Goal: Transaction & Acquisition: Purchase product/service

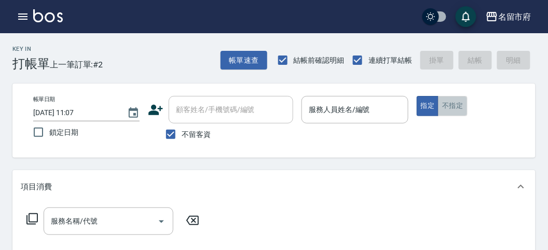
click at [455, 106] on button "不指定" at bounding box center [452, 106] width 29 height 20
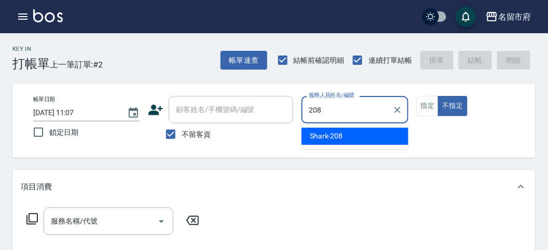
click at [345, 133] on div "Shark -208" at bounding box center [355, 136] width 107 height 17
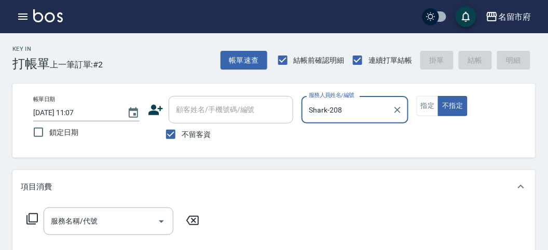
type input "Shark-208"
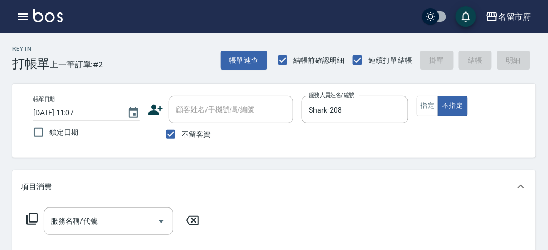
click at [30, 222] on icon at bounding box center [31, 218] width 11 height 11
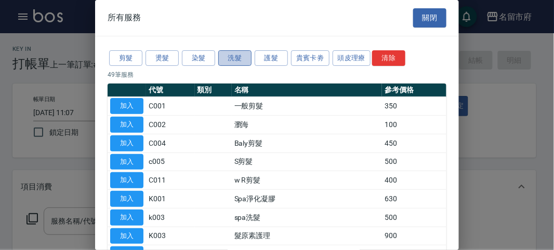
click at [240, 61] on button "洗髮" at bounding box center [234, 58] width 33 height 16
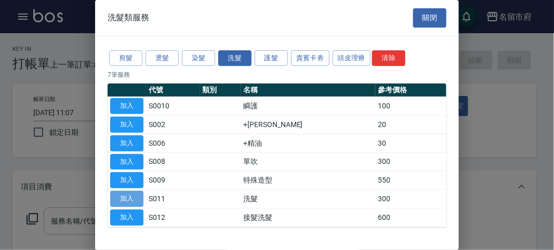
click at [133, 198] on button "加入" at bounding box center [126, 199] width 33 height 16
type input "洗髮(S011)"
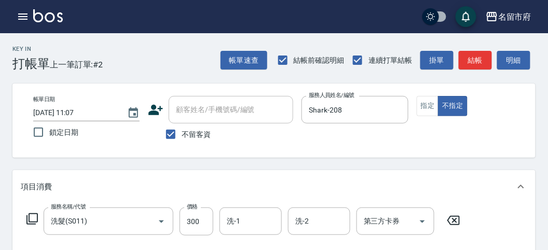
click at [36, 218] on icon at bounding box center [32, 219] width 12 height 12
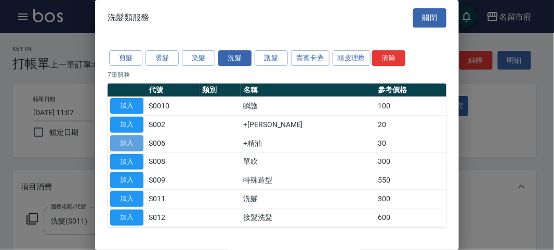
click at [124, 137] on button "加入" at bounding box center [126, 144] width 33 height 16
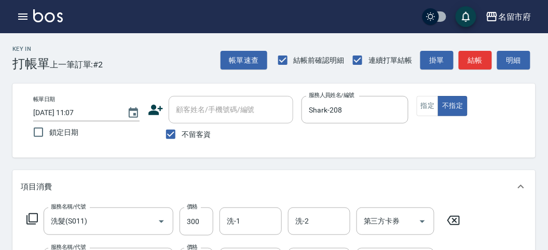
click at [30, 219] on icon at bounding box center [32, 219] width 12 height 12
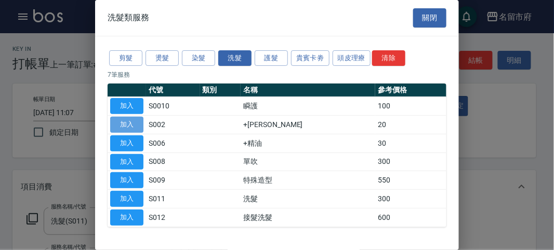
click at [128, 122] on button "加入" at bounding box center [126, 125] width 33 height 16
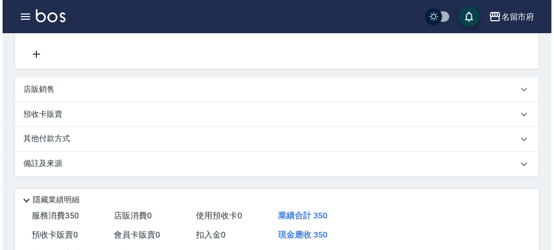
scroll to position [346, 0]
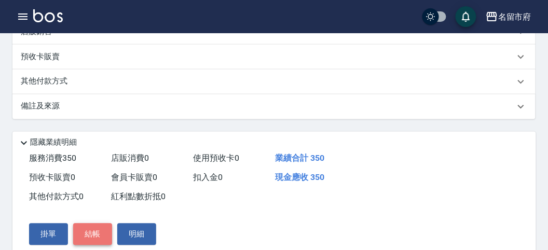
click at [94, 235] on button "結帳" at bounding box center [92, 235] width 39 height 22
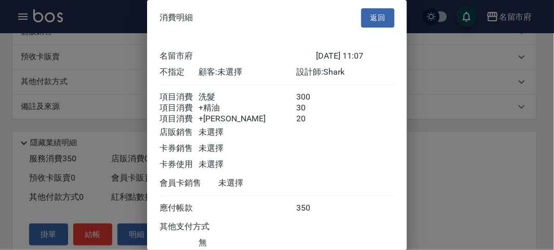
scroll to position [81, 0]
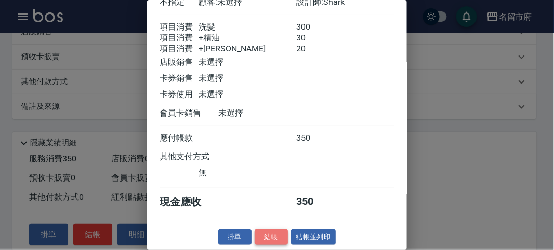
click at [261, 234] on button "結帳" at bounding box center [270, 238] width 33 height 16
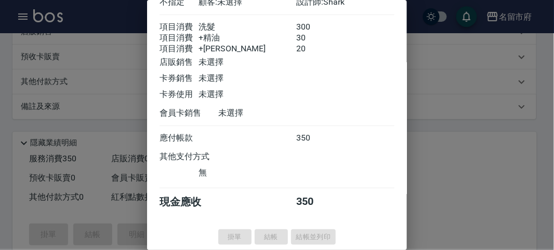
type input "[DATE] 12:42"
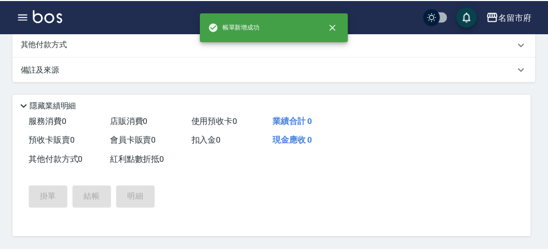
scroll to position [0, 0]
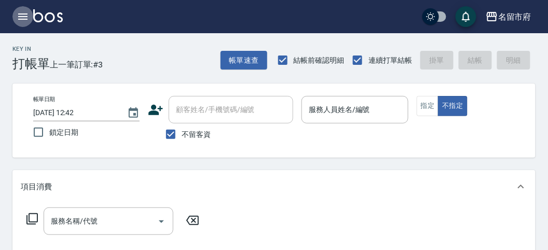
click at [20, 17] on icon "button" at bounding box center [22, 17] width 9 height 6
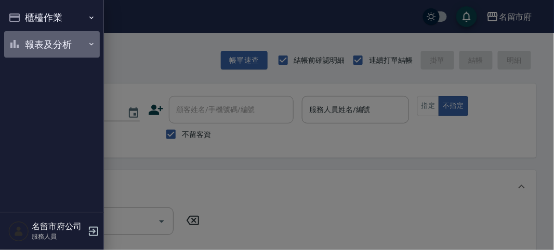
click at [52, 46] on button "報表及分析" at bounding box center [52, 44] width 96 height 27
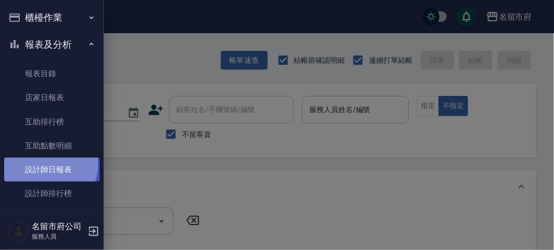
click at [46, 165] on link "設計師日報表" at bounding box center [52, 170] width 96 height 24
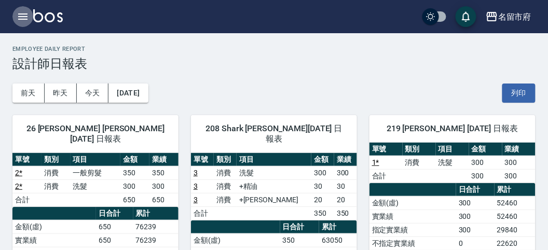
click at [23, 19] on icon "button" at bounding box center [22, 17] width 9 height 6
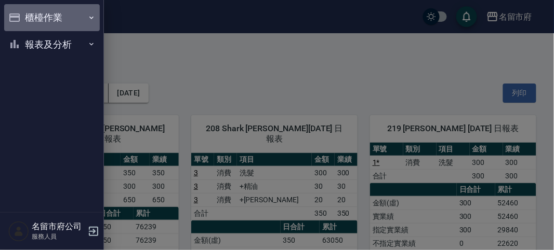
click at [24, 18] on button "櫃檯作業" at bounding box center [52, 17] width 96 height 27
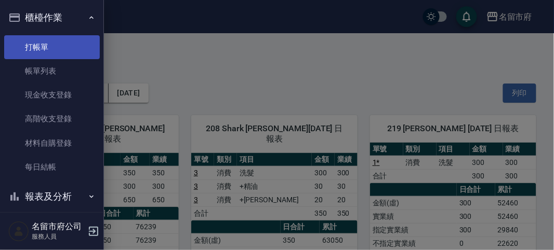
click at [50, 48] on link "打帳單" at bounding box center [52, 47] width 96 height 24
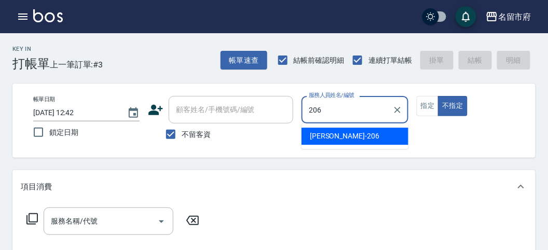
type input "206"
type button "false"
type input "[PERSON_NAME]-206"
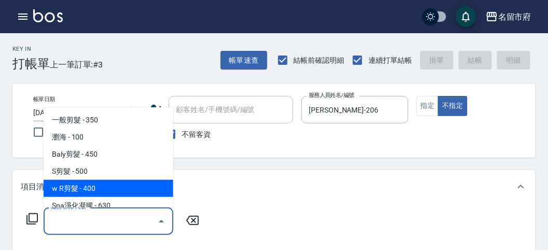
type input "w R剪髮(C011)"
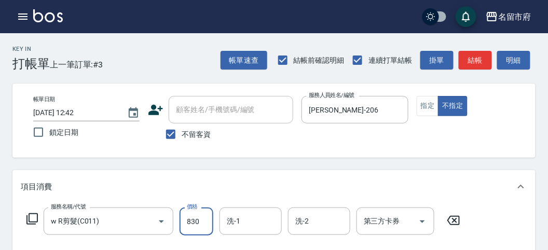
type input "830"
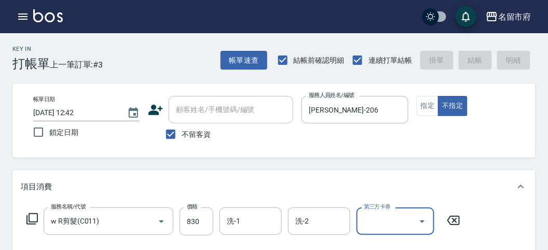
type input "[DATE] 12:47"
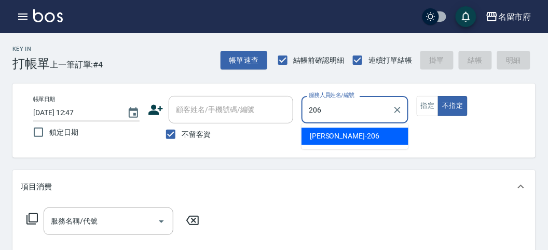
type input "[PERSON_NAME]-206"
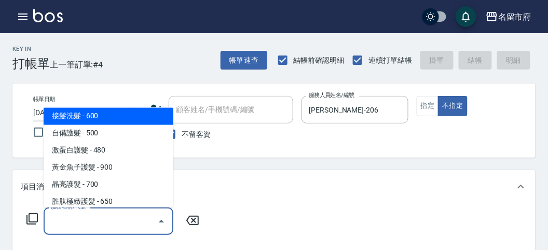
scroll to position [638, 0]
type input "洗髮(S011)"
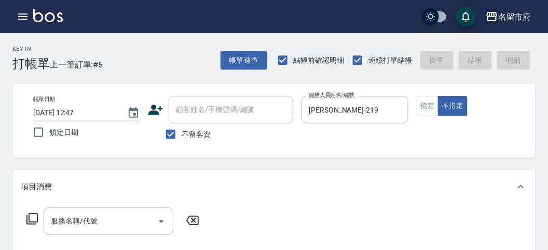
click at [28, 220] on icon at bounding box center [32, 219] width 12 height 12
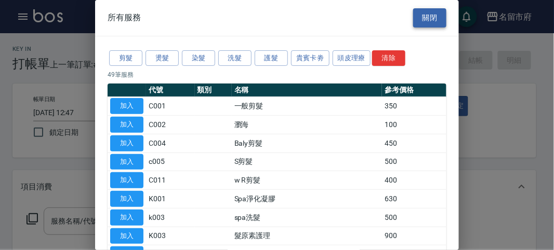
click at [431, 8] on div "所有服務 關閉" at bounding box center [277, 18] width 364 height 36
click at [428, 11] on button "關閉" at bounding box center [429, 17] width 33 height 19
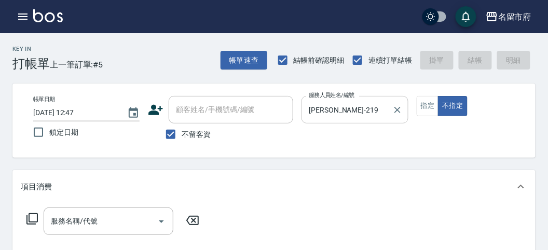
drag, startPoint x: 370, startPoint y: 106, endPoint x: 357, endPoint y: 106, distance: 13.5
click at [366, 106] on input "[PERSON_NAME]-219" at bounding box center [347, 110] width 82 height 18
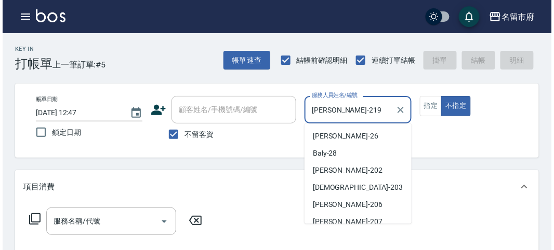
scroll to position [58, 0]
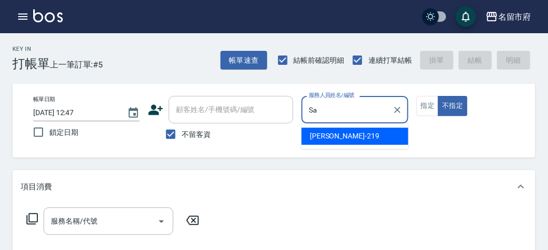
type input "S"
type input "203."
click at [438, 96] on button "不指定" at bounding box center [452, 106] width 29 height 20
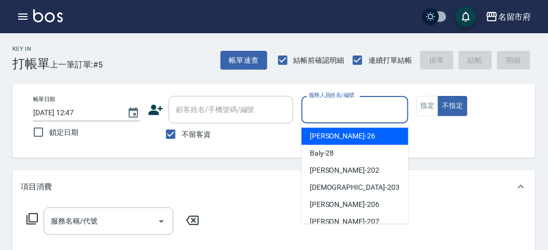
click at [333, 105] on div "服務人員姓名/編號 服務人員姓名/編號" at bounding box center [355, 110] width 106 height 28
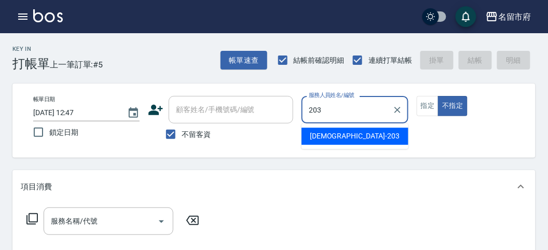
type input "聖德-203"
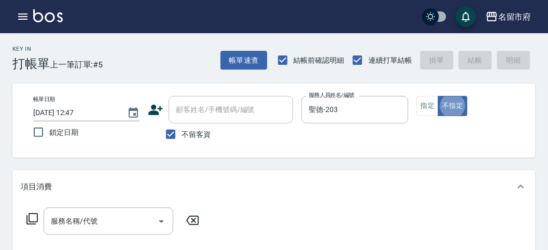
click at [33, 222] on icon at bounding box center [31, 218] width 11 height 11
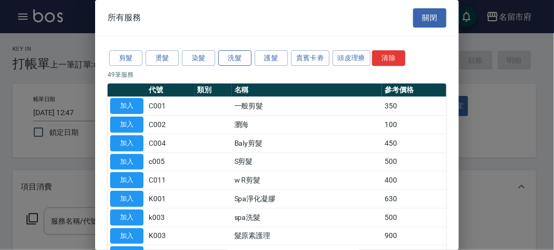
click at [230, 55] on button "洗髮" at bounding box center [234, 58] width 33 height 16
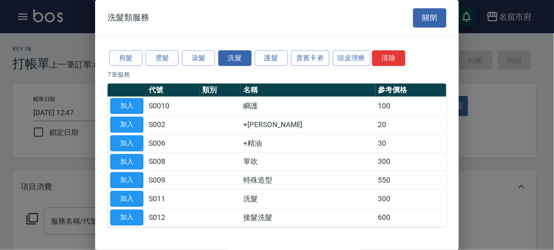
scroll to position [32, 0]
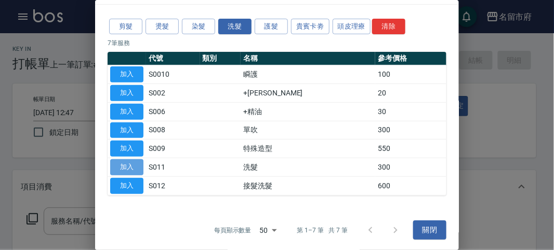
click at [125, 163] on button "加入" at bounding box center [126, 167] width 33 height 16
type input "洗髮(S011)"
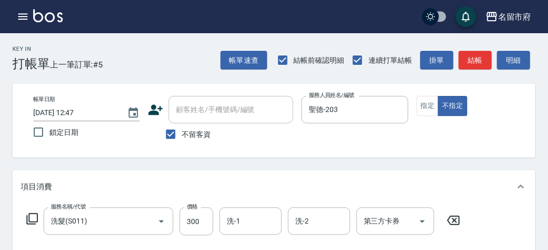
click at [37, 222] on icon at bounding box center [32, 219] width 12 height 12
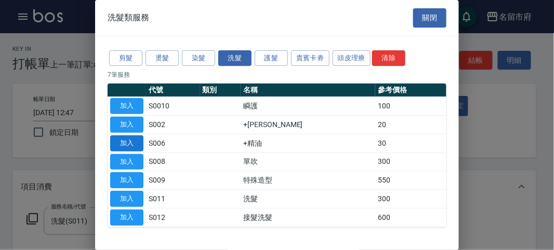
click at [137, 147] on button "加入" at bounding box center [126, 144] width 33 height 16
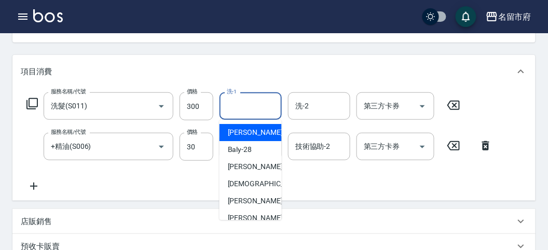
click at [252, 110] on input "洗-1" at bounding box center [250, 106] width 53 height 18
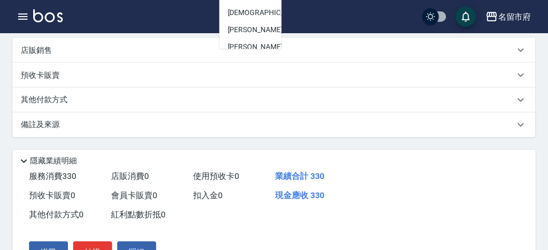
scroll to position [79, 0]
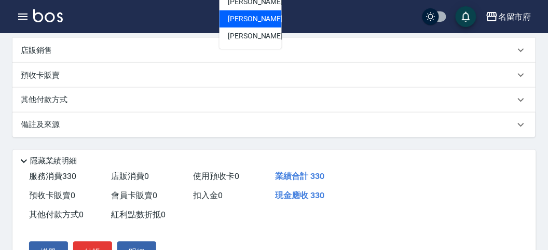
click at [247, 18] on span "[PERSON_NAME] -219" at bounding box center [263, 19] width 70 height 11
type input "[PERSON_NAME]-219"
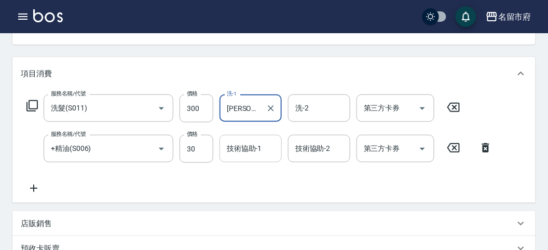
click at [247, 146] on div "技術協助-1 技術協助-1" at bounding box center [251, 149] width 62 height 28
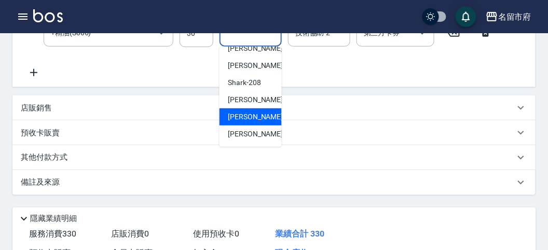
click at [259, 117] on span "[PERSON_NAME] -219" at bounding box center [263, 117] width 70 height 11
type input "[PERSON_NAME]-219"
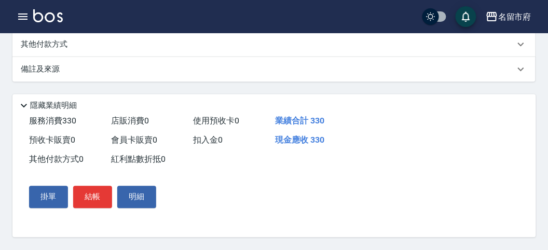
scroll to position [0, 0]
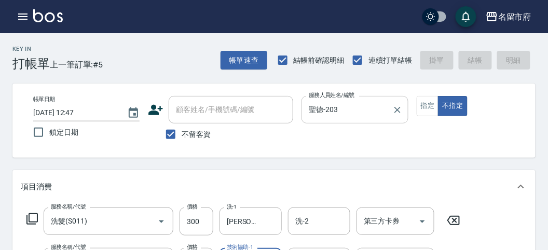
type input "[DATE] 12:54"
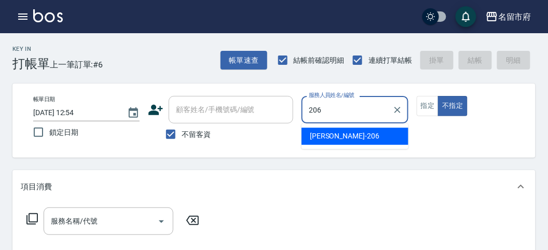
type input "[PERSON_NAME]-206"
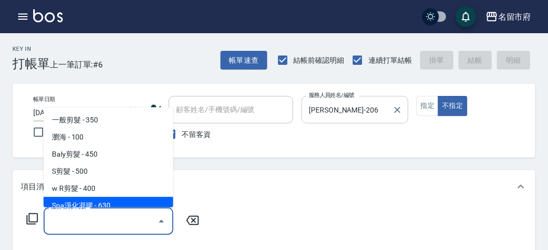
scroll to position [23, 0]
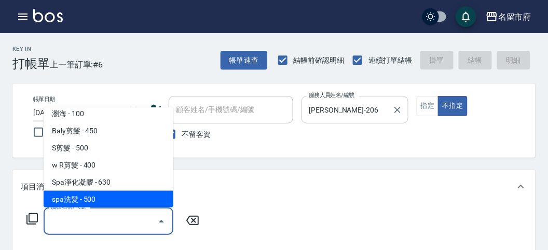
type input "spa洗髮(k003)"
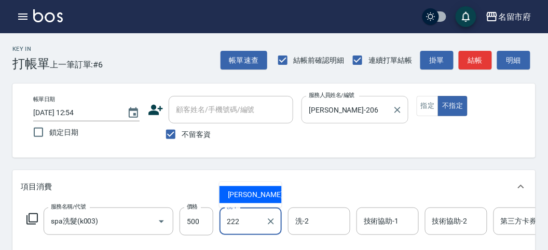
type input "[PERSON_NAME]-222"
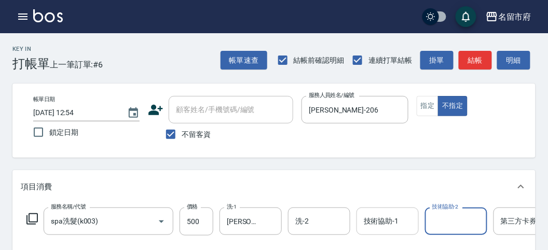
click at [378, 235] on div "技術協助-1" at bounding box center [388, 222] width 62 height 28
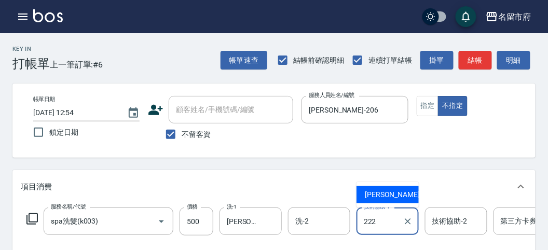
type input "[PERSON_NAME]-222"
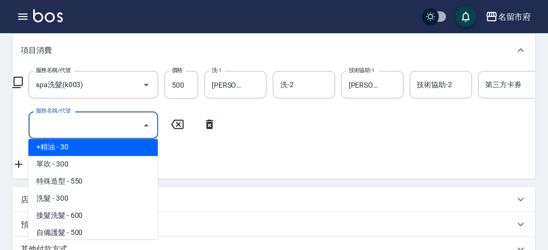
scroll to position [569, 0]
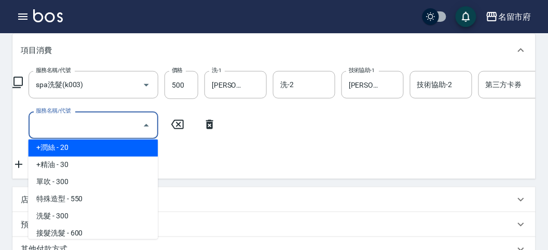
type input "+[PERSON_NAME](S002)"
type input "."
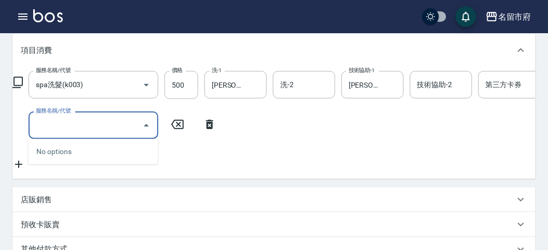
type input "\"
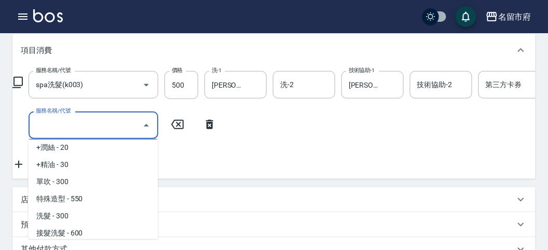
scroll to position [501, 0]
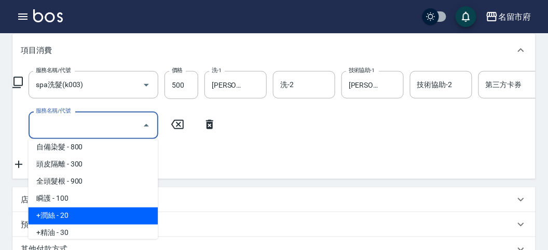
type input "+[PERSON_NAME](S002)"
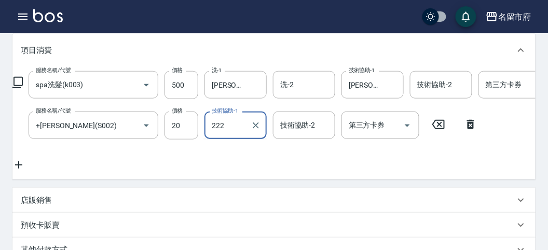
type input "[PERSON_NAME]-222"
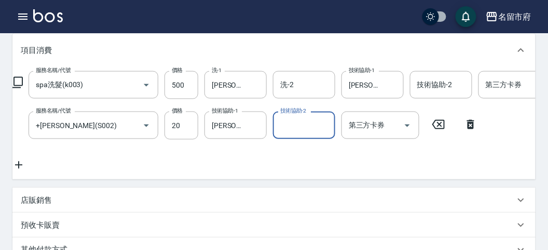
type input "[DATE] 13:01"
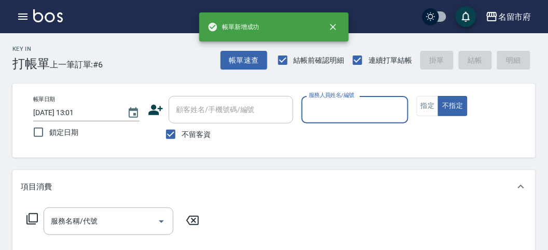
scroll to position [0, 0]
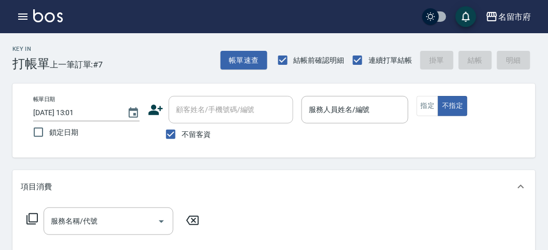
click at [323, 223] on div "服務名稱/代號 服務名稱/代號" at bounding box center [274, 240] width 524 height 72
click at [424, 104] on button "指定" at bounding box center [428, 106] width 22 height 20
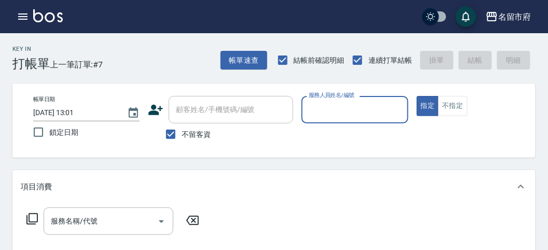
click at [334, 123] on div "服務人員姓名/編號" at bounding box center [355, 110] width 106 height 28
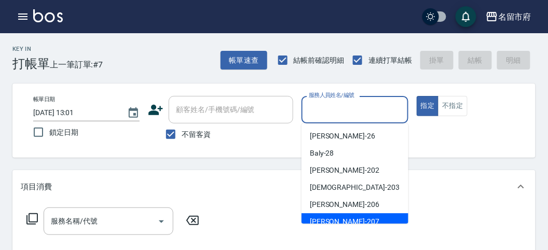
click at [333, 221] on span "[PERSON_NAME] -207" at bounding box center [345, 222] width 70 height 11
type input "[PERSON_NAME]-207"
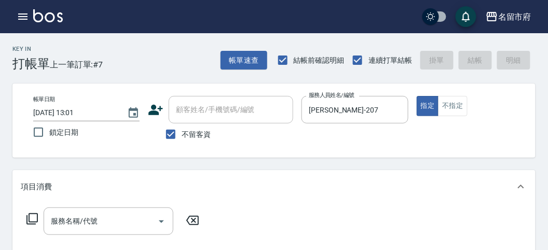
click at [35, 221] on icon at bounding box center [32, 219] width 12 height 12
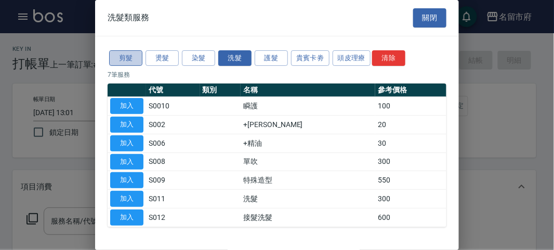
click at [127, 62] on button "剪髮" at bounding box center [125, 58] width 33 height 16
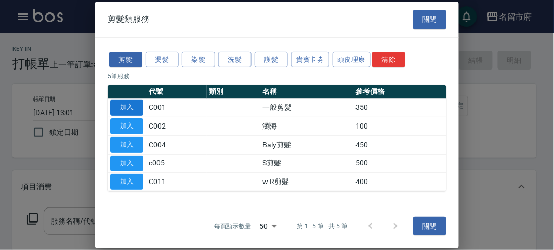
click at [140, 108] on button "加入" at bounding box center [126, 108] width 33 height 16
type input "一般剪髮(C001)"
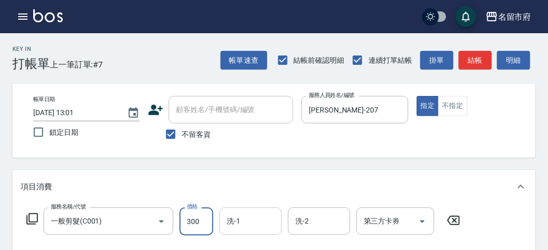
type input "300"
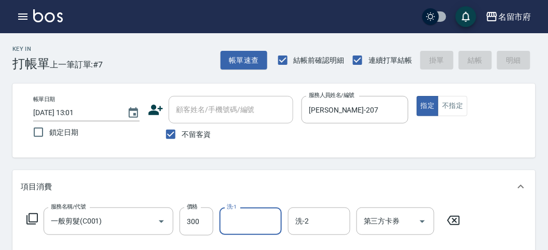
type input "[DATE] 13:15"
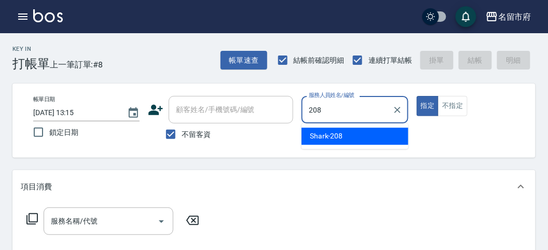
click at [356, 136] on div "Shark -208" at bounding box center [355, 136] width 107 height 17
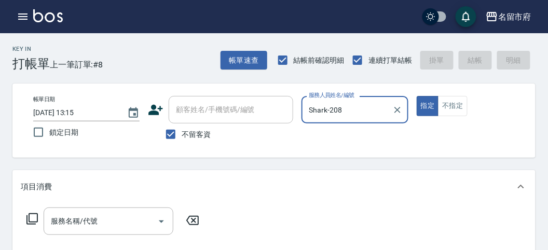
type input "Shark-208"
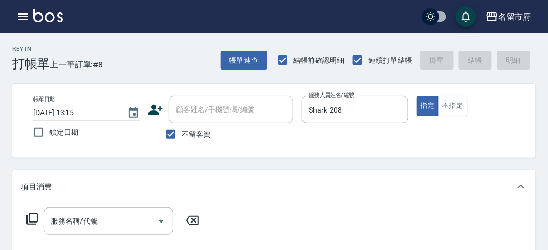
click at [34, 218] on icon at bounding box center [32, 219] width 12 height 12
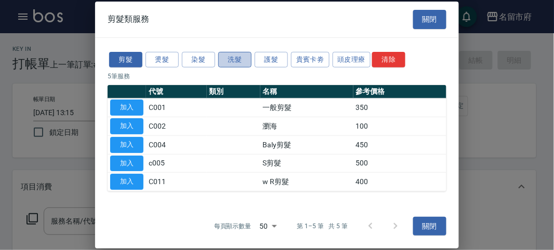
click at [240, 62] on button "洗髮" at bounding box center [234, 59] width 33 height 16
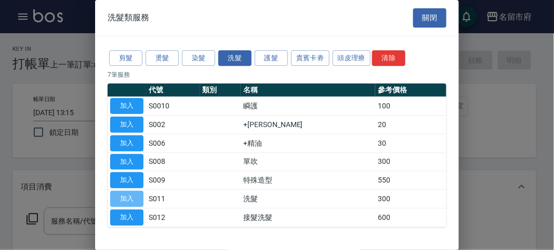
click at [124, 195] on button "加入" at bounding box center [126, 199] width 33 height 16
type input "洗髮(S011)"
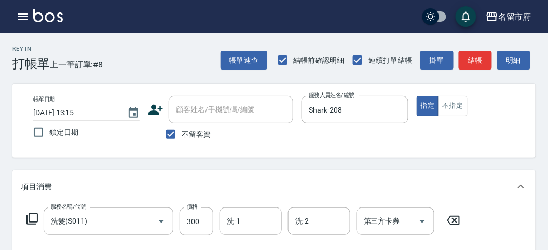
click at [32, 219] on icon at bounding box center [32, 219] width 12 height 12
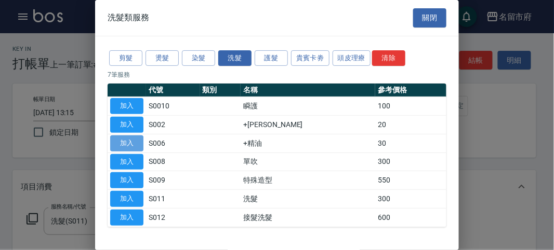
click at [126, 142] on button "加入" at bounding box center [126, 144] width 33 height 16
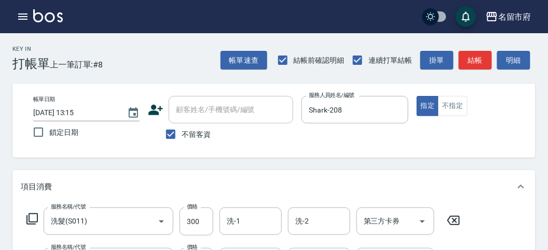
click at [31, 221] on icon at bounding box center [32, 219] width 12 height 12
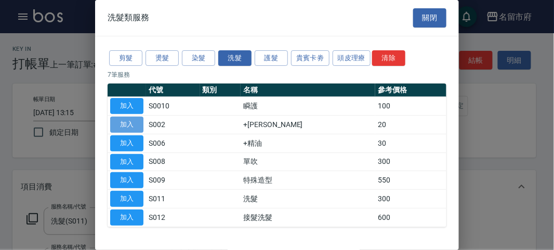
click at [138, 125] on button "加入" at bounding box center [126, 125] width 33 height 16
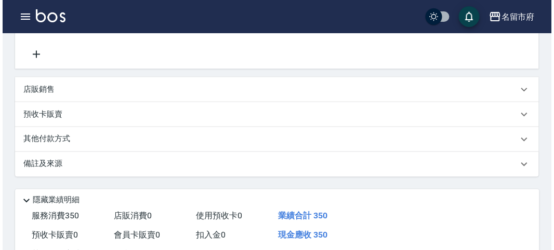
scroll to position [385, 0]
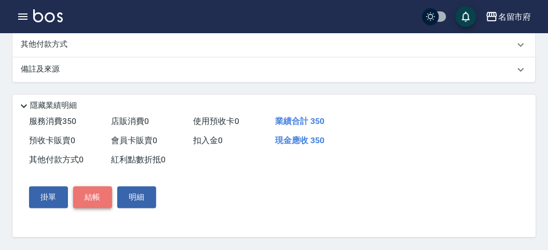
click at [93, 198] on button "結帳" at bounding box center [92, 198] width 39 height 22
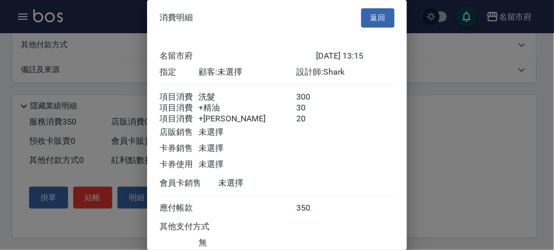
scroll to position [81, 0]
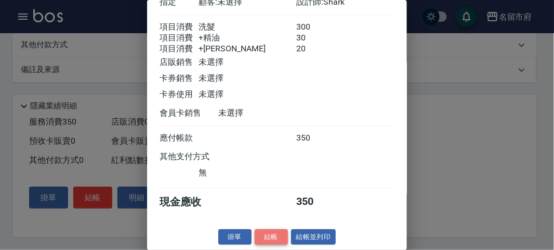
click at [268, 234] on button "結帳" at bounding box center [270, 238] width 33 height 16
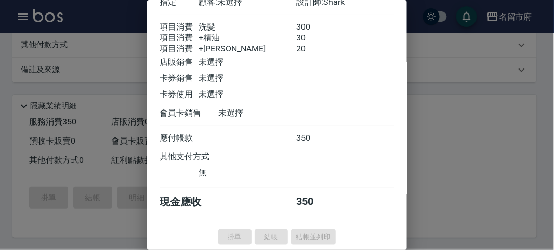
type input "[DATE] 14:16"
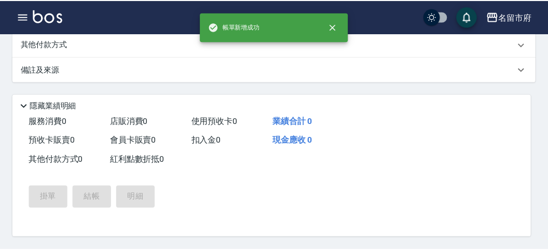
scroll to position [0, 0]
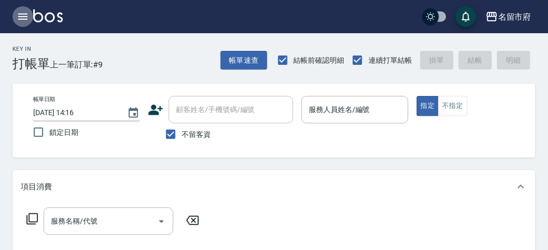
click at [23, 14] on icon "button" at bounding box center [22, 17] width 9 height 6
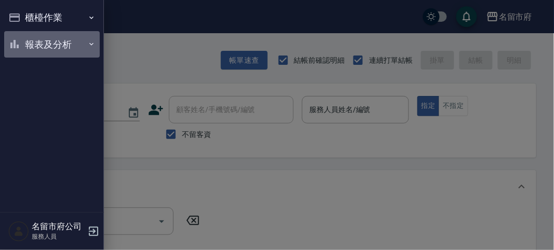
click at [55, 49] on button "報表及分析" at bounding box center [52, 44] width 96 height 27
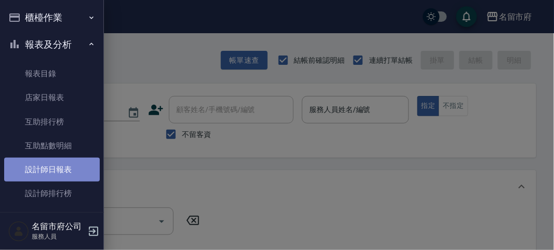
click at [71, 175] on link "設計師日報表" at bounding box center [52, 170] width 96 height 24
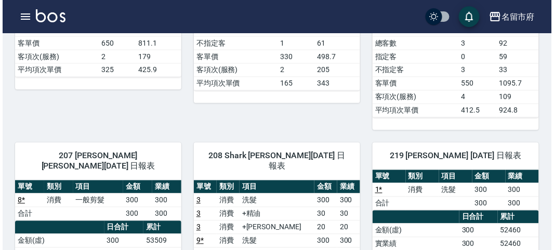
scroll to position [404, 0]
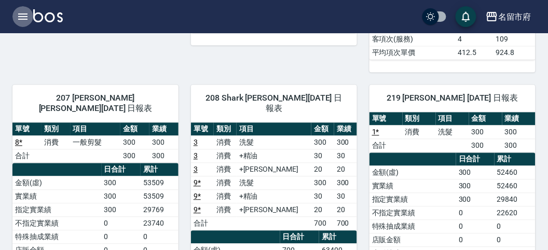
click at [26, 16] on icon "button" at bounding box center [23, 16] width 12 height 12
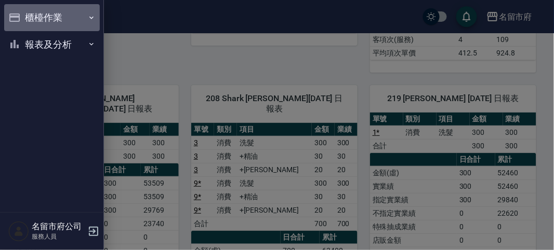
click at [31, 15] on button "櫃檯作業" at bounding box center [52, 17] width 96 height 27
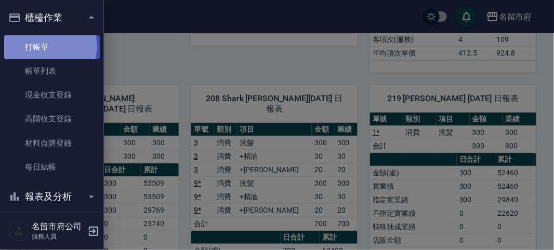
click at [49, 46] on link "打帳單" at bounding box center [52, 47] width 96 height 24
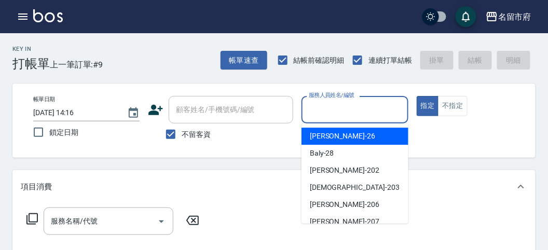
click at [331, 105] on input "服務人員姓名/編號" at bounding box center [354, 110] width 97 height 18
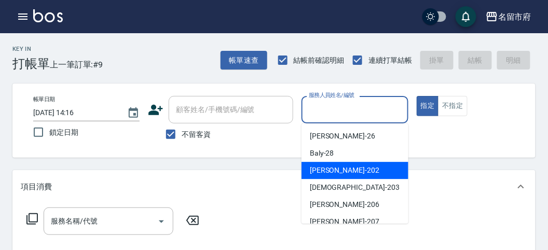
drag, startPoint x: 343, startPoint y: 164, endPoint x: 252, endPoint y: 194, distance: 95.6
click at [343, 165] on div "[PERSON_NAME] -202" at bounding box center [355, 170] width 107 height 17
type input "[PERSON_NAME]-202"
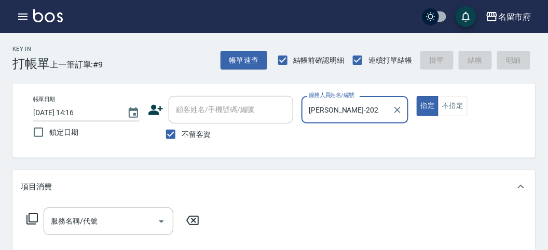
click at [36, 221] on icon at bounding box center [32, 219] width 12 height 12
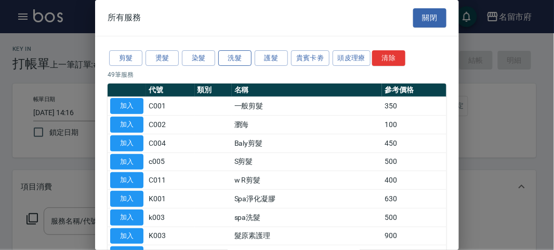
click at [234, 52] on button "洗髮" at bounding box center [234, 58] width 33 height 16
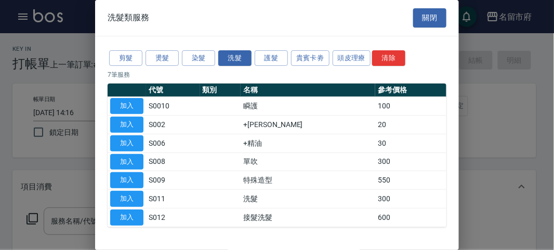
drag, startPoint x: 126, startPoint y: 200, endPoint x: 467, endPoint y: 94, distance: 357.8
click at [127, 199] on button "加入" at bounding box center [126, 199] width 33 height 16
type input "洗髮(S011)"
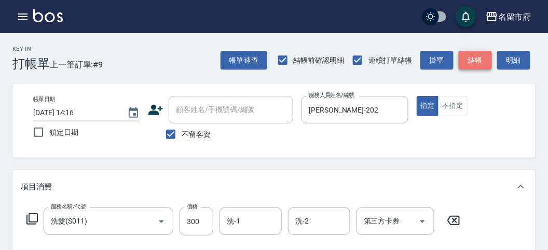
click at [476, 61] on button "結帳" at bounding box center [475, 60] width 33 height 19
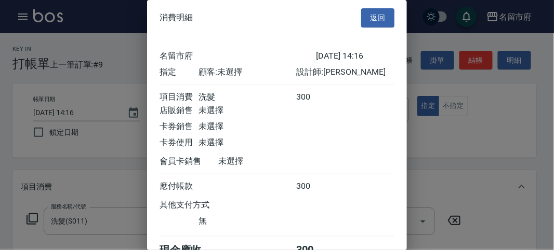
scroll to position [58, 0]
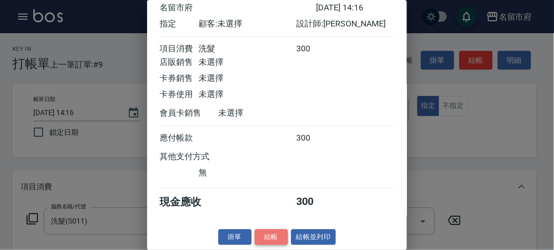
click at [278, 236] on button "結帳" at bounding box center [270, 238] width 33 height 16
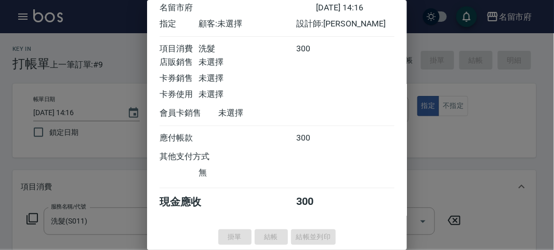
type input "[DATE] 14:27"
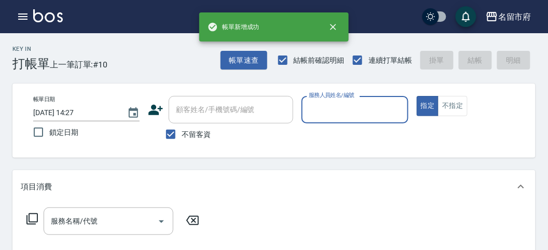
click at [326, 101] on input "服務人員姓名/編號" at bounding box center [354, 110] width 97 height 18
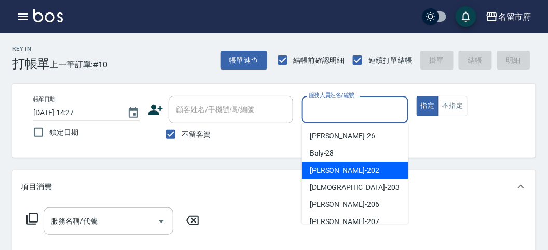
drag, startPoint x: 325, startPoint y: 165, endPoint x: 245, endPoint y: 195, distance: 86.0
click at [324, 167] on span "[PERSON_NAME] -202" at bounding box center [345, 170] width 70 height 11
type input "[PERSON_NAME]-202"
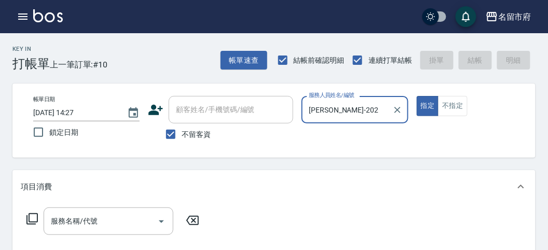
click at [30, 220] on icon at bounding box center [32, 219] width 12 height 12
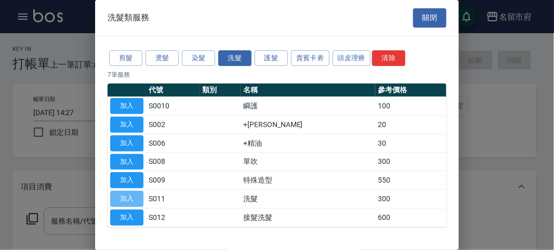
drag, startPoint x: 123, startPoint y: 199, endPoint x: 307, endPoint y: 99, distance: 209.9
click at [123, 199] on button "加入" at bounding box center [126, 199] width 33 height 16
type input "洗髮(S011)"
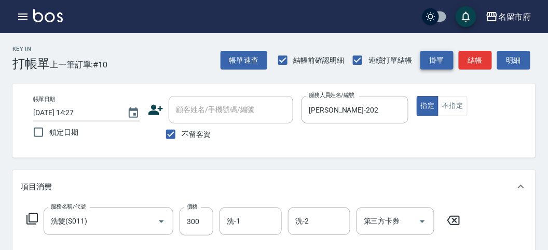
click at [480, 56] on button "結帳" at bounding box center [475, 60] width 33 height 19
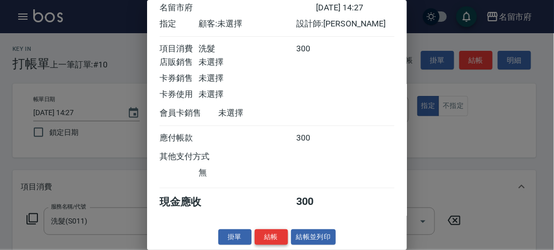
click at [273, 240] on button "結帳" at bounding box center [270, 238] width 33 height 16
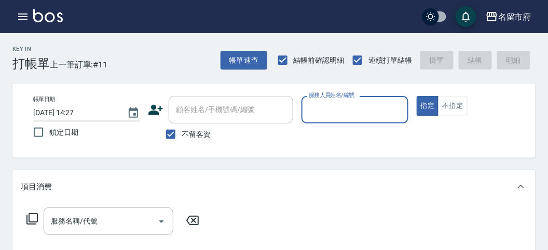
click at [370, 99] on div "服務人員姓名/編號" at bounding box center [355, 110] width 106 height 28
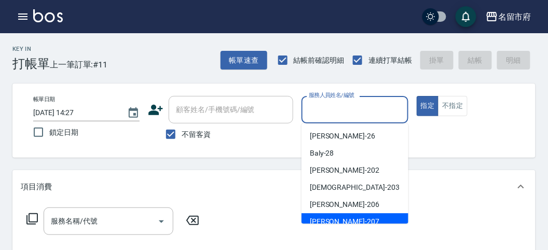
click at [350, 219] on div "[PERSON_NAME] -207" at bounding box center [355, 221] width 107 height 17
type input "[PERSON_NAME]-207"
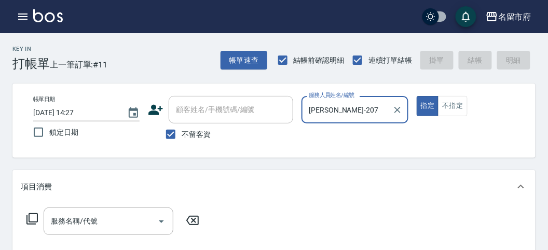
click at [26, 217] on icon at bounding box center [32, 219] width 12 height 12
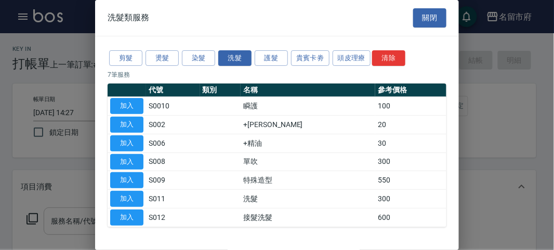
click at [134, 196] on button "加入" at bounding box center [126, 199] width 33 height 16
type input "洗髮(S011)"
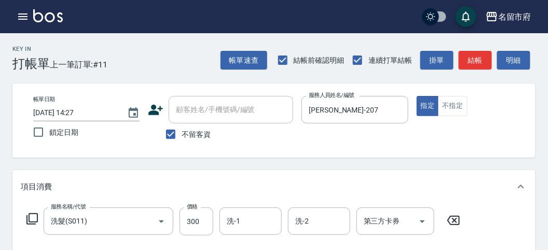
click at [39, 217] on div "服務名稱/代號 洗髮(S011) 服務名稱/代號 價格 300 價格 洗-1 洗-1 洗-2 洗-2 第三方卡券 第三方卡券" at bounding box center [244, 222] width 446 height 28
click at [37, 216] on icon at bounding box center [31, 218] width 11 height 11
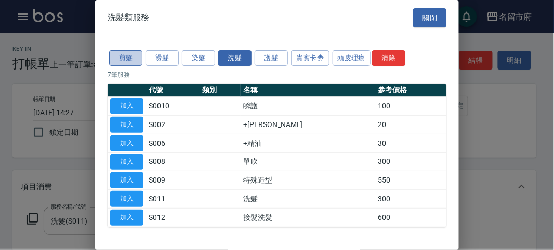
click at [134, 61] on button "剪髮" at bounding box center [125, 58] width 33 height 16
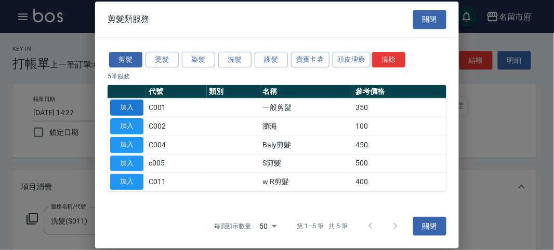
click at [131, 106] on button "加入" at bounding box center [126, 108] width 33 height 16
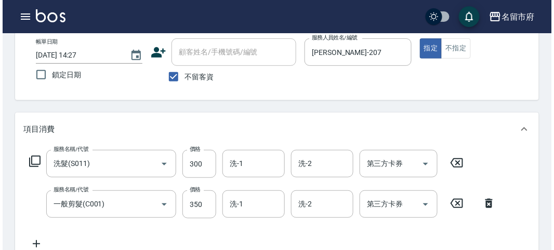
scroll to position [344, 0]
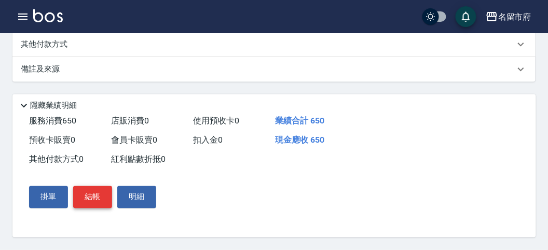
click at [91, 188] on button "結帳" at bounding box center [92, 197] width 39 height 22
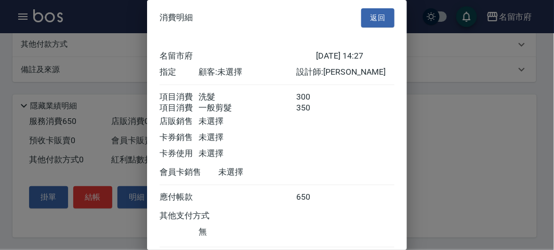
scroll to position [69, 0]
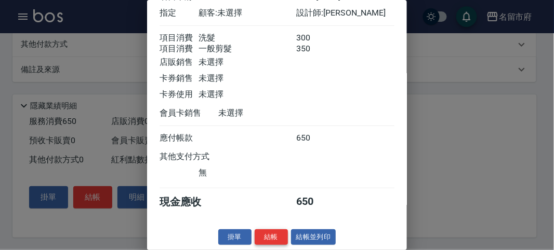
click at [263, 232] on button "結帳" at bounding box center [270, 238] width 33 height 16
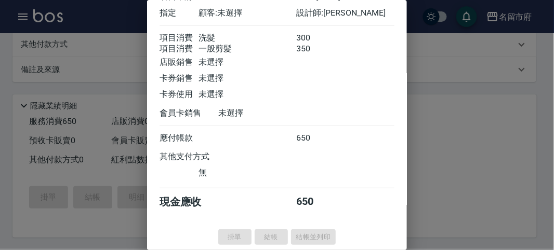
type input "[DATE] 14:35"
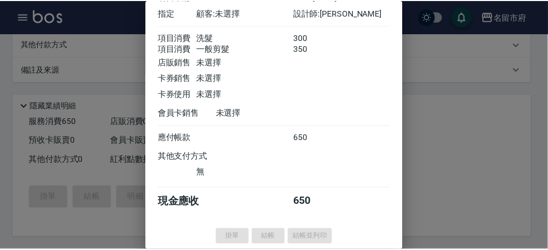
scroll to position [0, 0]
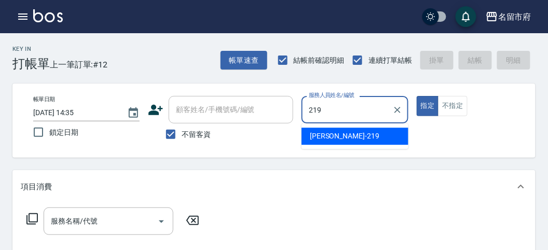
type input "[PERSON_NAME]-219"
type button "true"
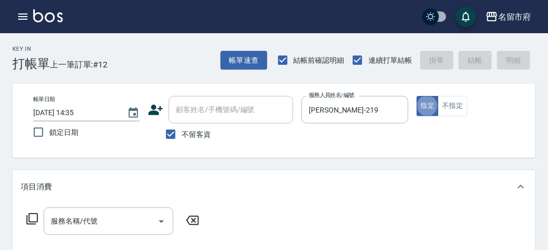
click at [34, 218] on icon at bounding box center [32, 219] width 12 height 12
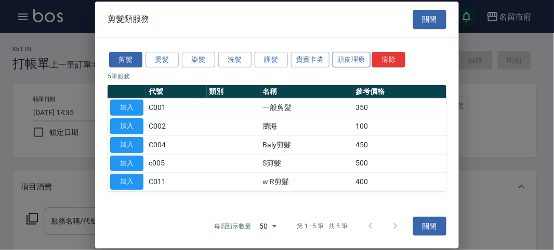
click at [340, 58] on button "頭皮理療" at bounding box center [351, 59] width 38 height 16
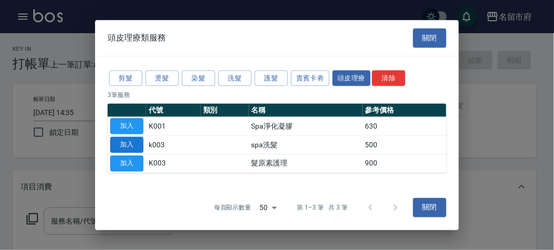
click at [137, 148] on button "加入" at bounding box center [126, 145] width 33 height 16
type input "spa洗髮(k003)"
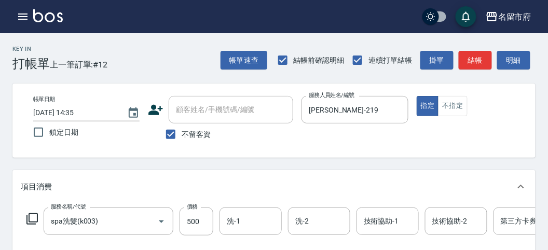
click at [34, 218] on icon at bounding box center [32, 219] width 12 height 12
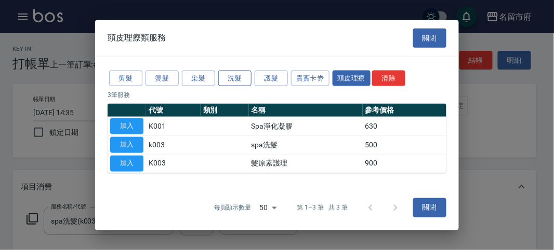
click at [235, 86] on button "洗髮" at bounding box center [234, 78] width 33 height 16
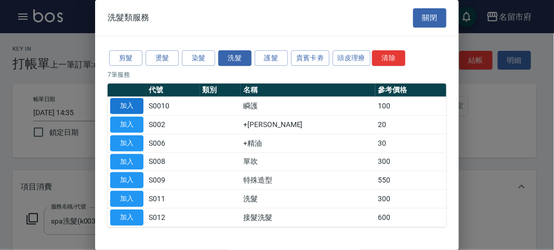
click at [133, 108] on button "加入" at bounding box center [126, 106] width 33 height 16
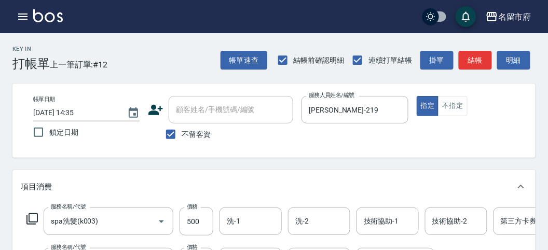
scroll to position [354, 0]
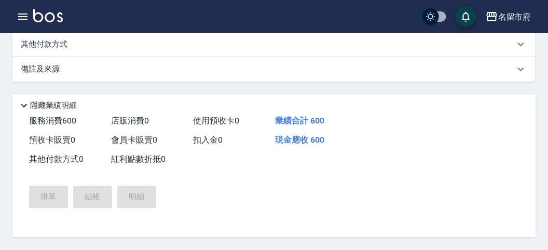
type input "[DATE] 14:39"
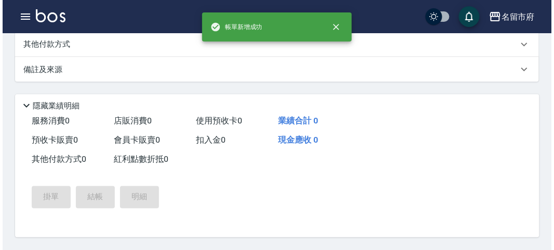
scroll to position [0, 0]
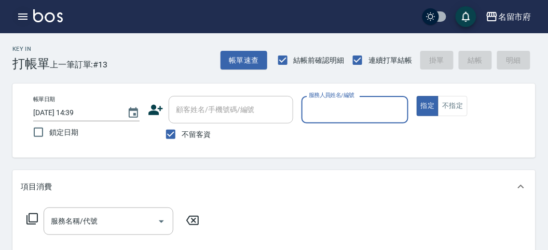
click at [28, 13] on icon "button" at bounding box center [23, 16] width 12 height 12
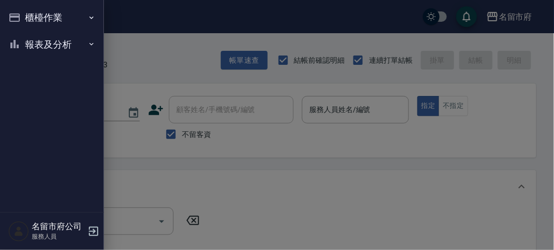
click at [41, 41] on button "報表及分析" at bounding box center [52, 44] width 96 height 27
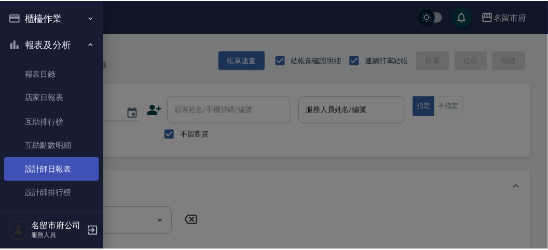
scroll to position [34, 0]
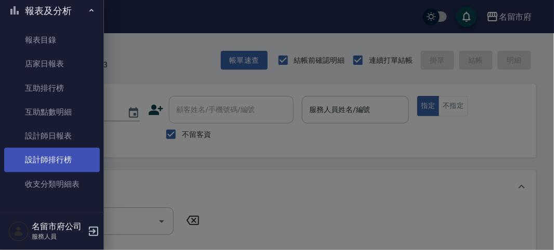
click at [51, 158] on link "設計師排行榜" at bounding box center [52, 160] width 96 height 24
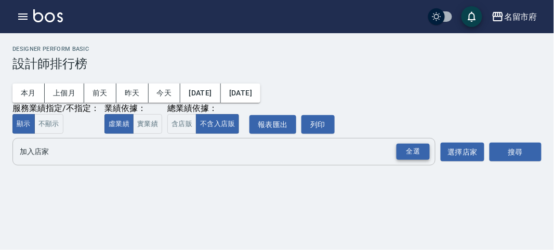
click at [410, 151] on div "全選" at bounding box center [412, 152] width 33 height 16
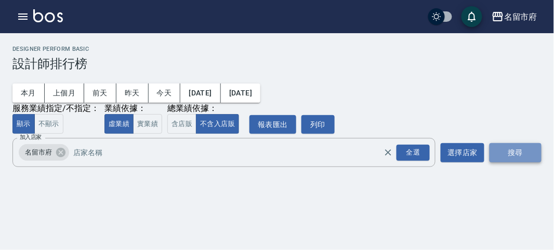
click at [541, 154] on button "搜尋" at bounding box center [515, 152] width 52 height 19
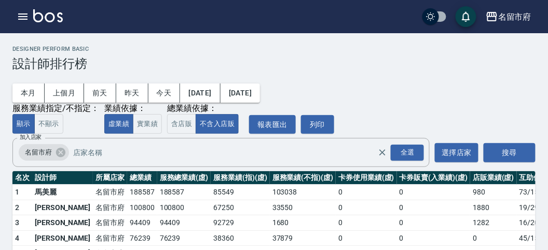
scroll to position [91, 0]
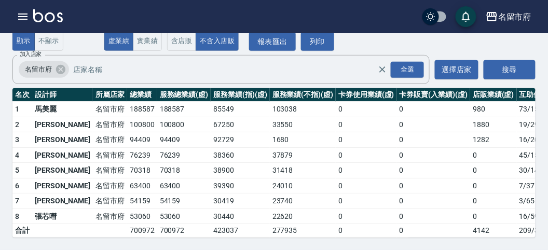
click at [127, 197] on td "54159" at bounding box center [142, 202] width 30 height 16
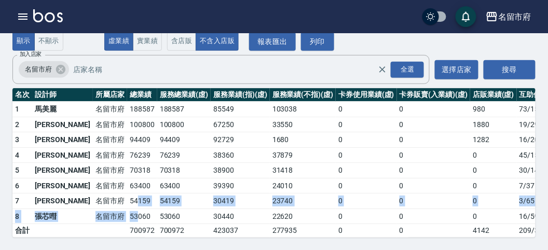
click at [104, 207] on tbody "1 [GEOGRAPHIC_DATA] 188587 188587 85549 103038 0 0 980 73 / 1576 2 [PERSON_NAME…" at bounding box center [299, 170] width 575 height 136
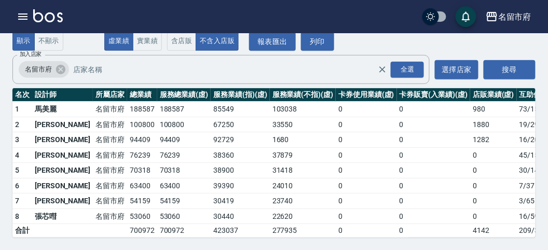
click at [211, 164] on td "38900" at bounding box center [240, 171] width 59 height 16
click at [56, 26] on div "名留市府 登出" at bounding box center [274, 16] width 548 height 33
click at [55, 14] on img at bounding box center [48, 15] width 30 height 13
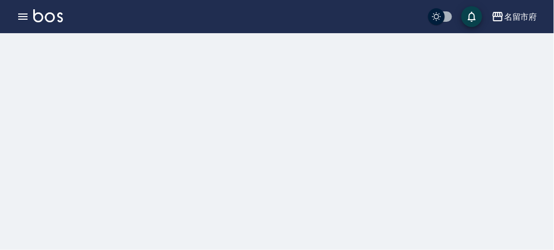
click at [55, 14] on img at bounding box center [48, 15] width 30 height 13
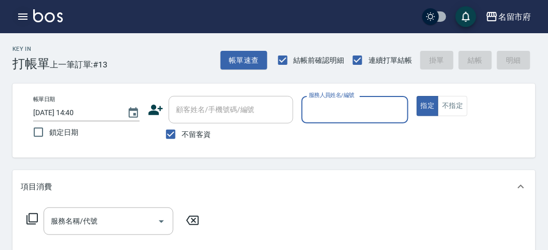
click at [26, 19] on icon "button" at bounding box center [22, 17] width 9 height 6
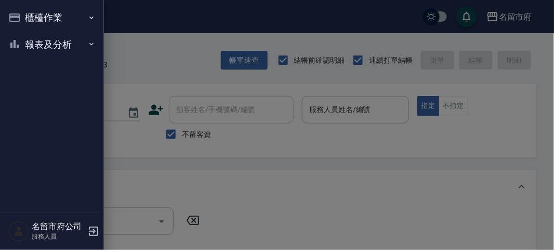
click at [26, 19] on button "櫃檯作業" at bounding box center [52, 17] width 96 height 27
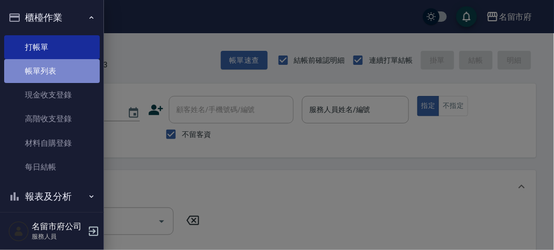
click at [57, 66] on link "帳單列表" at bounding box center [52, 71] width 96 height 24
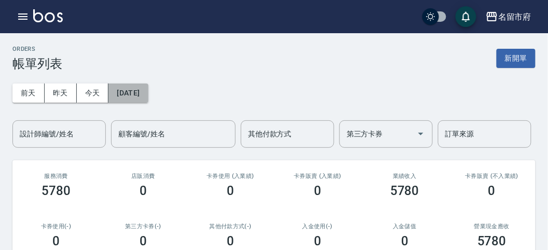
click at [130, 86] on button "[DATE]" at bounding box center [128, 93] width 39 height 19
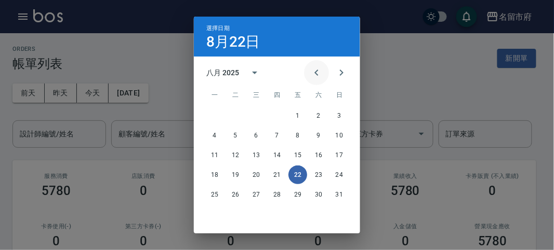
click at [317, 73] on icon "Previous month" at bounding box center [316, 72] width 12 height 12
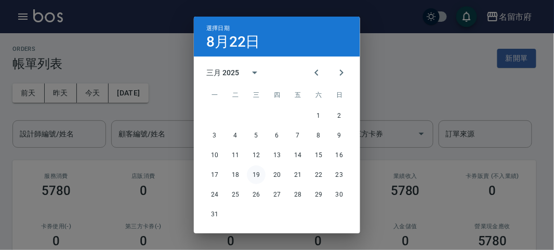
click at [258, 177] on button "19" at bounding box center [256, 175] width 19 height 19
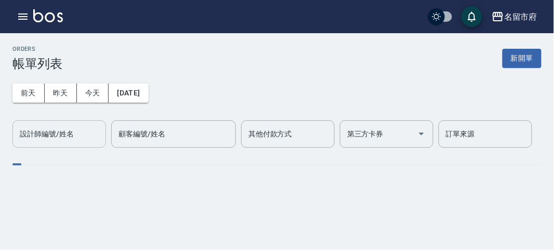
click at [79, 145] on div "設計師編號/姓名" at bounding box center [58, 134] width 93 height 28
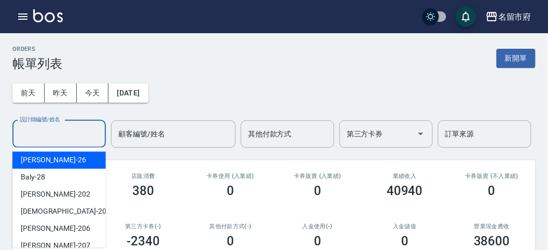
drag, startPoint x: 79, startPoint y: 144, endPoint x: 79, endPoint y: 223, distance: 79.5
click at [79, 144] on div "設計師編號/姓名" at bounding box center [58, 134] width 93 height 28
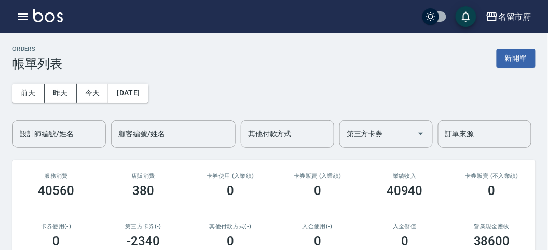
drag, startPoint x: 78, startPoint y: 225, endPoint x: 78, endPoint y: 182, distance: 42.6
click at [79, 225] on h2 "卡券使用(-)" at bounding box center [56, 226] width 62 height 7
click at [71, 143] on input "設計師編號/姓名" at bounding box center [59, 134] width 84 height 18
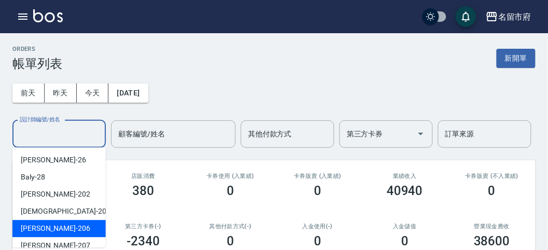
click at [76, 223] on div "[PERSON_NAME] -206" at bounding box center [58, 228] width 93 height 17
type input "[PERSON_NAME]-206"
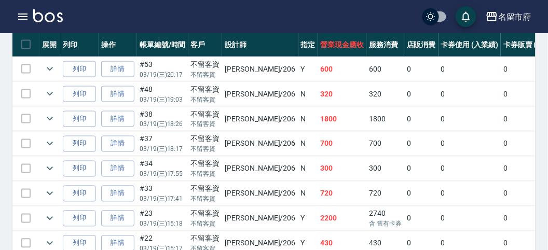
scroll to position [346, 0]
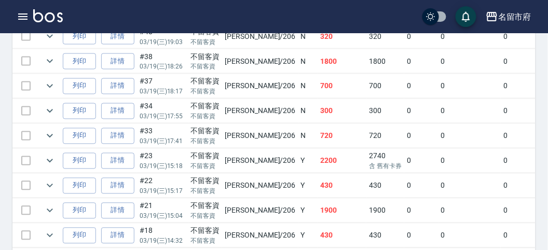
click at [35, 16] on img at bounding box center [48, 15] width 30 height 13
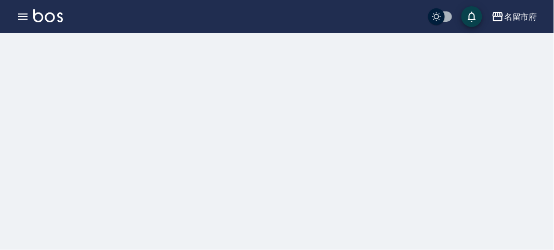
click at [30, 17] on button "button" at bounding box center [22, 16] width 21 height 21
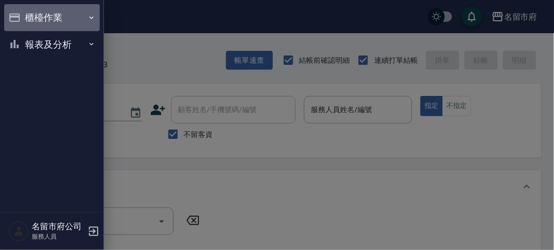
click at [42, 23] on button "櫃檯作業" at bounding box center [52, 17] width 96 height 27
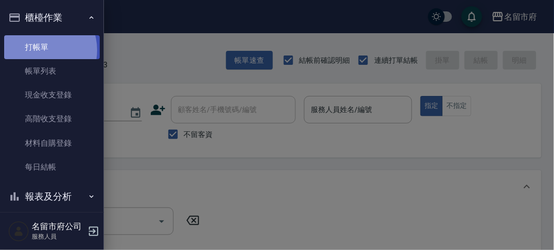
click at [41, 50] on link "打帳單" at bounding box center [52, 47] width 96 height 24
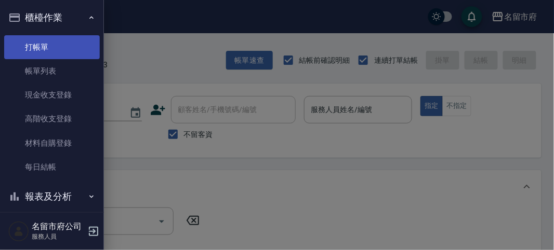
drag, startPoint x: 41, startPoint y: 50, endPoint x: 256, endPoint y: 112, distance: 224.4
click at [41, 49] on link "打帳單" at bounding box center [52, 47] width 96 height 24
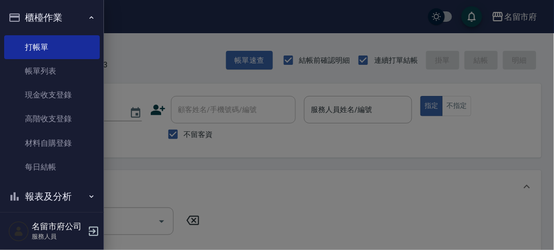
drag, startPoint x: 333, startPoint y: 208, endPoint x: 344, endPoint y: 172, distance: 37.5
click at [334, 202] on div at bounding box center [277, 125] width 554 height 250
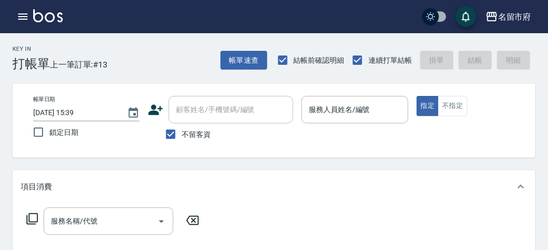
click at [325, 100] on div "服務人員姓名/編號 服務人員姓名/編號" at bounding box center [355, 110] width 106 height 28
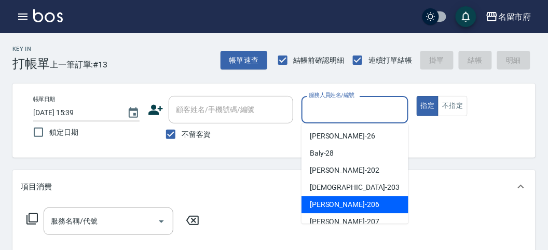
click at [365, 209] on div "[PERSON_NAME] -206" at bounding box center [355, 204] width 107 height 17
type input "[PERSON_NAME]-206"
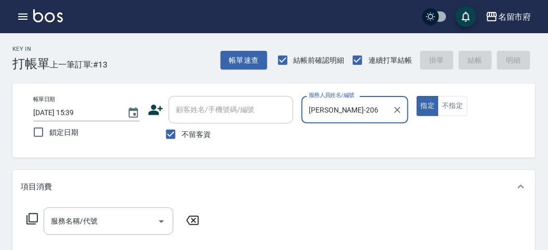
click at [417, 96] on button "指定" at bounding box center [428, 106] width 22 height 20
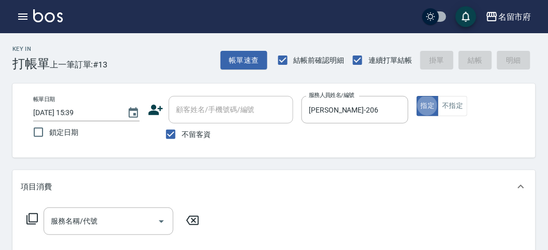
type button "true"
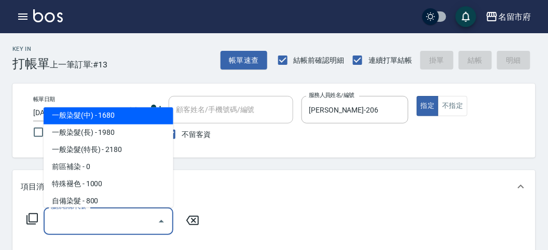
scroll to position [398, 0]
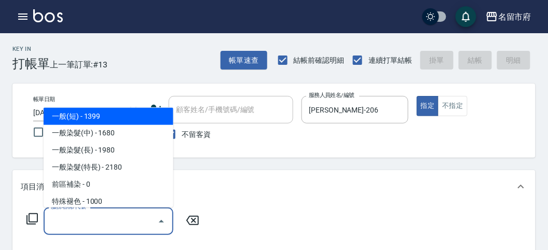
type input "一般(短)(R000)"
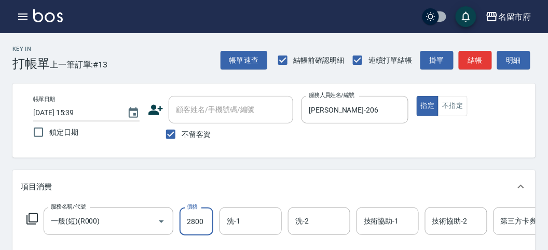
type input "2800"
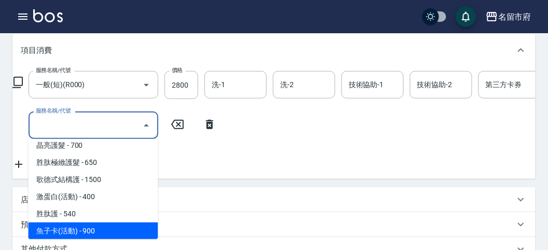
scroll to position [743, 0]
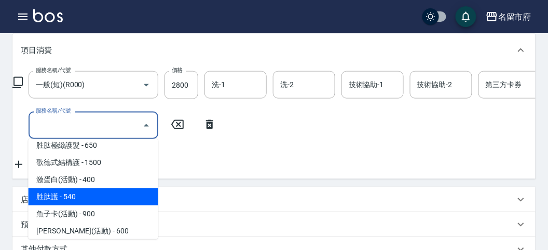
type input "胜肽護(v002)"
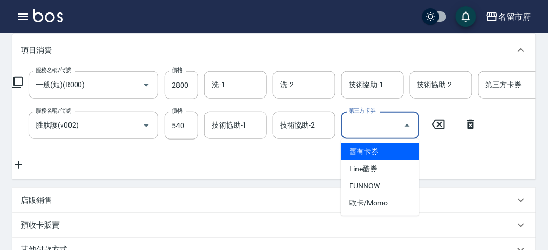
type input "舊有卡券"
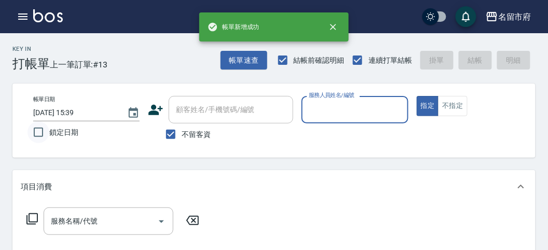
scroll to position [0, 0]
click at [23, 17] on icon "button" at bounding box center [23, 16] width 12 height 12
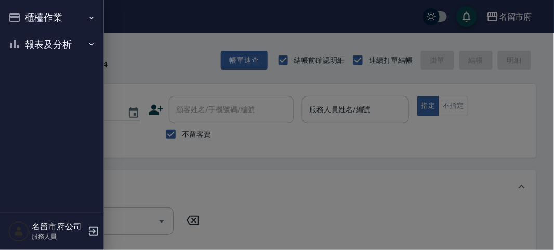
click at [23, 14] on button "櫃檯作業" at bounding box center [52, 17] width 96 height 27
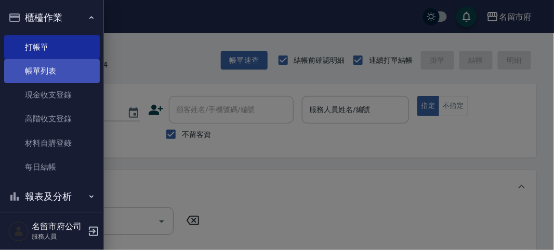
click at [24, 74] on link "帳單列表" at bounding box center [52, 71] width 96 height 24
click at [24, 72] on link "帳單列表" at bounding box center [52, 71] width 96 height 24
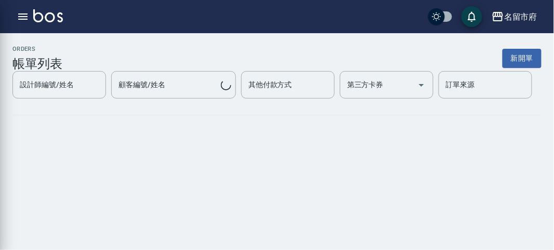
click at [25, 69] on h3 "帳單列表" at bounding box center [37, 64] width 50 height 15
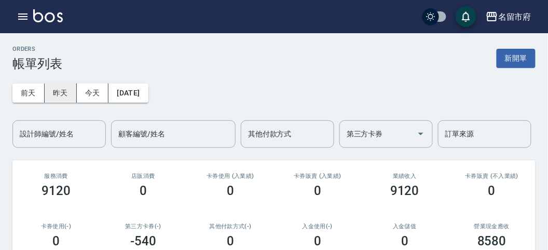
click at [45, 84] on button "昨天" at bounding box center [61, 93] width 32 height 19
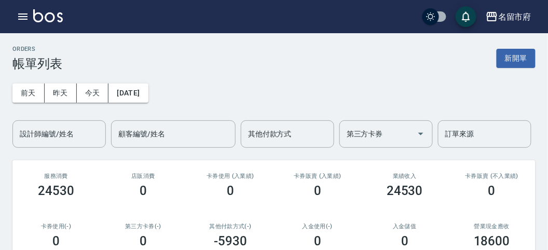
click at [30, 74] on div "[DATE] [DATE] [DATE] [DATE] 設計師編號/姓名 設計師編號/姓名 顧客編號/姓名 顧客編號/姓名 其他付款方式 其他付款方式 第三方…" at bounding box center [274, 109] width 524 height 77
click at [93, 88] on button "今天" at bounding box center [93, 93] width 32 height 19
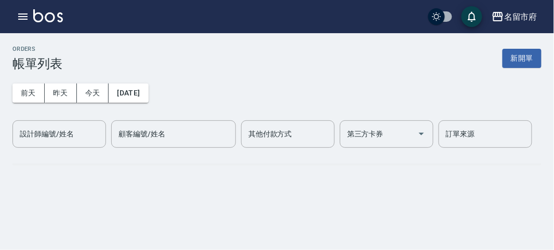
click at [64, 124] on div "設計師編號/姓名" at bounding box center [58, 134] width 93 height 28
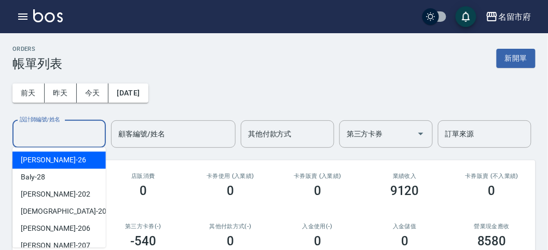
click at [64, 136] on input "設計師編號/姓名" at bounding box center [59, 134] width 84 height 18
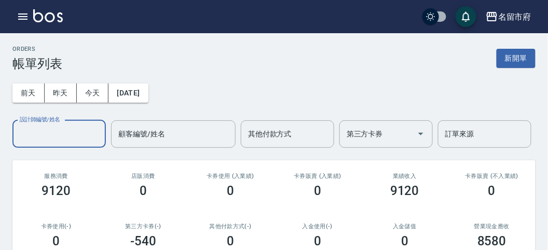
drag, startPoint x: 49, startPoint y: 120, endPoint x: 54, endPoint y: 130, distance: 11.2
click at [51, 123] on div "設計師編號/姓名 設計師編號/姓名" at bounding box center [58, 134] width 93 height 28
click at [43, 136] on input "設計師編號/姓名" at bounding box center [59, 134] width 84 height 18
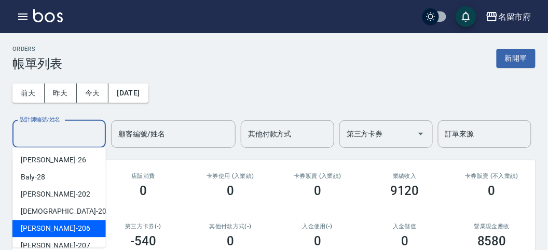
click at [68, 227] on div "[PERSON_NAME] -206" at bounding box center [58, 228] width 93 height 17
type input "[PERSON_NAME]-206"
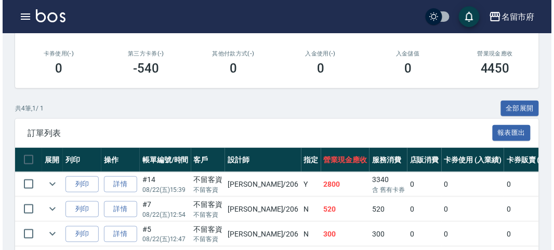
scroll to position [231, 0]
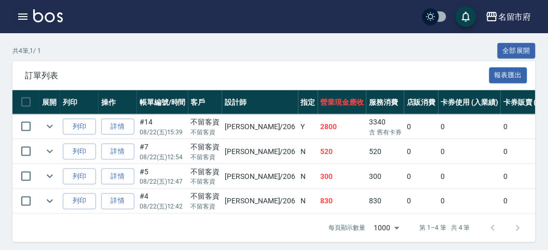
click at [24, 21] on icon "button" at bounding box center [23, 16] width 12 height 12
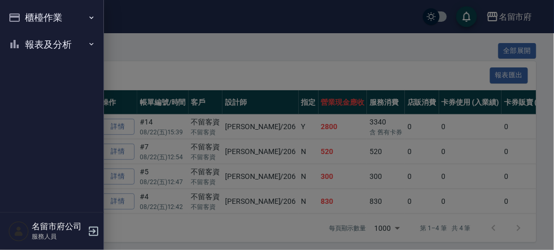
click at [24, 21] on button "櫃檯作業" at bounding box center [52, 17] width 96 height 27
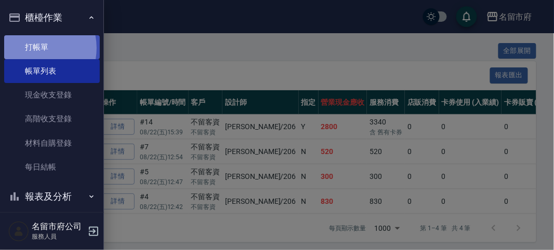
click at [30, 48] on link "打帳單" at bounding box center [52, 47] width 96 height 24
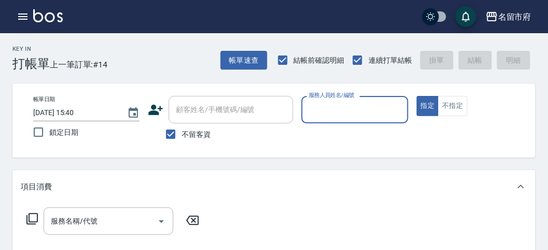
click at [333, 107] on input "服務人員姓名/編號" at bounding box center [354, 110] width 97 height 18
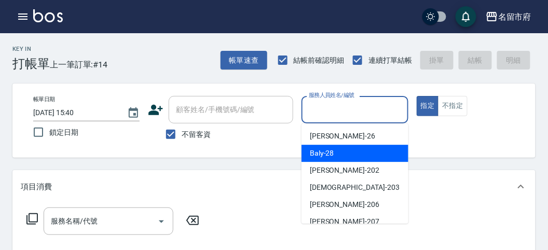
click at [318, 157] on span "Baly -28" at bounding box center [322, 153] width 24 height 11
type input "Baly-28"
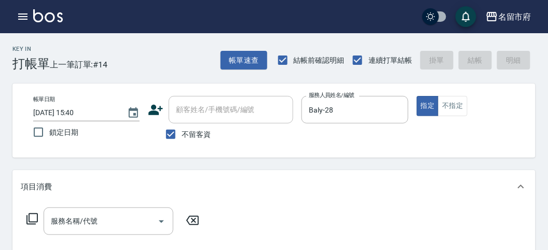
click at [34, 220] on icon at bounding box center [32, 219] width 12 height 12
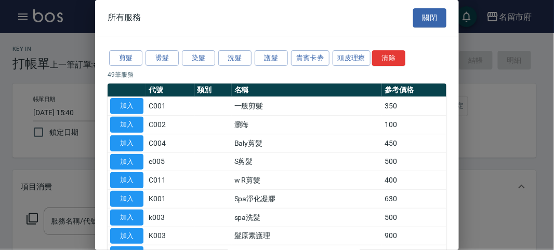
click at [233, 52] on button "洗髮" at bounding box center [234, 58] width 33 height 16
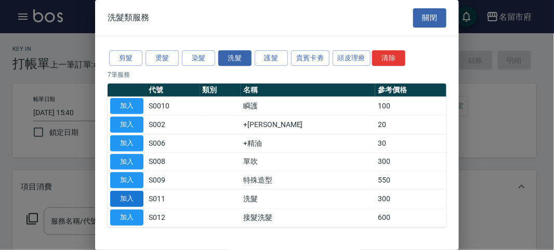
click at [129, 193] on button "加入" at bounding box center [126, 199] width 33 height 16
type input "洗髮(S011)"
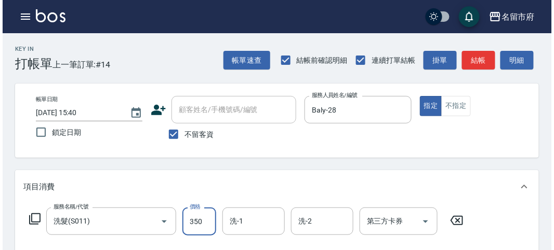
scroll to position [304, 0]
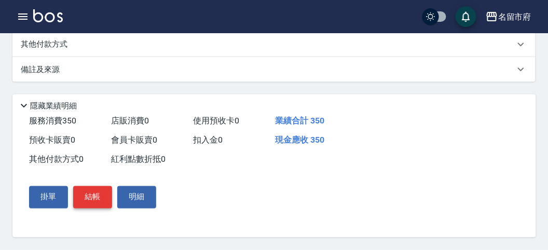
type input "350"
click at [93, 196] on button "結帳" at bounding box center [92, 197] width 39 height 22
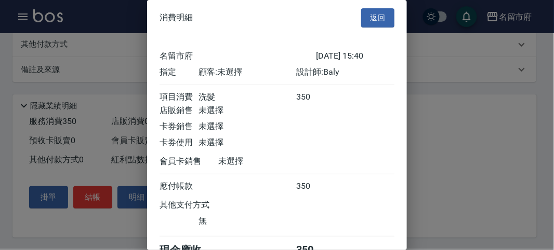
scroll to position [58, 0]
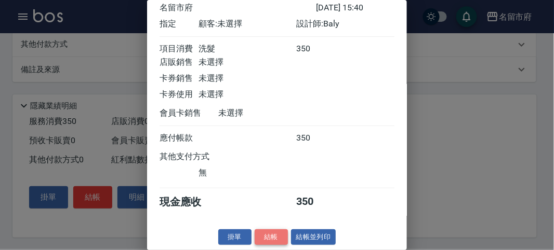
click at [271, 241] on button "結帳" at bounding box center [270, 238] width 33 height 16
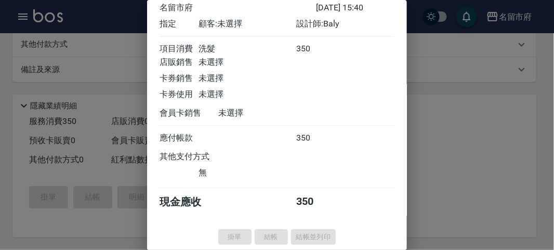
type input "[DATE] 15:41"
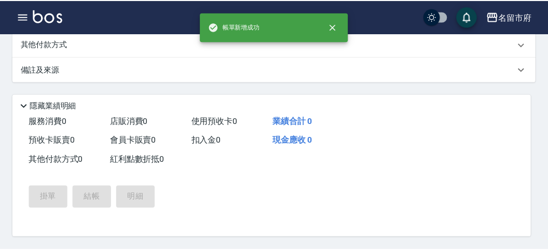
scroll to position [0, 0]
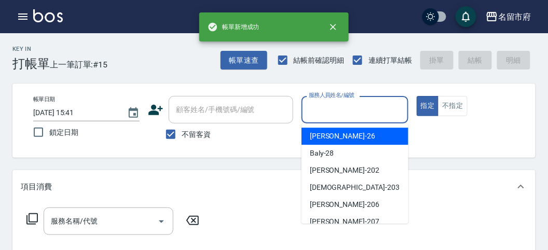
click at [323, 108] on input "服務人員姓名/編號" at bounding box center [354, 110] width 97 height 18
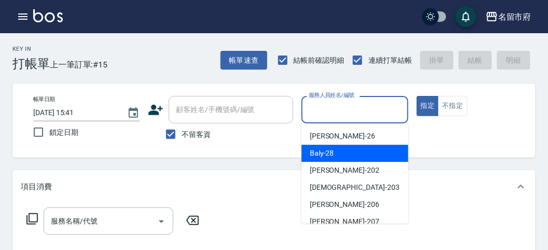
click at [323, 159] on span "Baly -28" at bounding box center [322, 153] width 24 height 11
type input "Baly-28"
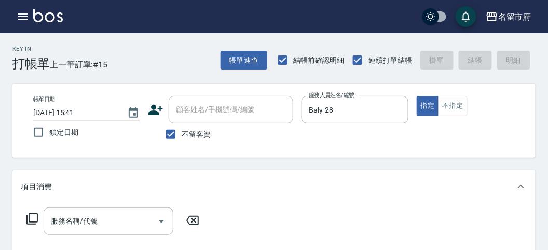
drag, startPoint x: 25, startPoint y: 218, endPoint x: 37, endPoint y: 211, distance: 14.0
click at [25, 217] on div "服務名稱/代號 服務名稱/代號" at bounding box center [113, 222] width 185 height 28
drag, startPoint x: 27, startPoint y: 218, endPoint x: 0, endPoint y: 183, distance: 44.0
click at [21, 214] on div "服務名稱/代號 服務名稱/代號" at bounding box center [113, 222] width 185 height 28
click at [35, 217] on icon at bounding box center [32, 219] width 12 height 12
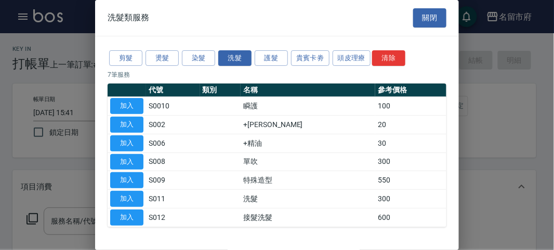
click at [126, 197] on button "加入" at bounding box center [126, 199] width 33 height 16
type input "洗髮(S011)"
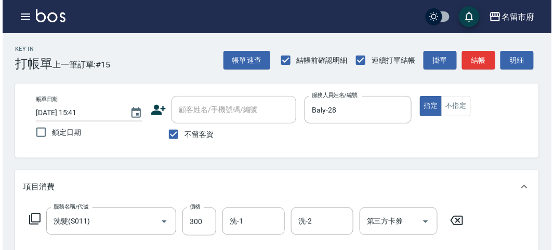
scroll to position [304, 0]
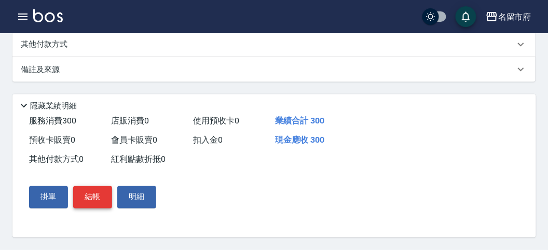
click at [90, 199] on button "結帳" at bounding box center [92, 197] width 39 height 22
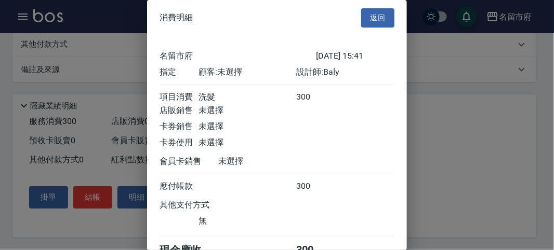
scroll to position [58, 0]
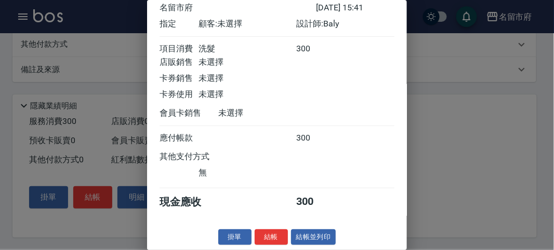
click at [265, 242] on button "結帳" at bounding box center [270, 238] width 33 height 16
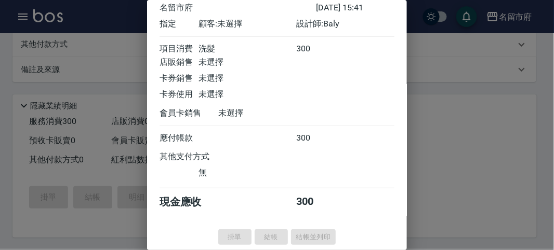
type input "[DATE] 15:42"
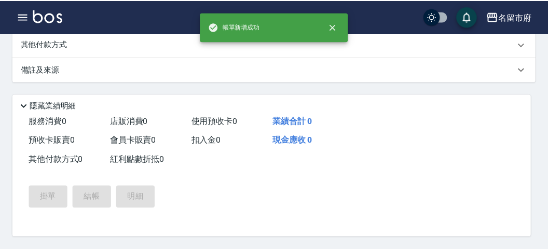
scroll to position [0, 0]
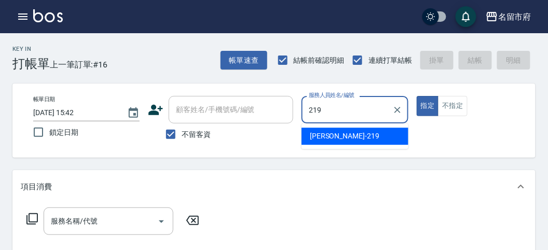
type input "[PERSON_NAME]-219"
type button "true"
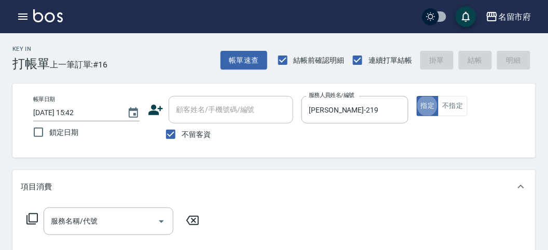
click at [34, 220] on icon at bounding box center [32, 219] width 12 height 12
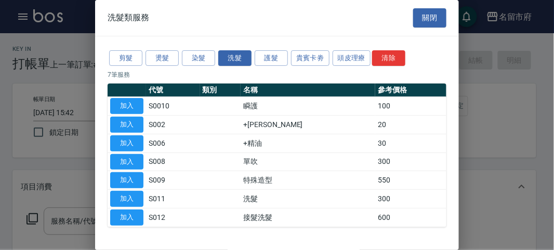
click at [140, 191] on button "加入" at bounding box center [126, 199] width 33 height 16
type input "洗髮(S011)"
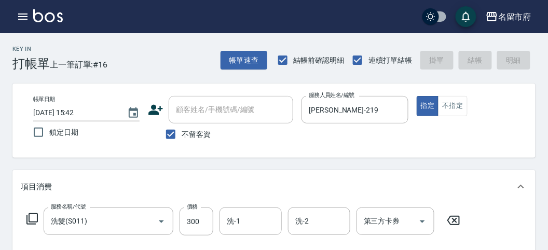
type input "[DATE] 15:50"
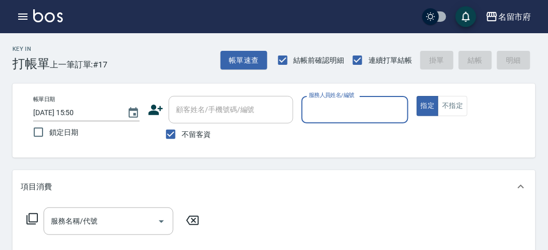
click at [355, 120] on div "服務人員姓名/編號" at bounding box center [355, 110] width 106 height 28
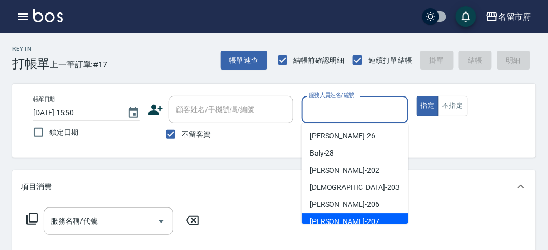
click at [348, 214] on div "[PERSON_NAME] -207" at bounding box center [355, 221] width 107 height 17
type input "[PERSON_NAME]-207"
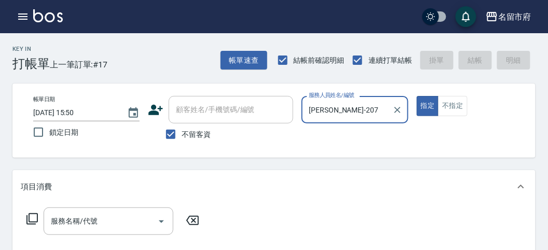
click at [34, 219] on icon at bounding box center [32, 219] width 12 height 12
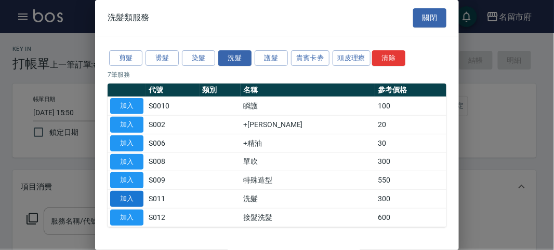
click at [133, 199] on button "加入" at bounding box center [126, 199] width 33 height 16
type input "洗髮(S011)"
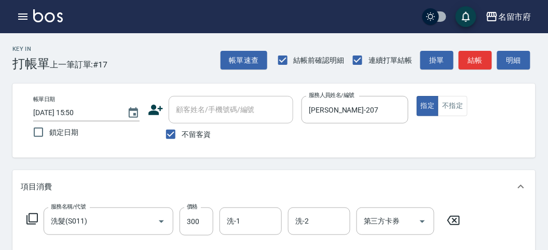
click at [31, 221] on icon at bounding box center [32, 219] width 12 height 12
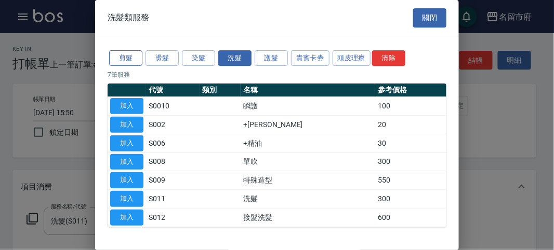
click at [125, 51] on button "剪髮" at bounding box center [125, 58] width 33 height 16
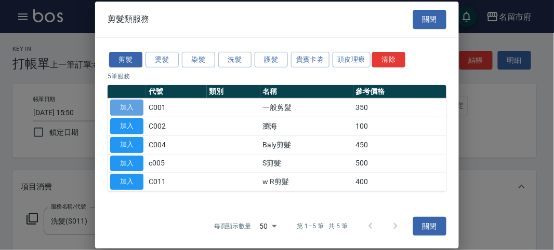
click at [125, 102] on button "加入" at bounding box center [126, 108] width 33 height 16
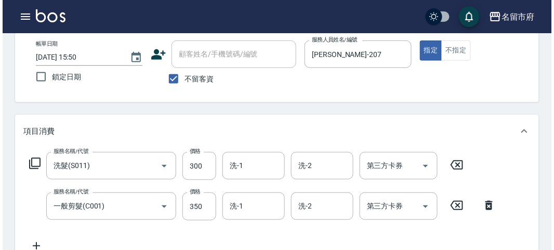
scroll to position [344, 0]
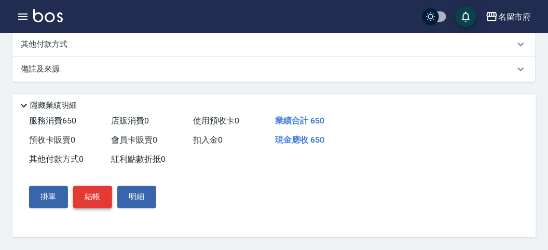
click at [90, 194] on button "結帳" at bounding box center [92, 197] width 39 height 22
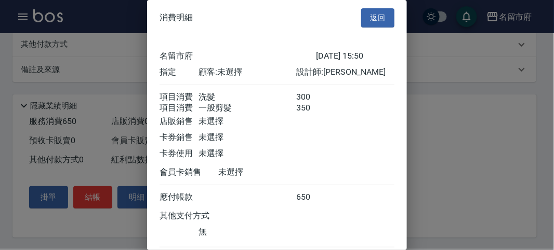
scroll to position [69, 0]
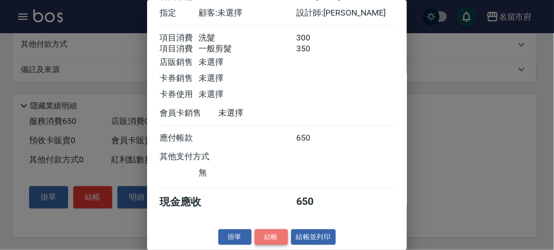
click at [269, 233] on button "結帳" at bounding box center [270, 238] width 33 height 16
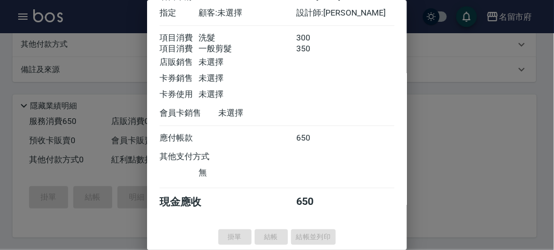
type input "[DATE] 15:55"
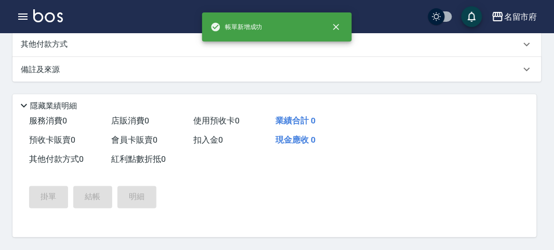
scroll to position [0, 0]
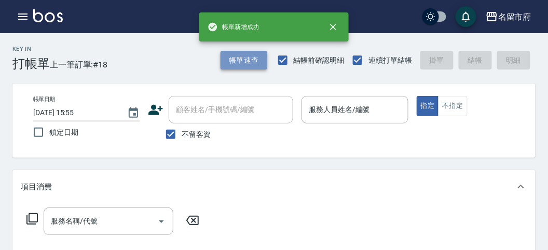
click at [240, 63] on button "帳單速查" at bounding box center [244, 60] width 47 height 19
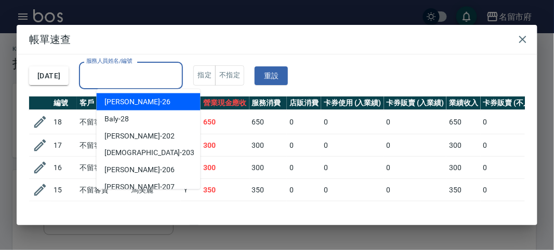
click at [169, 75] on input "服務人員姓名/編號" at bounding box center [131, 75] width 95 height 18
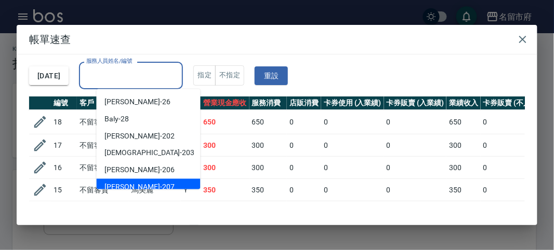
click at [146, 185] on div "[PERSON_NAME] -207" at bounding box center [149, 187] width 104 height 17
type input "[PERSON_NAME]-207"
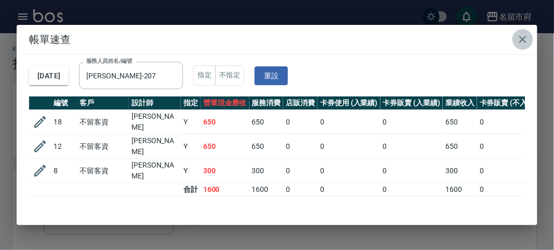
click at [520, 37] on icon "button" at bounding box center [522, 39] width 7 height 7
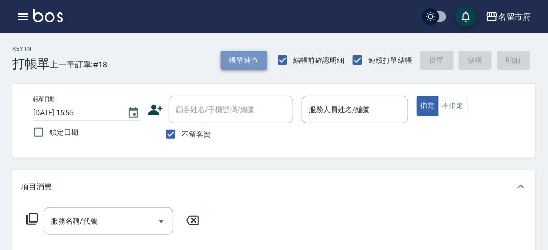
click at [248, 64] on button "帳單速查" at bounding box center [244, 60] width 47 height 19
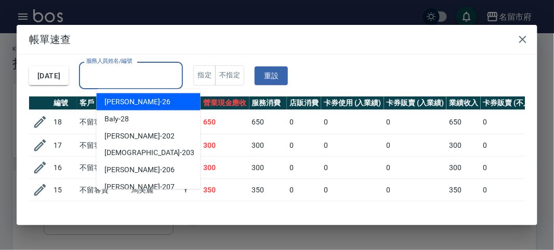
click at [145, 81] on input "服務人員姓名/編號" at bounding box center [131, 75] width 95 height 18
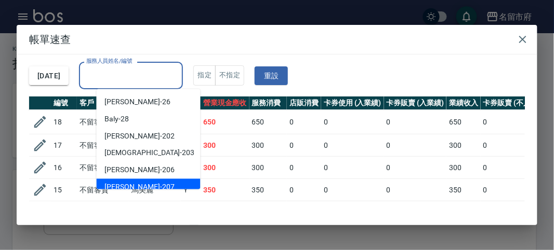
click at [136, 180] on div "[PERSON_NAME] -207" at bounding box center [149, 187] width 104 height 17
type input "[PERSON_NAME]-207"
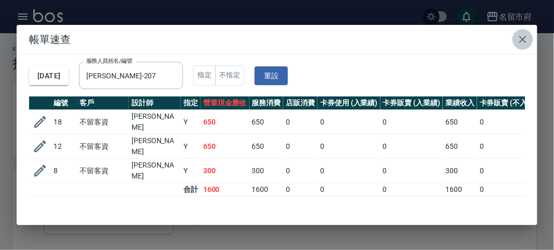
click at [521, 45] on icon "button" at bounding box center [522, 39] width 12 height 12
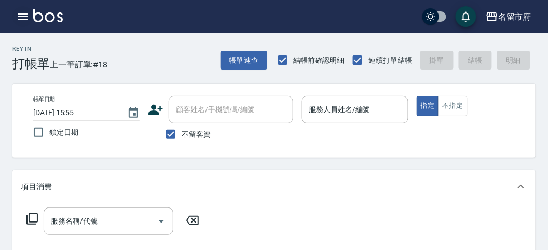
click at [26, 19] on icon "button" at bounding box center [22, 17] width 9 height 6
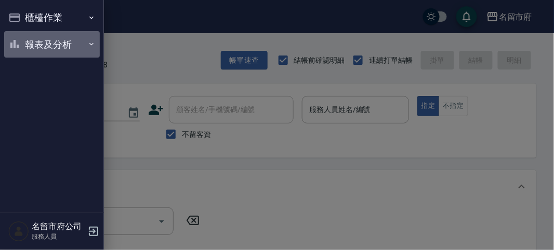
click at [35, 42] on button "報表及分析" at bounding box center [52, 44] width 96 height 27
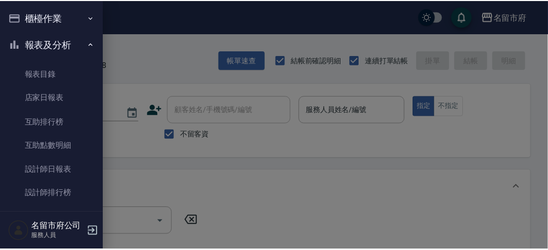
scroll to position [29, 0]
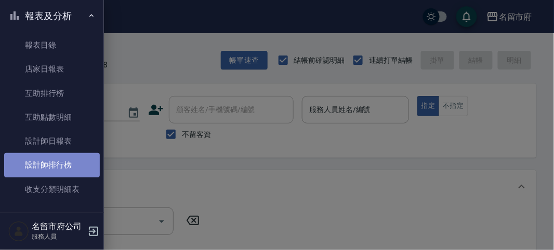
click at [63, 162] on link "設計師排行榜" at bounding box center [52, 165] width 96 height 24
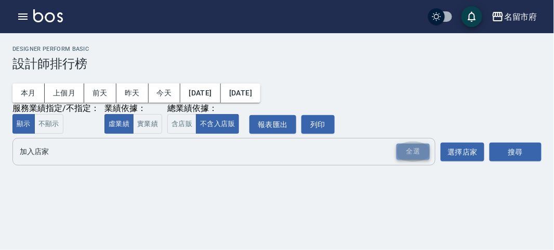
click at [408, 148] on div "全選" at bounding box center [412, 152] width 33 height 16
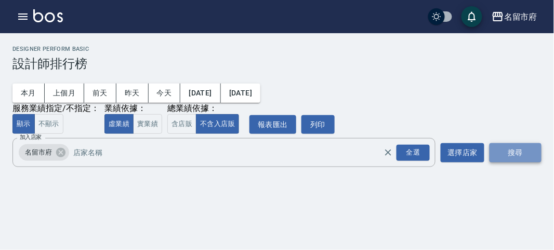
click at [537, 156] on button "搜尋" at bounding box center [515, 152] width 52 height 19
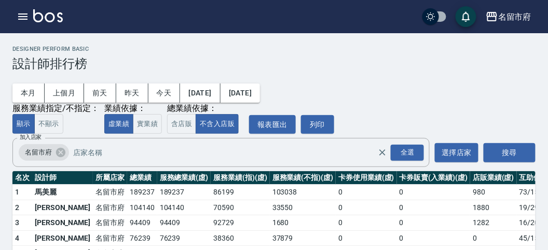
scroll to position [91, 0]
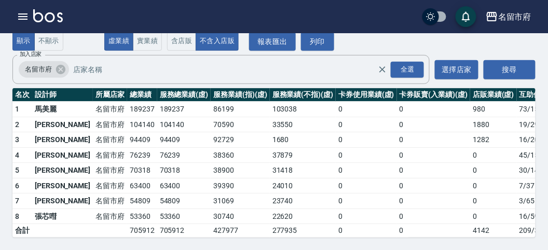
click at [50, 12] on img at bounding box center [48, 15] width 30 height 13
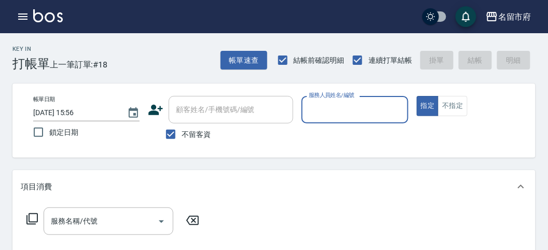
click at [204, 116] on input "顧客姓名/手機號碼/編號" at bounding box center [230, 110] width 115 height 18
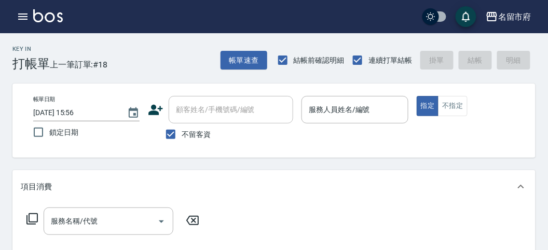
click at [182, 136] on span "不留客資" at bounding box center [196, 134] width 29 height 11
click at [182, 136] on input "不留客資" at bounding box center [171, 135] width 22 height 22
checkbox input "false"
click at [228, 115] on input "顧客姓名/手機號碼/編號" at bounding box center [223, 110] width 100 height 18
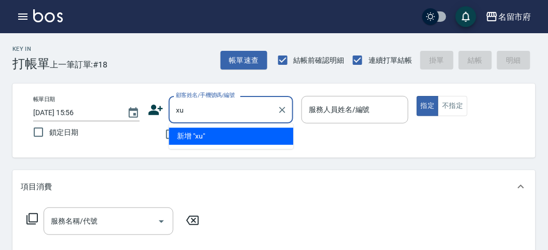
type input "x"
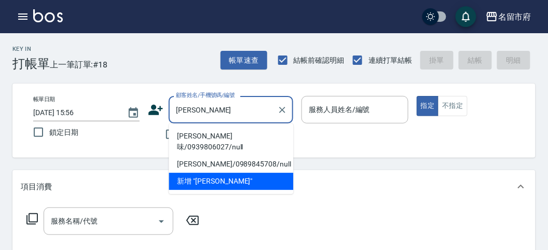
type input "林"
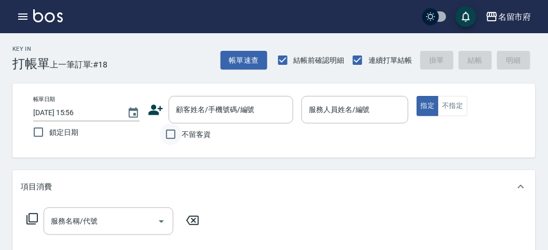
click at [172, 139] on input "不留客資" at bounding box center [171, 135] width 22 height 22
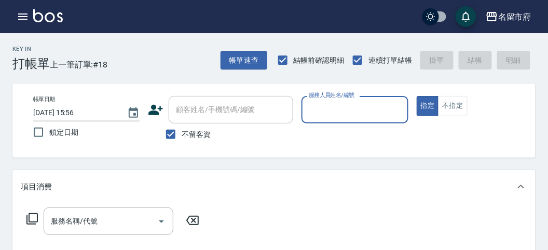
click at [185, 132] on span "不留客資" at bounding box center [196, 134] width 29 height 11
click at [182, 132] on input "不留客資" at bounding box center [171, 135] width 22 height 22
checkbox input "false"
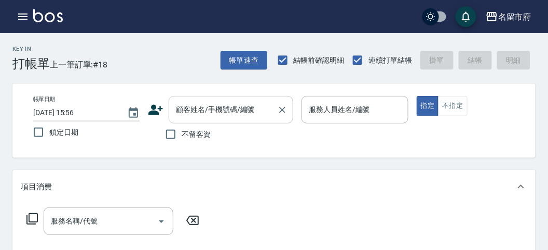
click at [193, 113] on input "顧客姓名/手機號碼/編號" at bounding box center [223, 110] width 100 height 18
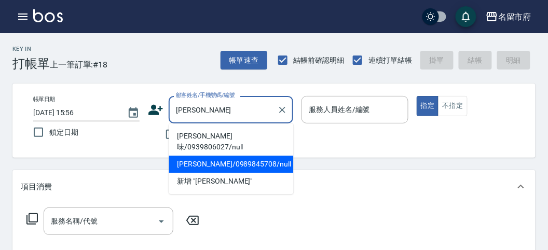
click at [243, 156] on li "[PERSON_NAME]/0989845708/null" at bounding box center [231, 164] width 125 height 17
type input "[PERSON_NAME]/0989845708/null"
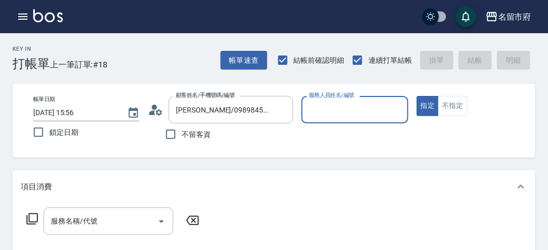
click at [152, 110] on icon at bounding box center [156, 110] width 16 height 16
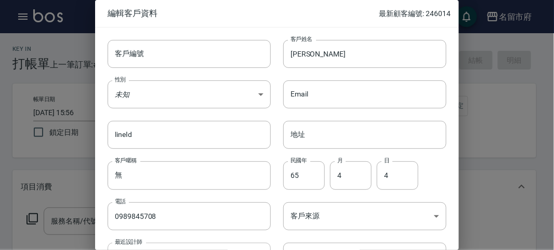
click at [491, 165] on div at bounding box center [277, 125] width 554 height 250
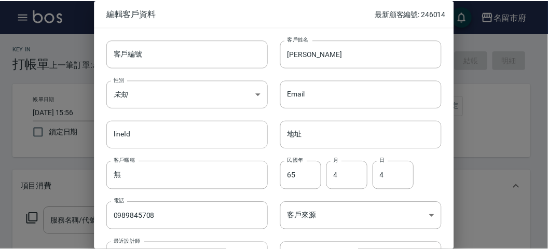
scroll to position [109, 0]
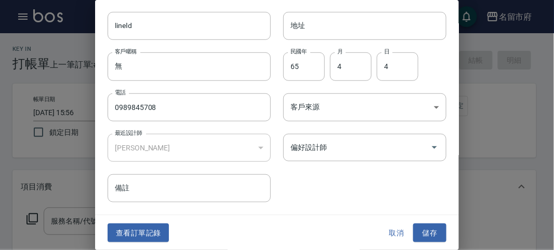
click at [398, 232] on button "取消" at bounding box center [396, 233] width 33 height 19
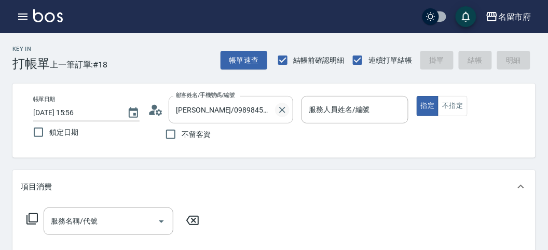
click at [285, 113] on icon "Clear" at bounding box center [282, 110] width 10 height 10
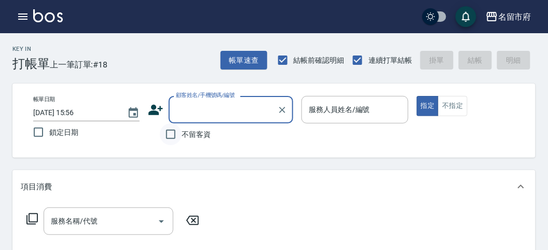
click at [177, 138] on input "不留客資" at bounding box center [171, 135] width 22 height 22
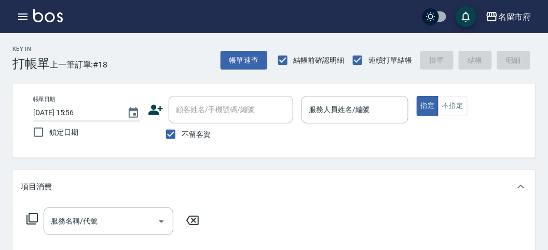
click at [196, 104] on input "顧客姓名/手機號碼/編號" at bounding box center [230, 110] width 115 height 18
click at [200, 107] on input "顧客姓名/手機號碼/編號" at bounding box center [230, 110] width 115 height 18
click at [200, 113] on input "顧客姓名/手機號碼/編號" at bounding box center [230, 110] width 115 height 18
click at [194, 133] on span "不留客資" at bounding box center [196, 134] width 29 height 11
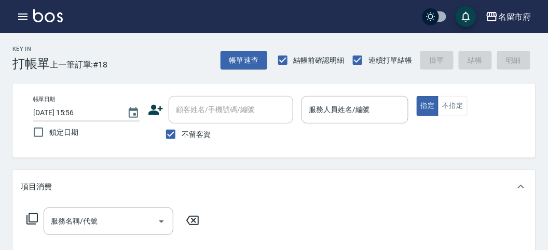
click at [182, 133] on input "不留客資" at bounding box center [171, 135] width 22 height 22
checkbox input "false"
click at [213, 116] on input "顧客姓名/手機號碼/編號" at bounding box center [223, 110] width 100 height 18
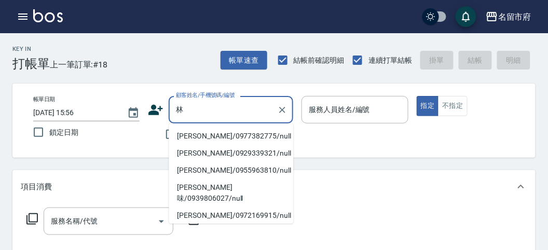
type input "[PERSON_NAME]"
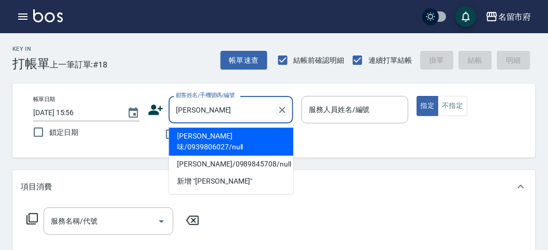
click at [284, 112] on icon "Clear" at bounding box center [282, 110] width 10 height 10
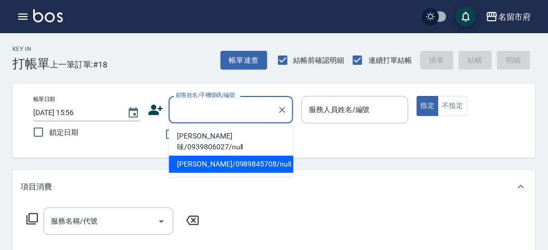
click at [154, 154] on div "帳單日期 [DATE] 15:56 鎖定日期 顧客姓名/手機號碼/編號 顧客姓名/手機號碼/編號 不留客資 服務人員姓名/編號 服務人員姓名/編號 指定 不指定" at bounding box center [274, 121] width 524 height 74
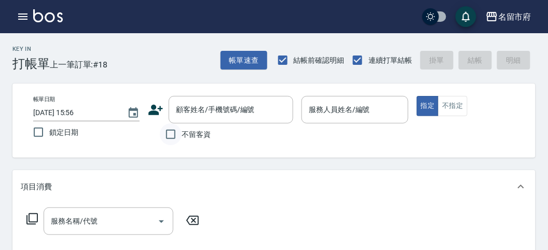
click at [168, 142] on input "不留客資" at bounding box center [171, 135] width 22 height 22
checkbox input "true"
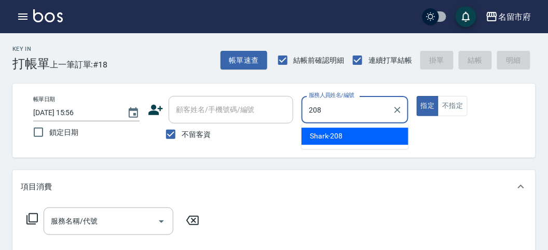
click at [351, 136] on div "Shark -208" at bounding box center [355, 136] width 107 height 17
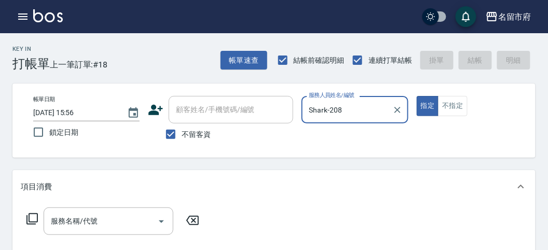
type input "Shark-208"
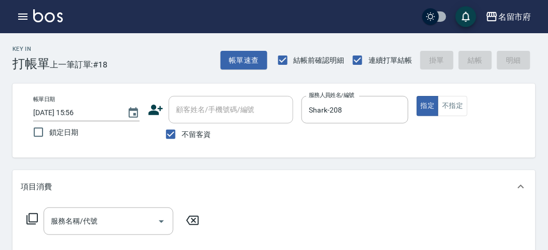
click at [31, 216] on icon at bounding box center [32, 219] width 12 height 12
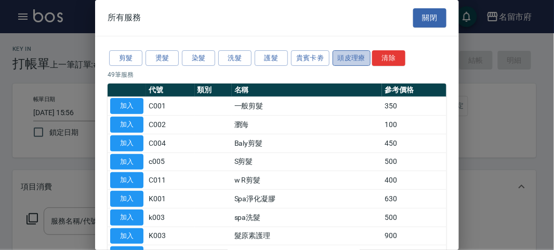
click at [348, 55] on button "頭皮理療" at bounding box center [351, 58] width 38 height 16
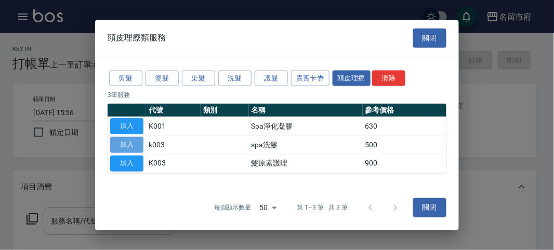
click at [140, 142] on button "加入" at bounding box center [126, 145] width 33 height 16
type input "spa洗髮(k003)"
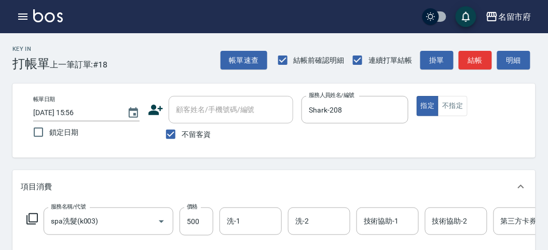
click at [32, 218] on icon at bounding box center [32, 219] width 12 height 12
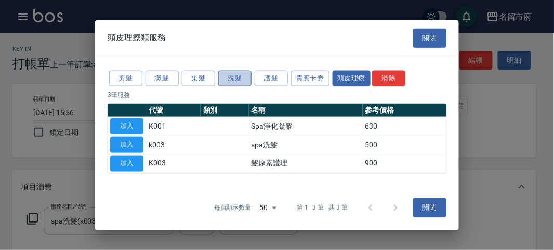
click at [228, 78] on button "洗髮" at bounding box center [234, 78] width 33 height 16
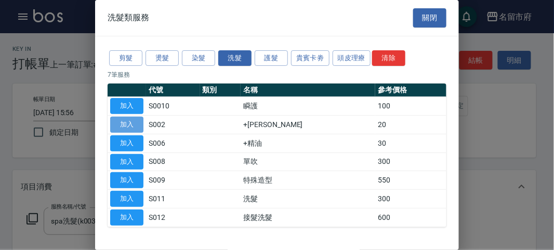
click at [129, 122] on button "加入" at bounding box center [126, 125] width 33 height 16
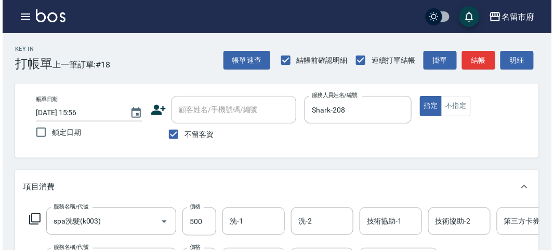
scroll to position [346, 0]
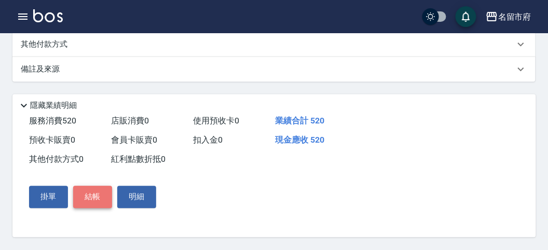
click at [93, 201] on button "結帳" at bounding box center [92, 197] width 39 height 22
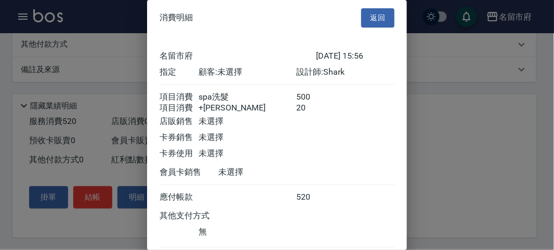
scroll to position [69, 0]
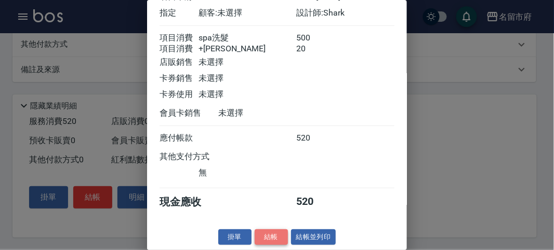
click at [266, 237] on button "結帳" at bounding box center [270, 238] width 33 height 16
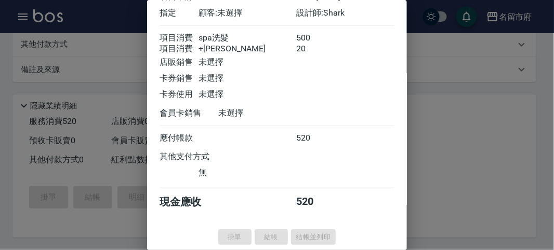
type input "[DATE] 16:54"
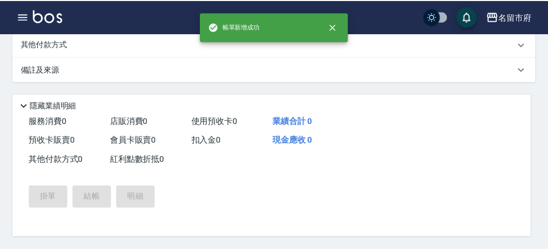
scroll to position [0, 0]
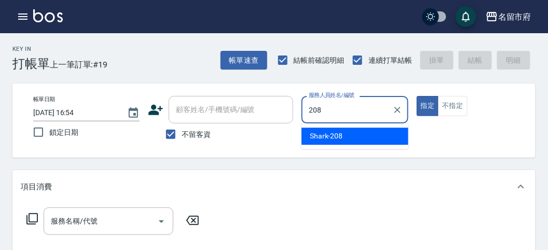
click at [333, 136] on span "Shark -208" at bounding box center [326, 136] width 33 height 11
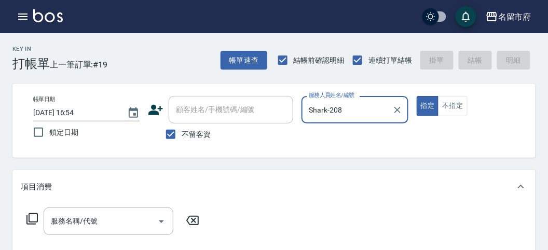
type input "Shark-208"
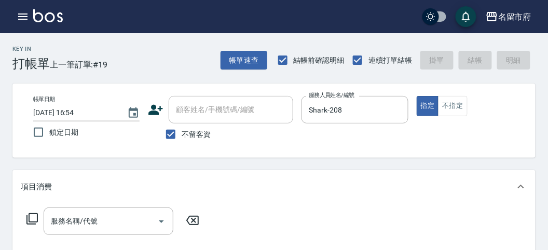
click at [33, 219] on icon at bounding box center [32, 219] width 12 height 12
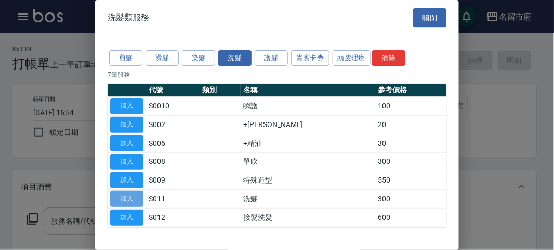
click at [131, 197] on button "加入" at bounding box center [126, 199] width 33 height 16
type input "洗髮(S011)"
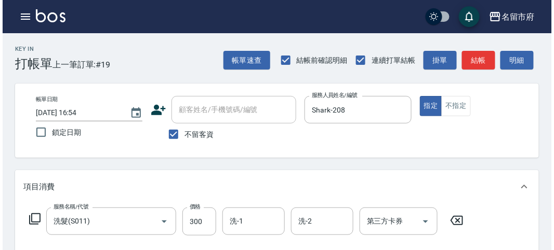
scroll to position [304, 0]
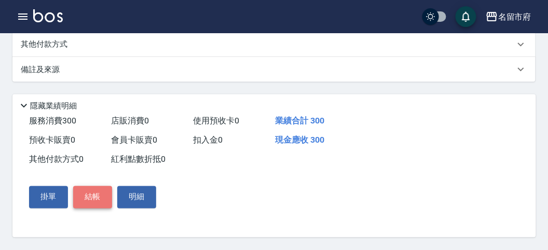
click at [95, 203] on button "結帳" at bounding box center [92, 197] width 39 height 22
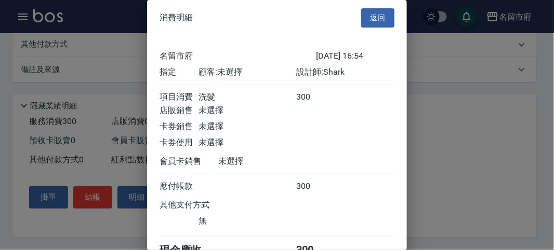
scroll to position [58, 0]
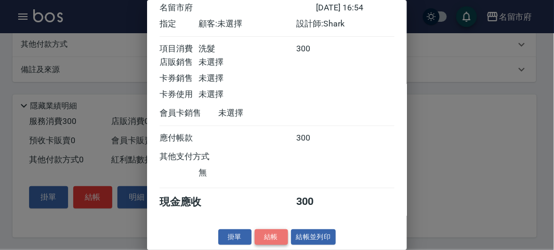
click at [263, 230] on button "結帳" at bounding box center [270, 238] width 33 height 16
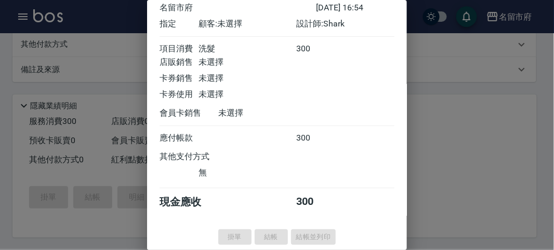
type input "[DATE] 16:55"
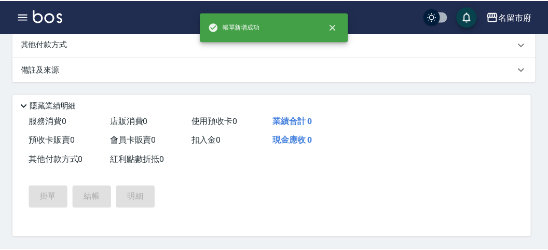
scroll to position [0, 0]
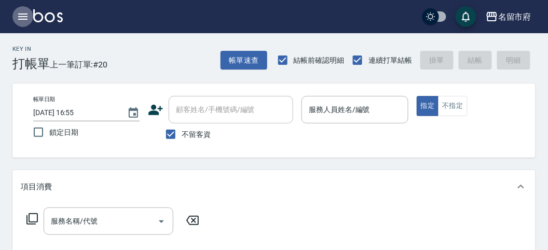
click at [21, 14] on icon "button" at bounding box center [22, 17] width 9 height 6
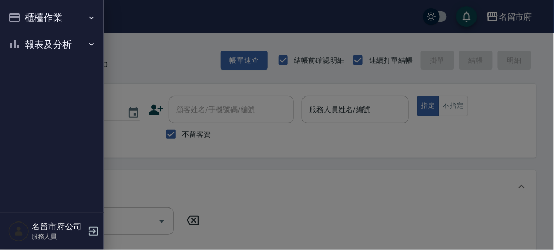
click at [38, 47] on button "報表及分析" at bounding box center [52, 44] width 96 height 27
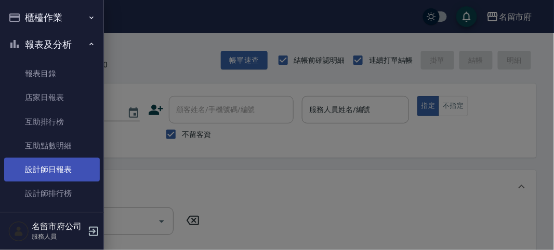
click at [51, 170] on link "設計師日報表" at bounding box center [52, 170] width 96 height 24
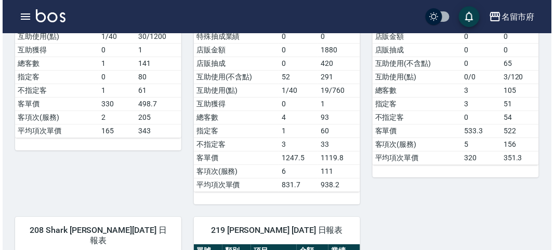
scroll to position [808, 0]
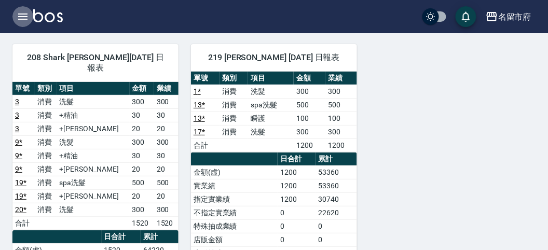
click at [19, 19] on icon "button" at bounding box center [22, 17] width 9 height 6
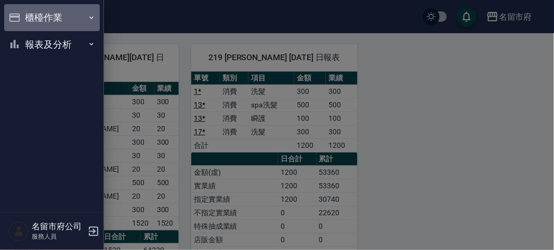
click at [39, 17] on button "櫃檯作業" at bounding box center [52, 17] width 96 height 27
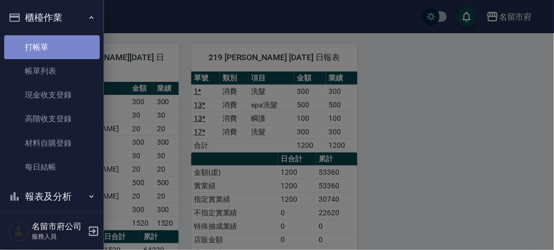
click at [57, 47] on link "打帳單" at bounding box center [52, 47] width 96 height 24
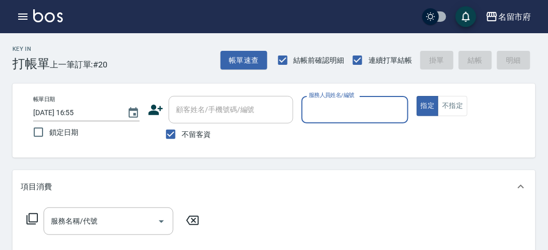
click at [355, 119] on div "服務人員姓名/編號" at bounding box center [355, 110] width 106 height 28
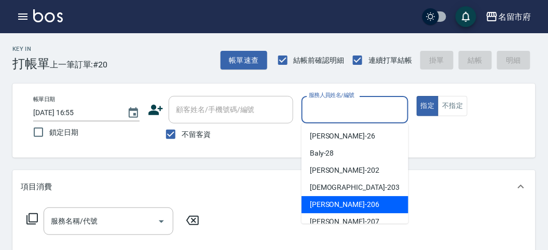
click at [335, 197] on div "[PERSON_NAME] -206" at bounding box center [355, 204] width 107 height 17
type input "[PERSON_NAME]-206"
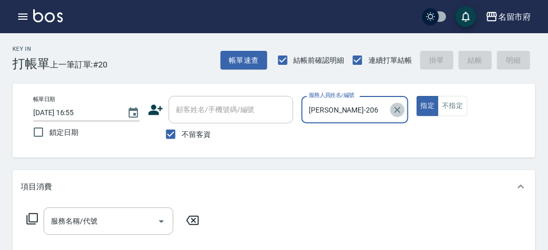
click at [398, 111] on icon "Clear" at bounding box center [398, 110] width 6 height 6
click at [325, 124] on p at bounding box center [355, 129] width 106 height 11
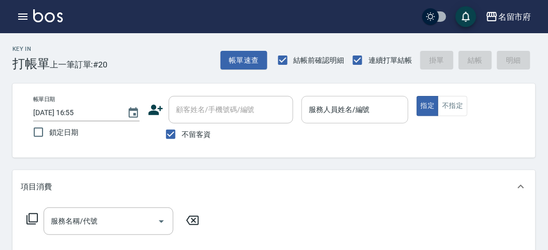
click at [329, 128] on p at bounding box center [355, 129] width 106 height 11
click at [317, 106] on input "服務人員姓名/編號" at bounding box center [354, 110] width 97 height 18
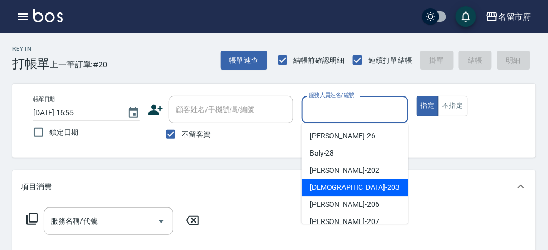
click at [331, 182] on div "聖德 -203" at bounding box center [355, 187] width 107 height 17
type input "聖德-203"
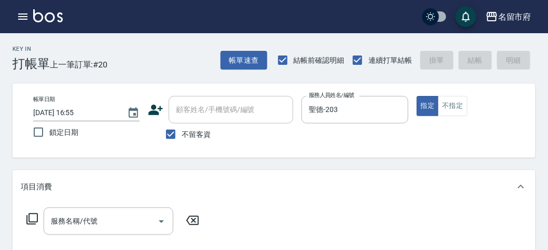
click at [29, 216] on icon at bounding box center [31, 218] width 11 height 11
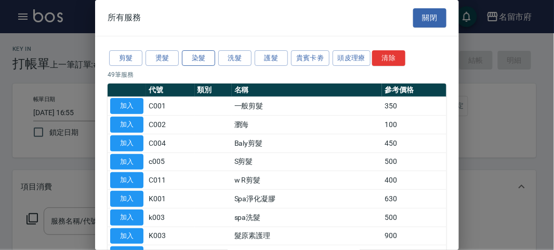
click at [194, 54] on button "染髮" at bounding box center [198, 58] width 33 height 16
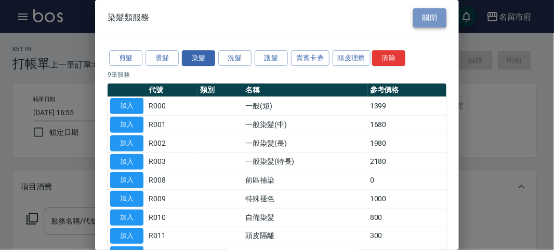
click at [426, 15] on button "關閉" at bounding box center [429, 17] width 33 height 19
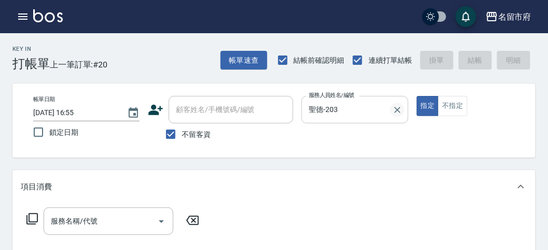
click at [395, 111] on icon "Clear" at bounding box center [398, 110] width 10 height 10
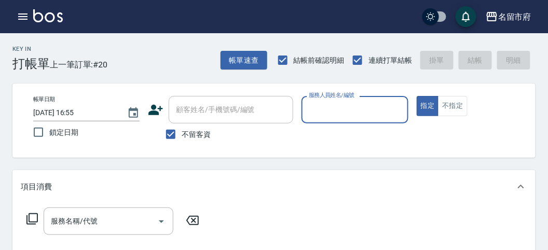
click at [375, 113] on input "服務人員姓名/編號" at bounding box center [354, 110] width 97 height 18
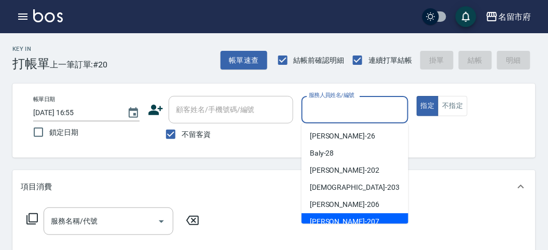
click at [324, 217] on span "[PERSON_NAME] -207" at bounding box center [345, 222] width 70 height 11
type input "[PERSON_NAME]-207"
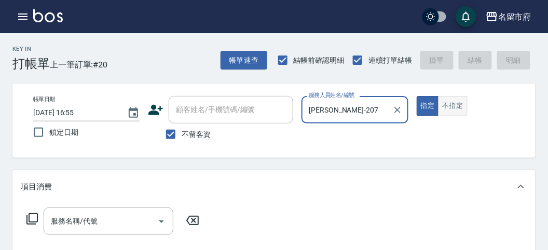
click at [442, 108] on button "不指定" at bounding box center [452, 106] width 29 height 20
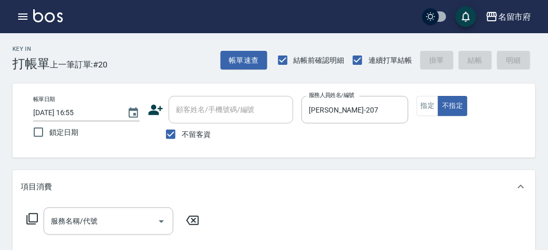
click at [37, 220] on icon at bounding box center [31, 218] width 11 height 11
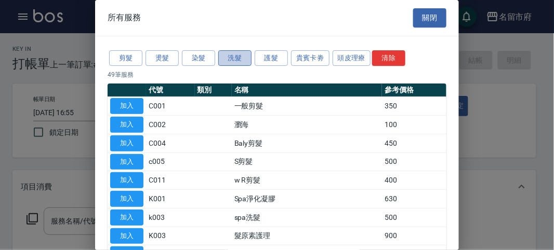
click at [232, 60] on button "洗髮" at bounding box center [234, 58] width 33 height 16
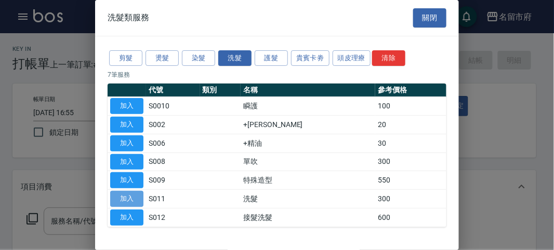
click at [136, 195] on button "加入" at bounding box center [126, 199] width 33 height 16
type input "洗髮(S011)"
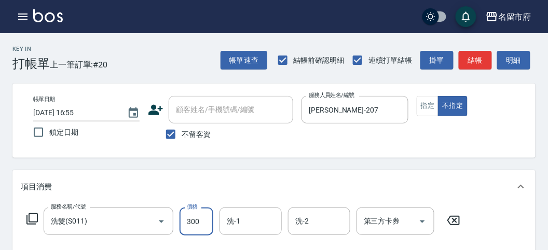
click at [193, 212] on input "300" at bounding box center [197, 222] width 34 height 28
type input "350"
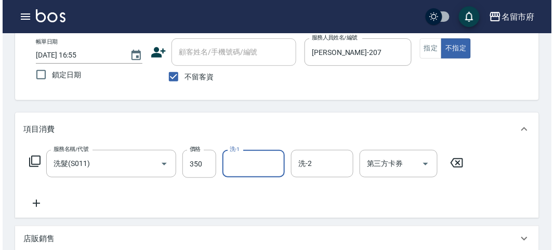
scroll to position [304, 0]
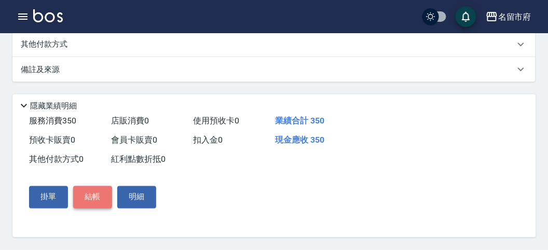
click at [102, 198] on button "結帳" at bounding box center [92, 197] width 39 height 22
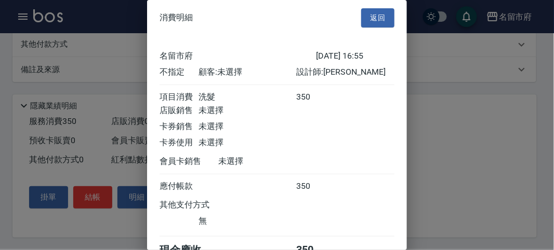
scroll to position [58, 0]
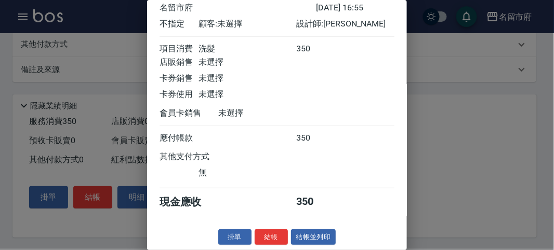
click at [276, 232] on button "結帳" at bounding box center [270, 238] width 33 height 16
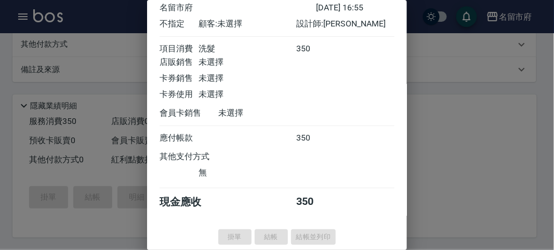
type input "[DATE] 17:24"
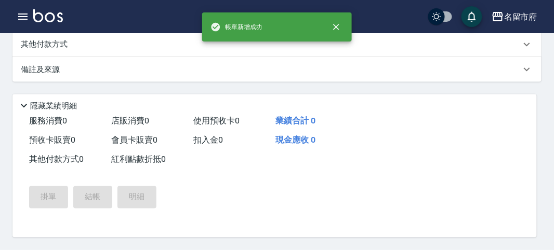
scroll to position [0, 0]
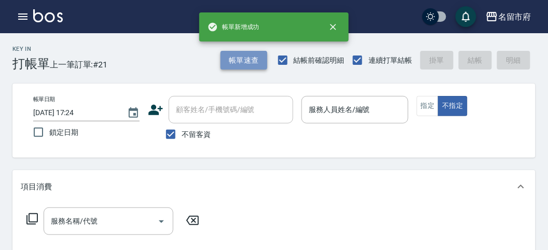
click at [257, 62] on button "帳單速查" at bounding box center [244, 60] width 47 height 19
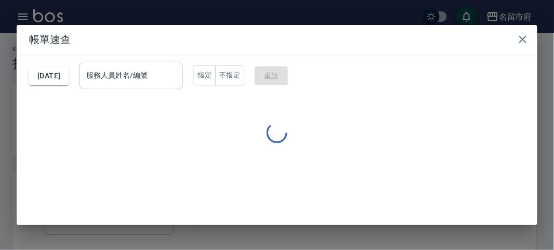
click at [168, 68] on input "服務人員姓名/編號" at bounding box center [131, 75] width 95 height 18
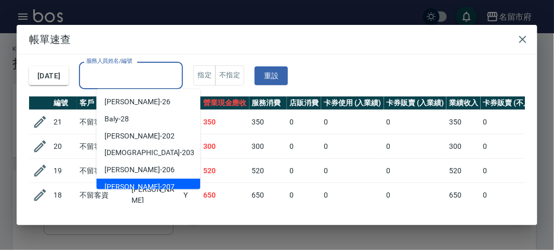
click at [128, 182] on div "[PERSON_NAME] -207" at bounding box center [149, 187] width 104 height 17
type input "[PERSON_NAME]-207"
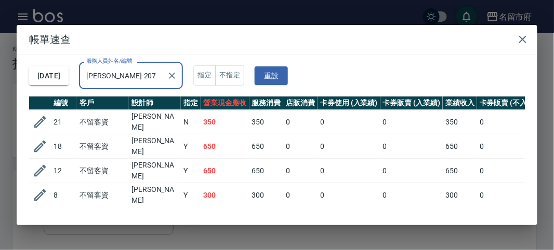
scroll to position [18, 0]
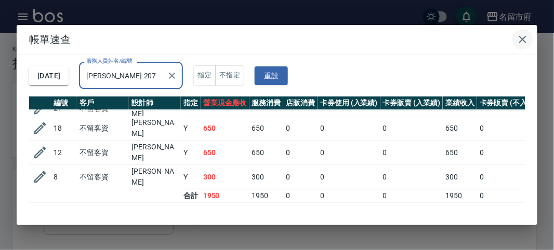
click at [520, 40] on icon "button" at bounding box center [522, 39] width 12 height 12
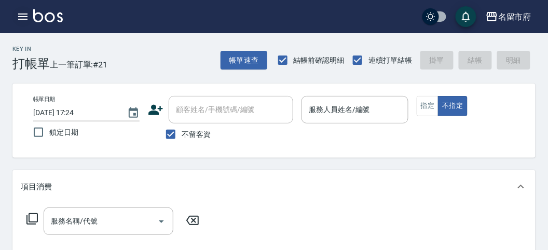
click at [18, 17] on icon "button" at bounding box center [23, 16] width 12 height 12
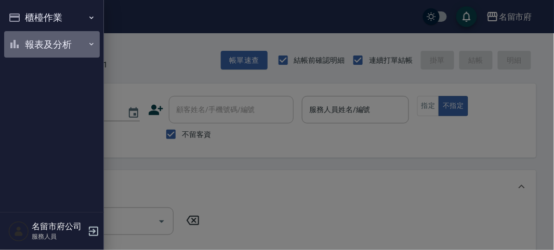
click at [27, 42] on button "報表及分析" at bounding box center [52, 44] width 96 height 27
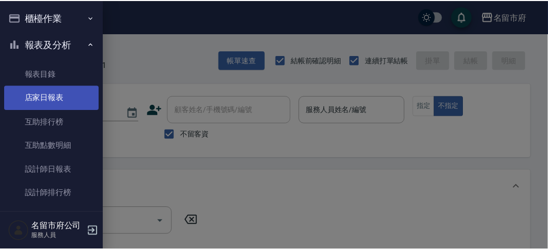
scroll to position [33, 0]
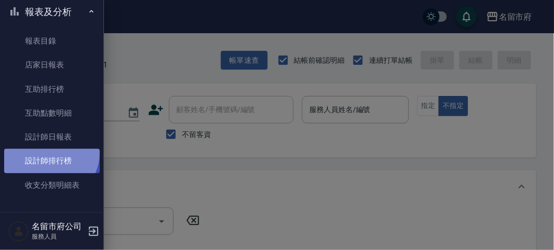
click at [49, 153] on link "設計師排行榜" at bounding box center [52, 161] width 96 height 24
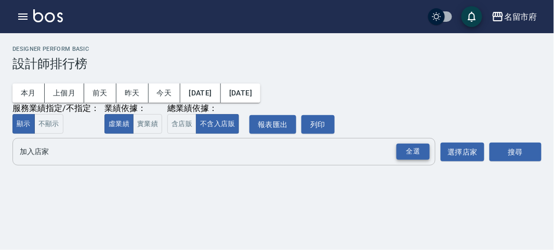
click at [418, 149] on div "全選" at bounding box center [412, 152] width 33 height 16
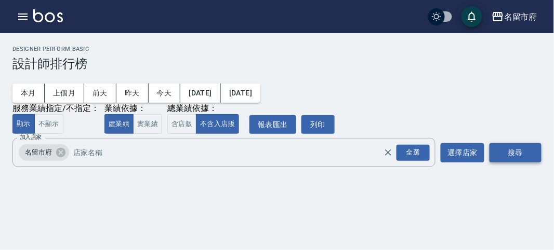
click at [532, 159] on button "搜尋" at bounding box center [515, 152] width 52 height 19
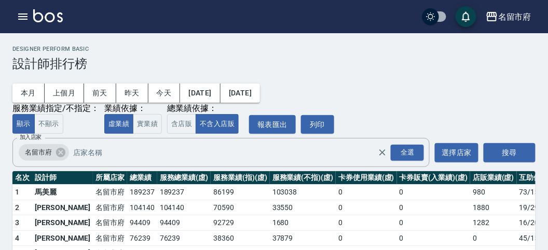
scroll to position [91, 0]
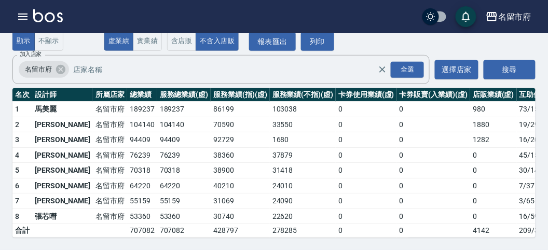
click at [50, 14] on img at bounding box center [48, 15] width 30 height 13
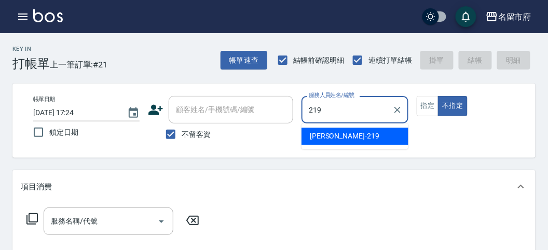
type input "[PERSON_NAME]-219"
type button "false"
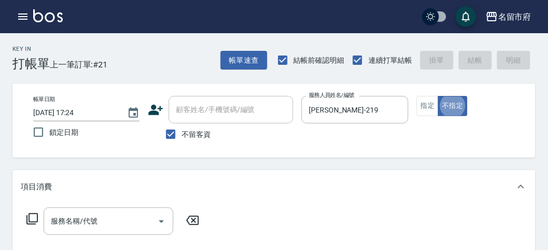
click at [29, 218] on icon at bounding box center [31, 218] width 11 height 11
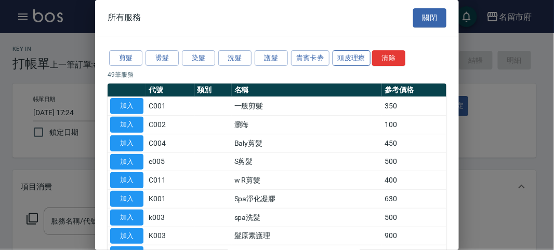
click at [338, 59] on button "頭皮理療" at bounding box center [351, 58] width 38 height 16
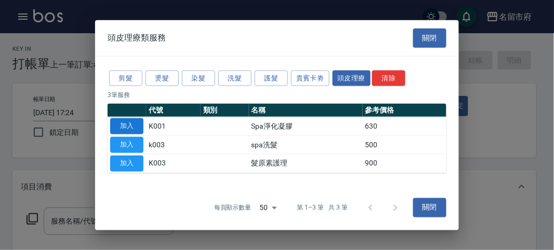
click at [126, 120] on button "加入" at bounding box center [126, 126] width 33 height 16
type input "Spa淨化凝膠(K001)"
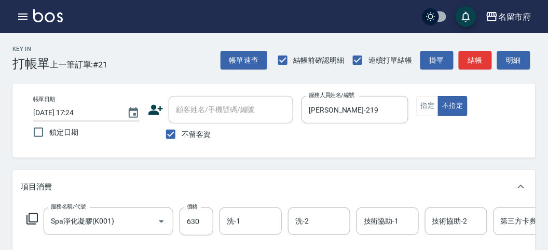
click at [30, 218] on icon at bounding box center [32, 219] width 12 height 12
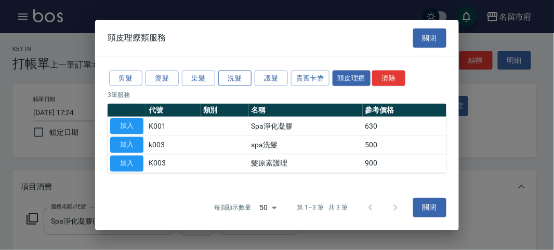
drag, startPoint x: 223, startPoint y: 75, endPoint x: 218, endPoint y: 95, distance: 20.4
click at [224, 75] on button "洗髮" at bounding box center [234, 78] width 33 height 16
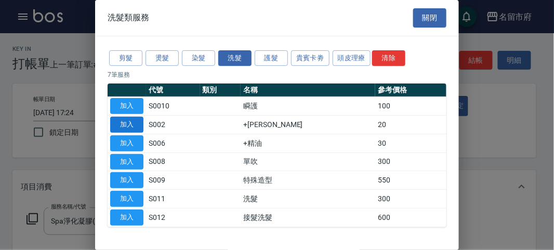
click at [137, 124] on button "加入" at bounding box center [126, 125] width 33 height 16
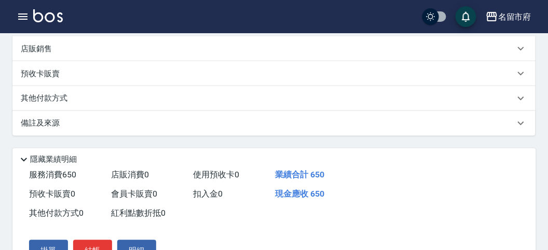
scroll to position [354, 0]
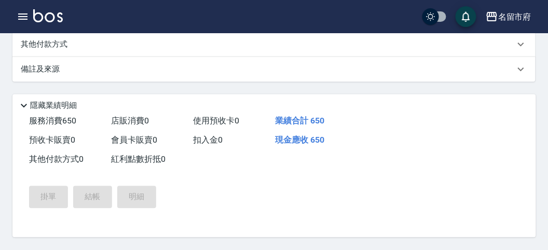
type input "[DATE] 17:33"
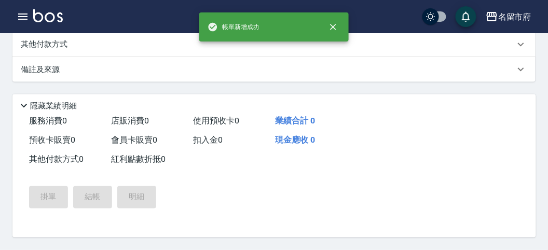
scroll to position [0, 0]
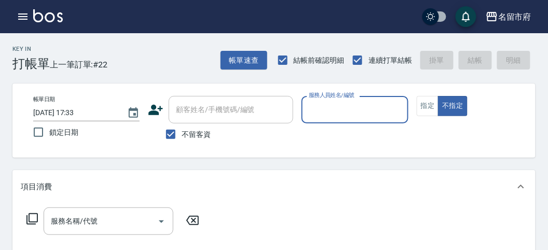
click at [360, 121] on div "服務人員姓名/編號" at bounding box center [355, 110] width 106 height 28
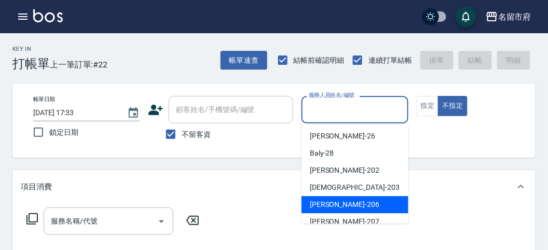
click at [400, 200] on div "[PERSON_NAME] -206" at bounding box center [355, 204] width 107 height 17
type input "[PERSON_NAME]-206"
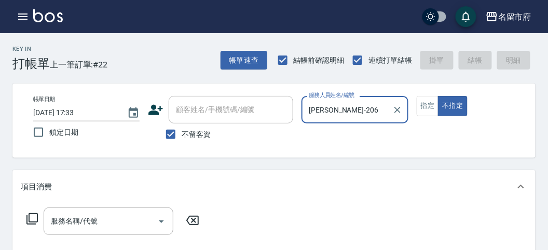
click at [438, 96] on button "不指定" at bounding box center [452, 106] width 29 height 20
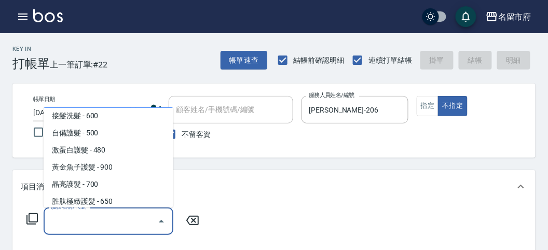
scroll to position [638, 0]
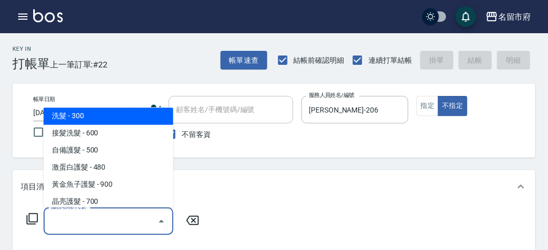
type input "洗髮(S011)"
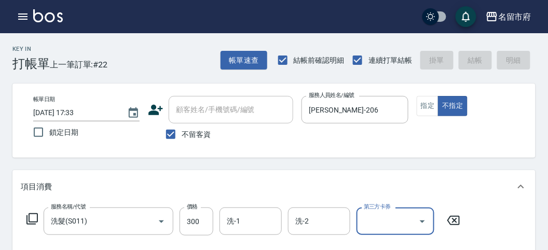
type input "[DATE] 17:43"
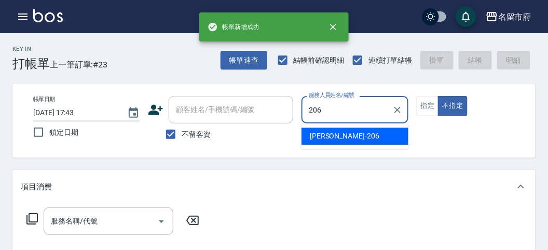
type input "[PERSON_NAME]-206"
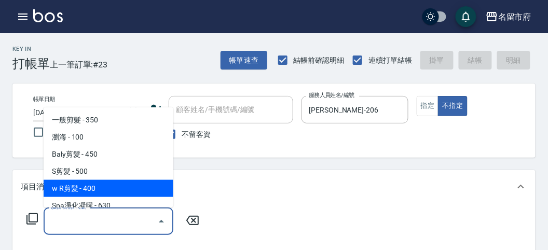
type input "w R剪髮(C011)"
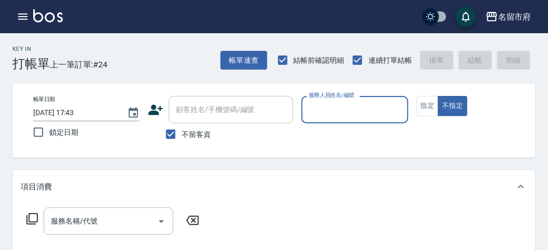
click at [339, 116] on input "服務人員姓名/編號" at bounding box center [354, 110] width 97 height 18
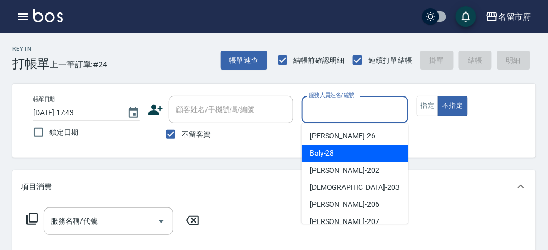
click at [327, 155] on span "Baly -28" at bounding box center [322, 153] width 24 height 11
type input "Baly-28"
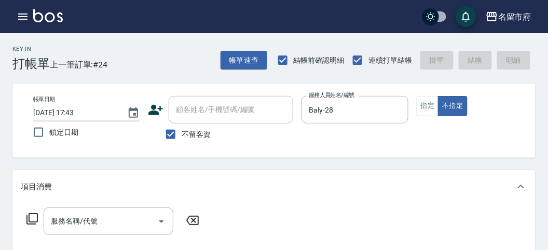
click at [27, 218] on icon at bounding box center [31, 218] width 11 height 11
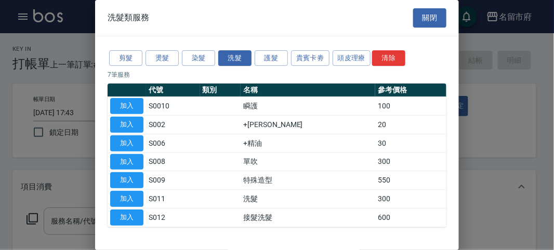
click at [131, 192] on button "加入" at bounding box center [126, 199] width 33 height 16
type input "洗髮(S011)"
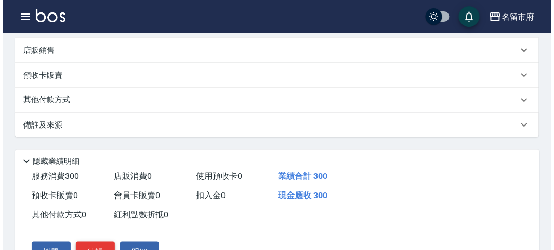
scroll to position [304, 0]
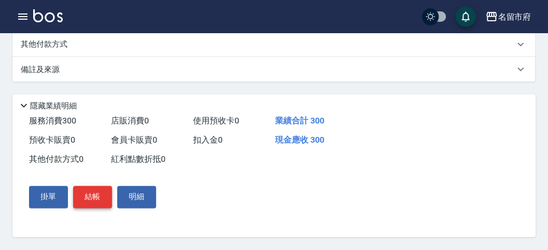
click at [91, 194] on button "結帳" at bounding box center [92, 197] width 39 height 22
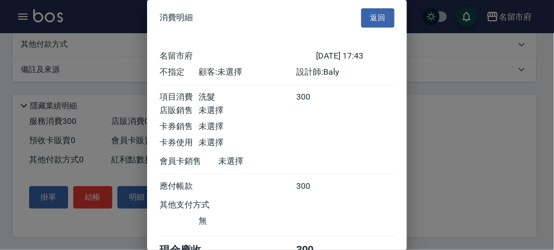
scroll to position [58, 0]
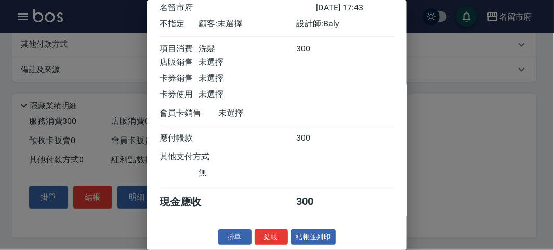
click at [264, 241] on button "結帳" at bounding box center [270, 238] width 33 height 16
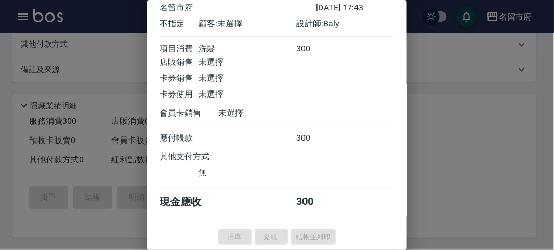
type input "[DATE] 18:02"
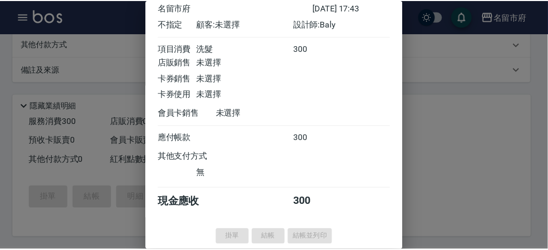
scroll to position [0, 0]
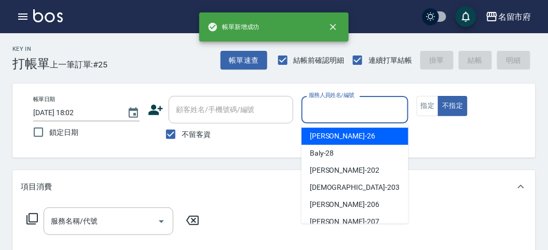
drag, startPoint x: 323, startPoint y: 114, endPoint x: 325, endPoint y: 136, distance: 21.9
click at [323, 113] on input "服務人員姓名/編號" at bounding box center [354, 110] width 97 height 18
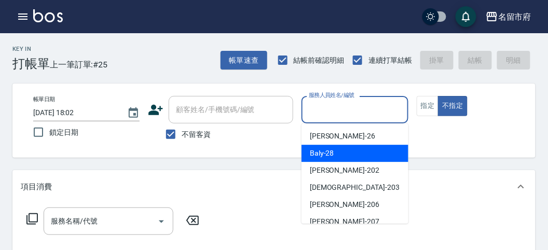
click at [325, 149] on span "Baly -28" at bounding box center [322, 153] width 24 height 11
type input "Baly-28"
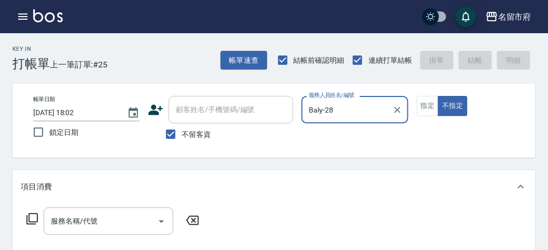
click at [29, 216] on icon at bounding box center [31, 218] width 11 height 11
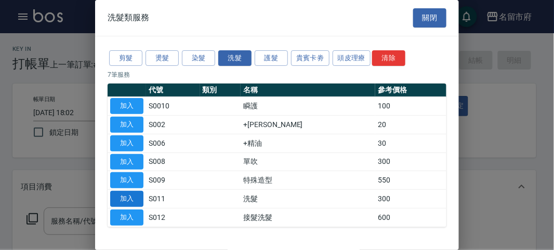
click at [118, 200] on button "加入" at bounding box center [126, 199] width 33 height 16
type input "洗髮(S011)"
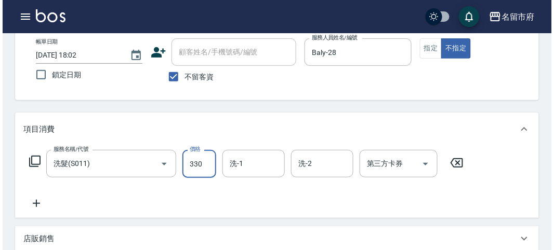
scroll to position [304, 0]
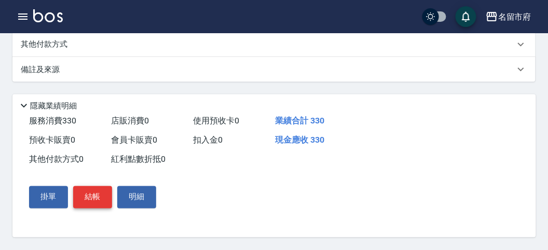
type input "330"
click at [91, 190] on button "結帳" at bounding box center [92, 197] width 39 height 22
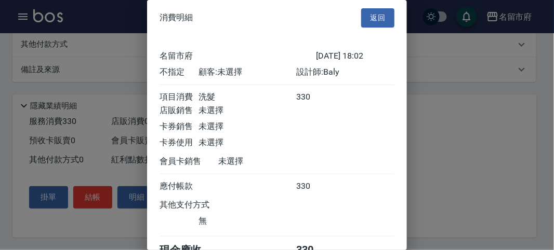
scroll to position [58, 0]
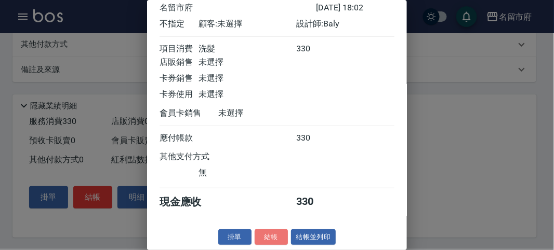
drag, startPoint x: 268, startPoint y: 234, endPoint x: 275, endPoint y: 213, distance: 22.0
click at [268, 221] on div "消費明細 返回 名留市府 [DATE] 18:02 不指定 顧客: 未選擇 設計師: Baly 項目消費 洗髮 330 店販銷售 未選擇 卡券銷售 未選擇 卡…" at bounding box center [277, 125] width 260 height 250
drag, startPoint x: 273, startPoint y: 238, endPoint x: 265, endPoint y: 234, distance: 9.3
click at [272, 238] on button "結帳" at bounding box center [270, 238] width 33 height 16
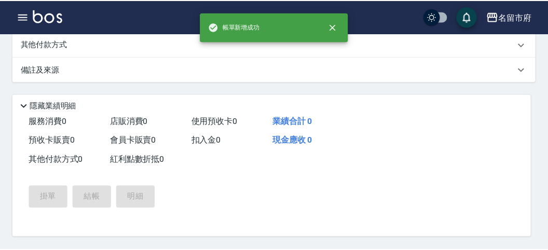
scroll to position [0, 0]
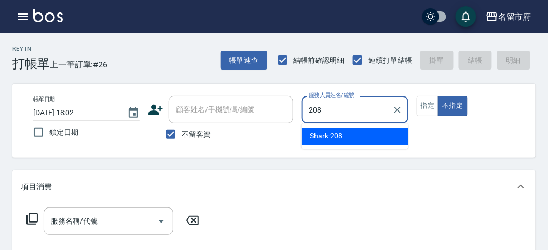
click at [342, 139] on div "Shark -208" at bounding box center [355, 136] width 107 height 17
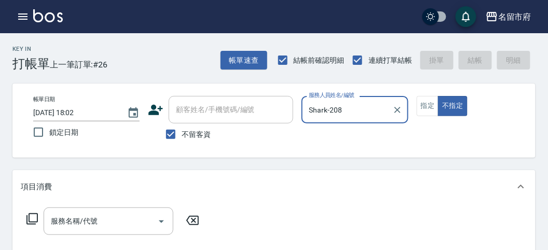
type input "Shark-208"
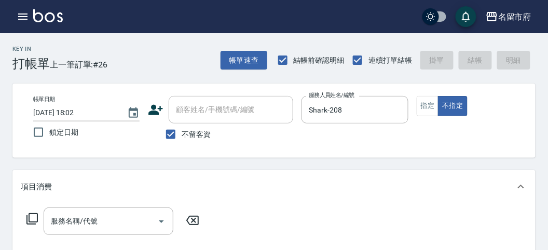
click at [31, 219] on icon at bounding box center [32, 219] width 12 height 12
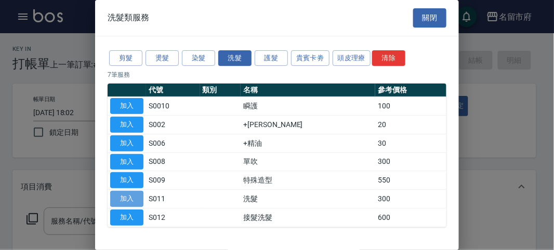
click at [133, 199] on button "加入" at bounding box center [126, 199] width 33 height 16
type input "洗髮(S011)"
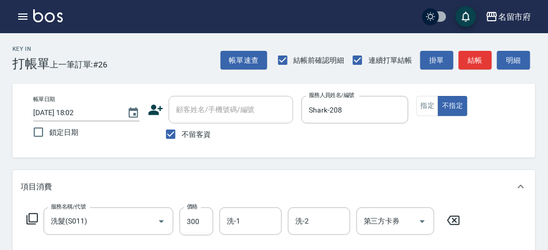
click at [31, 217] on icon at bounding box center [32, 219] width 12 height 12
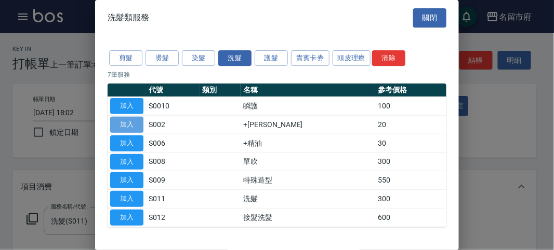
click at [130, 126] on button "加入" at bounding box center [126, 125] width 33 height 16
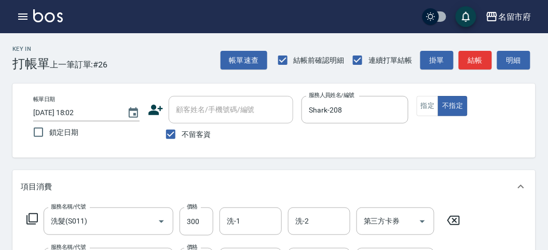
click at [29, 217] on icon at bounding box center [31, 218] width 11 height 11
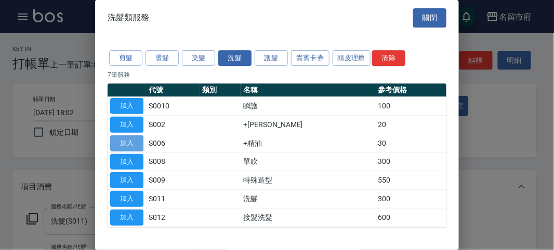
click at [128, 144] on button "加入" at bounding box center [126, 144] width 33 height 16
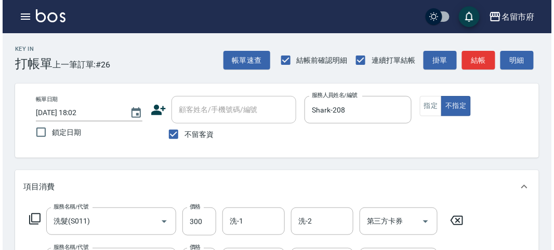
scroll to position [385, 0]
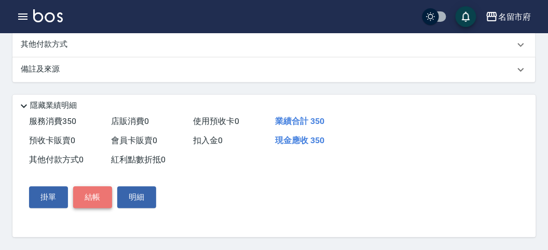
click at [83, 204] on button "結帳" at bounding box center [92, 198] width 39 height 22
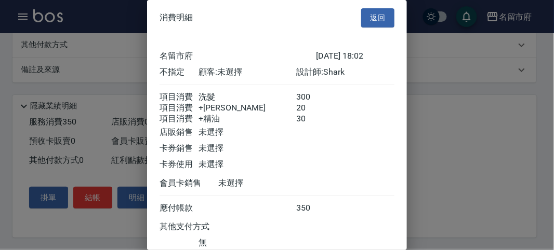
scroll to position [81, 0]
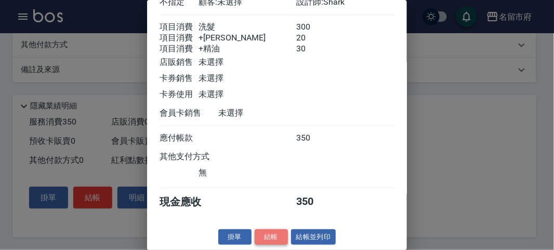
click at [269, 240] on button "結帳" at bounding box center [270, 238] width 33 height 16
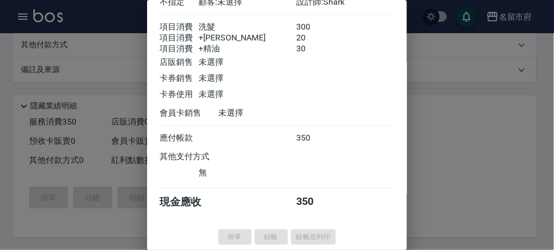
type input "[DATE] 18:03"
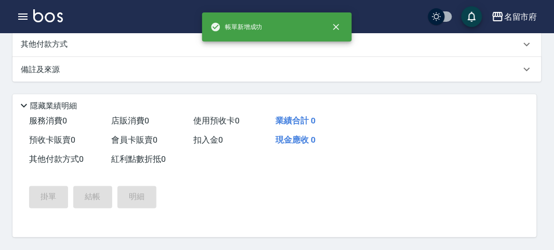
scroll to position [0, 0]
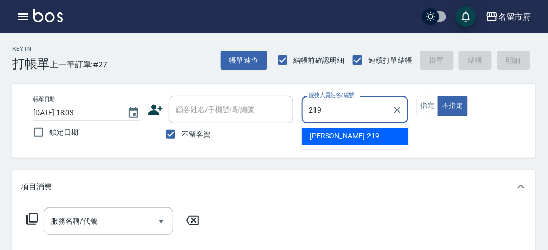
type input "[PERSON_NAME]-219"
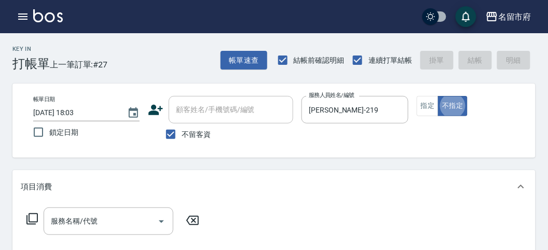
click at [29, 223] on icon at bounding box center [32, 219] width 12 height 12
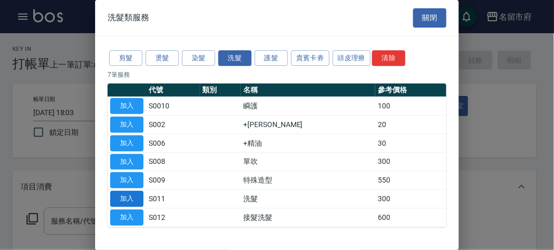
click at [139, 197] on button "加入" at bounding box center [126, 199] width 33 height 16
type input "洗髮(S011)"
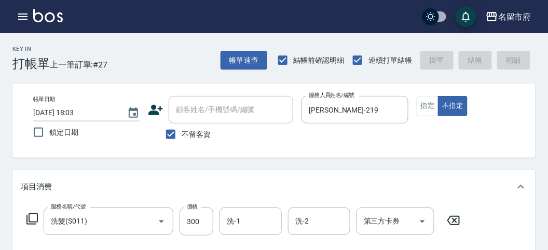
type input "[DATE] 18:15"
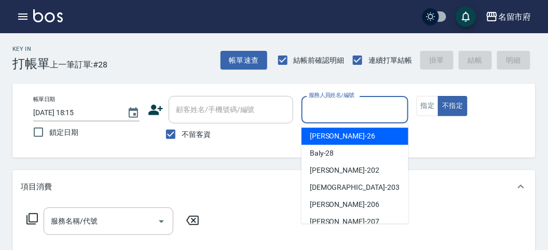
click at [355, 113] on input "服務人員姓名/編號" at bounding box center [354, 110] width 97 height 18
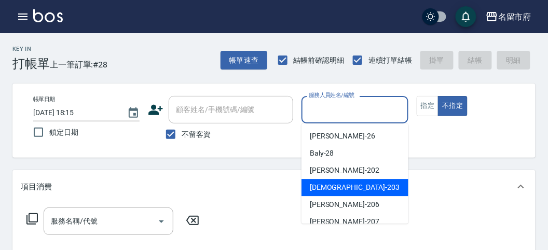
click at [351, 194] on div "聖德 -203" at bounding box center [355, 187] width 107 height 17
type input "聖德-203"
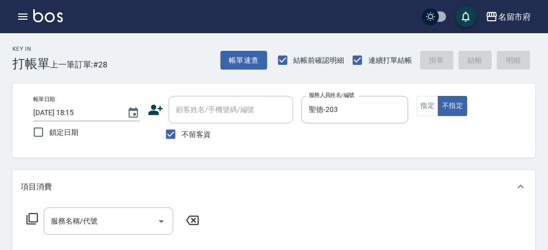
click at [31, 214] on icon at bounding box center [31, 218] width 11 height 11
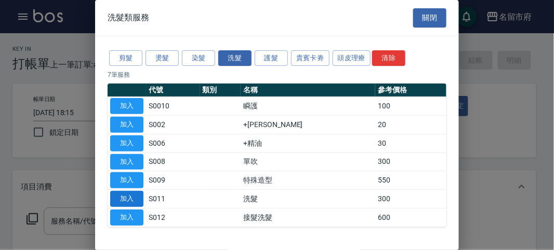
click at [134, 199] on button "加入" at bounding box center [126, 199] width 33 height 16
type input "洗髮(S011)"
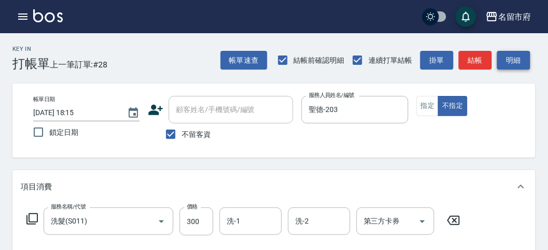
drag, startPoint x: 513, startPoint y: 62, endPoint x: 442, endPoint y: 111, distance: 86.3
click at [513, 60] on button "明細" at bounding box center [514, 60] width 33 height 19
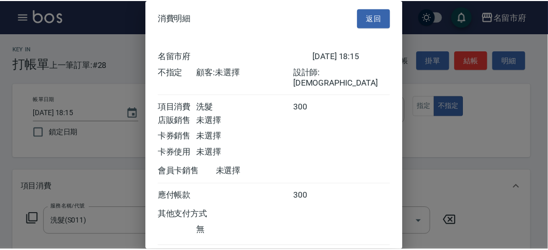
scroll to position [58, 0]
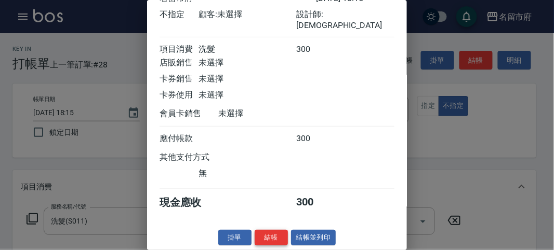
click at [274, 242] on button "結帳" at bounding box center [270, 238] width 33 height 16
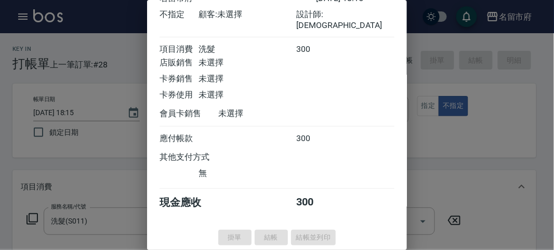
type input "[DATE] 18:37"
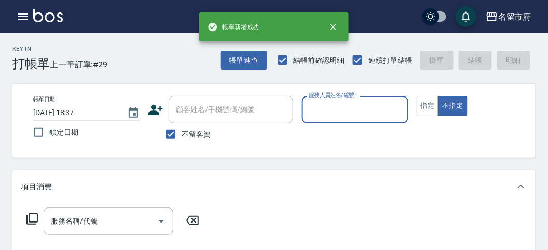
click at [338, 109] on input "服務人員姓名/編號" at bounding box center [354, 110] width 97 height 18
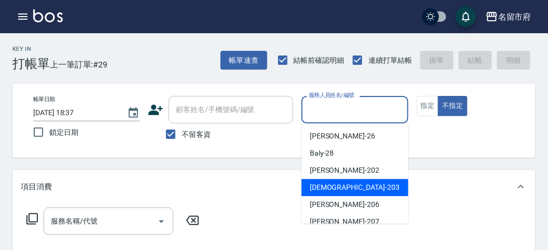
click at [337, 188] on span "聖德 -203" at bounding box center [355, 187] width 90 height 11
type input "聖德-203"
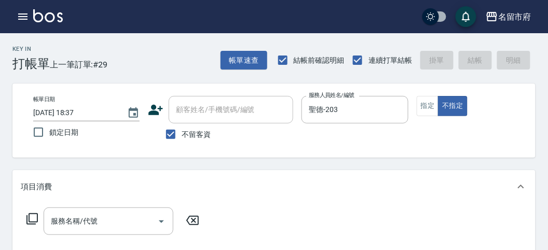
click at [31, 218] on icon at bounding box center [32, 219] width 12 height 12
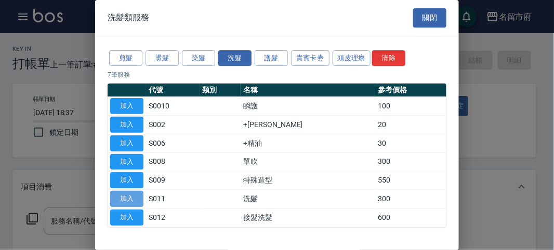
click at [129, 192] on button "加入" at bounding box center [126, 199] width 33 height 16
type input "洗髮(S011)"
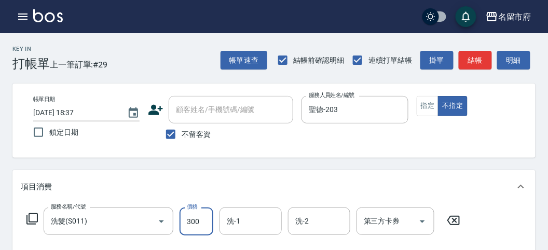
click at [195, 223] on input "300" at bounding box center [197, 222] width 34 height 28
type input "350"
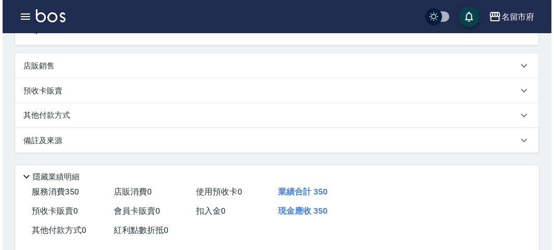
scroll to position [304, 0]
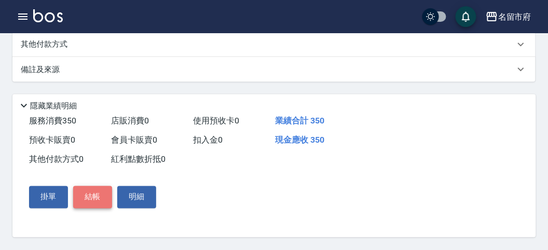
click at [100, 200] on button "結帳" at bounding box center [92, 197] width 39 height 22
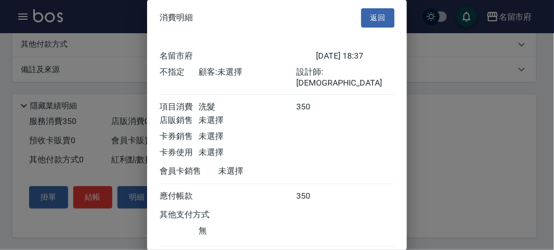
scroll to position [58, 0]
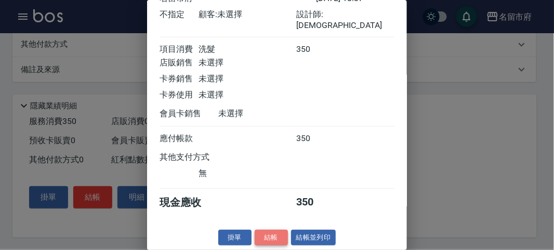
click at [271, 239] on button "結帳" at bounding box center [270, 238] width 33 height 16
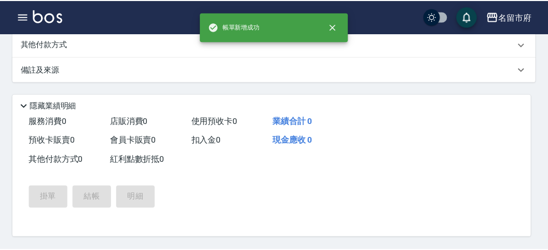
scroll to position [0, 0]
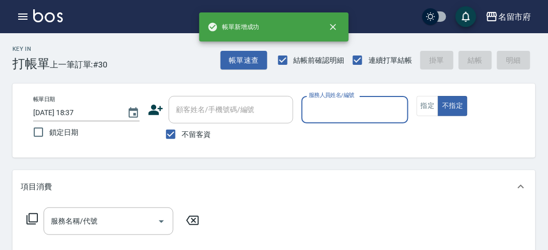
click at [338, 114] on input "服務人員姓名/編號" at bounding box center [354, 110] width 97 height 18
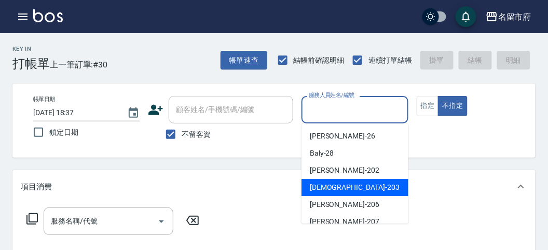
click at [303, 191] on div "聖德 -203" at bounding box center [355, 187] width 107 height 17
type input "聖德-203"
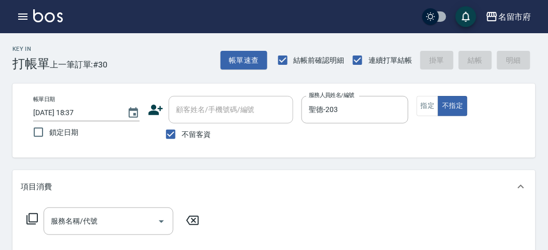
click at [32, 216] on icon at bounding box center [32, 219] width 12 height 12
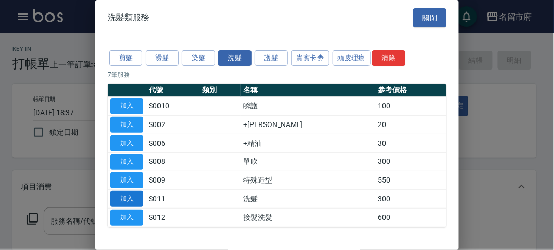
click at [112, 199] on button "加入" at bounding box center [126, 199] width 33 height 16
type input "洗髮(S011)"
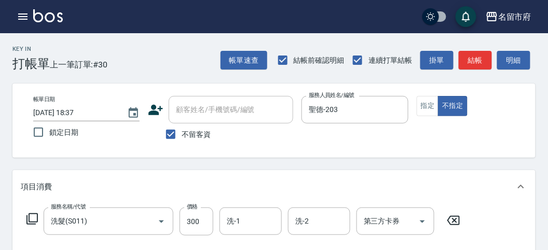
click at [31, 220] on icon at bounding box center [32, 219] width 12 height 12
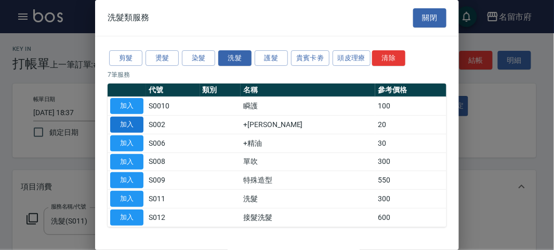
click at [122, 123] on button "加入" at bounding box center [126, 125] width 33 height 16
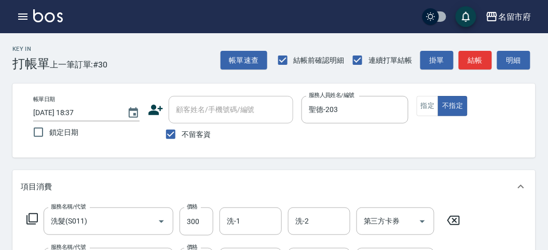
click at [30, 215] on icon at bounding box center [32, 219] width 12 height 12
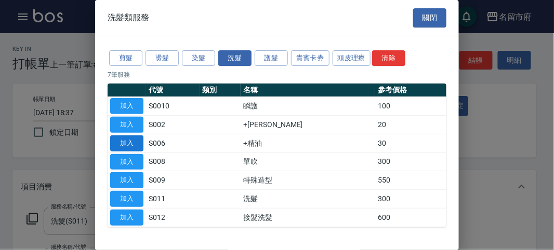
click at [128, 138] on button "加入" at bounding box center [126, 144] width 33 height 16
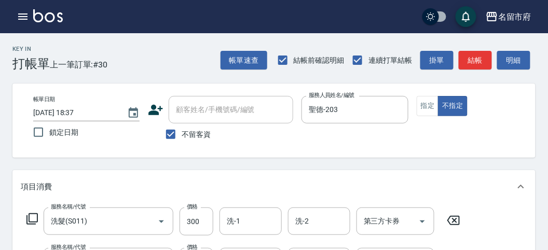
scroll to position [115, 0]
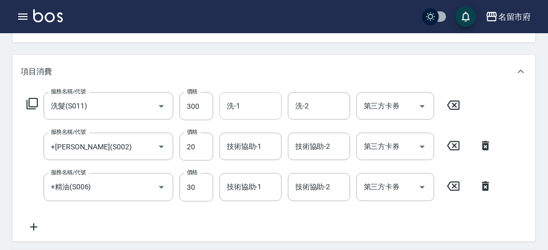
click at [250, 113] on input "洗-1" at bounding box center [250, 106] width 53 height 18
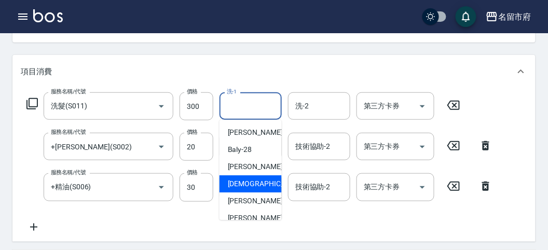
scroll to position [79, 0]
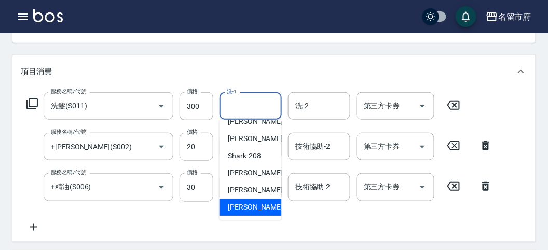
click at [182, 221] on div "服務名稱/代號 洗髮(S011) 服務名稱/代號 價格 300 價格 洗-1 洗-1 洗-2 洗-2 第三方卡券 第三方卡券 服務名稱/代號 +潤絲(S002…" at bounding box center [260, 162] width 478 height 141
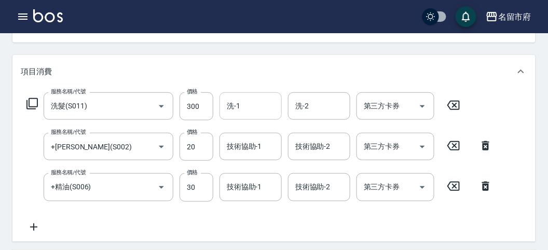
click at [257, 118] on div "洗-1" at bounding box center [251, 106] width 62 height 28
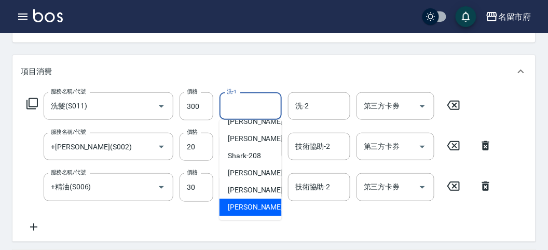
click at [245, 202] on span "[PERSON_NAME] -222" at bounding box center [263, 207] width 70 height 11
type input "[PERSON_NAME]-222"
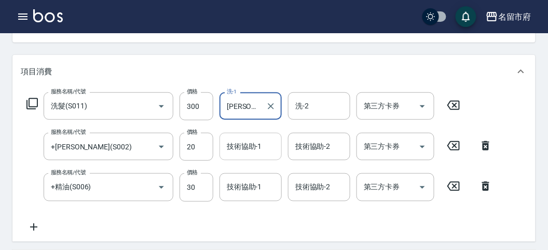
click at [241, 152] on input "技術協助-1" at bounding box center [250, 147] width 53 height 18
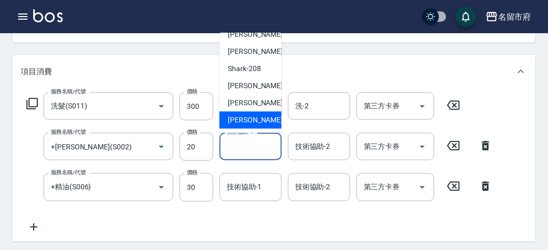
click at [241, 117] on span "[PERSON_NAME] -222" at bounding box center [263, 120] width 70 height 11
type input "[PERSON_NAME]-222"
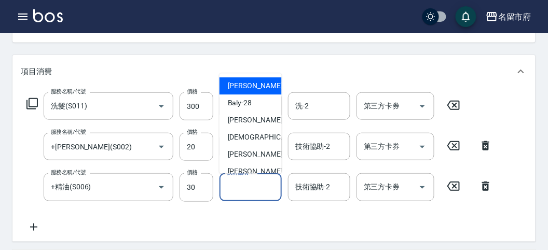
click at [244, 187] on input "技術協助-1" at bounding box center [250, 187] width 53 height 18
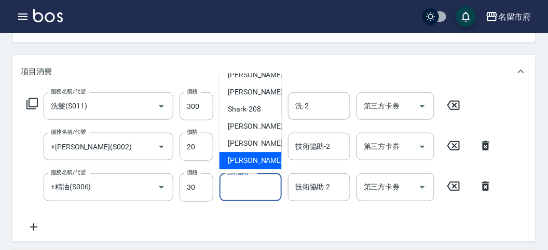
click at [243, 158] on span "[PERSON_NAME] -222" at bounding box center [263, 161] width 70 height 11
type input "[PERSON_NAME]-222"
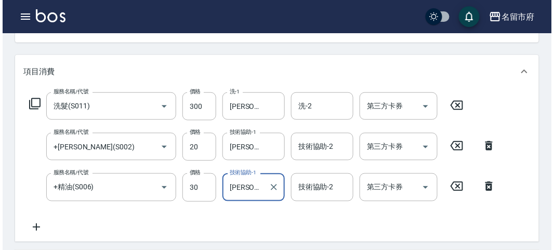
scroll to position [0, 0]
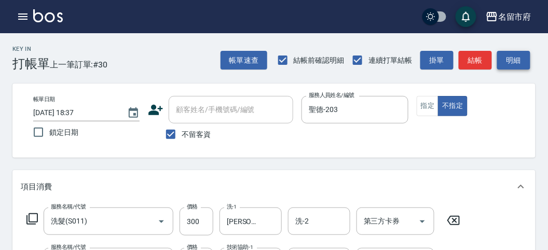
click at [517, 62] on button "明細" at bounding box center [514, 60] width 33 height 19
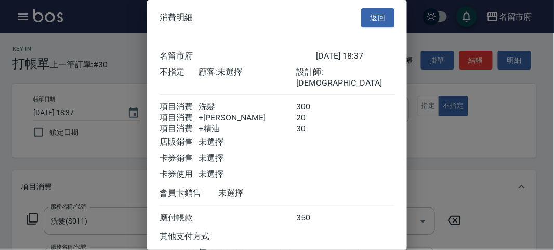
scroll to position [81, 0]
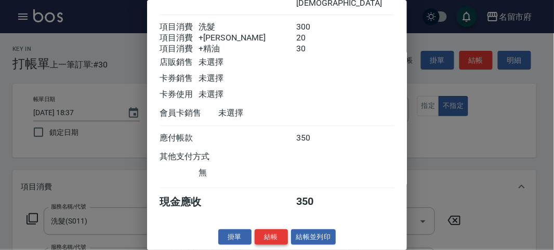
click at [280, 237] on button "結帳" at bounding box center [270, 238] width 33 height 16
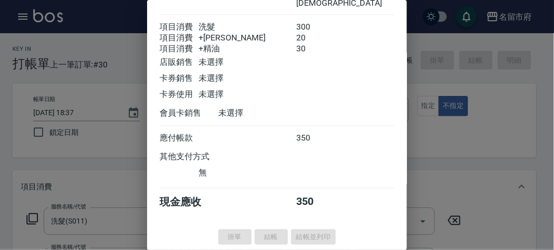
type input "[DATE] 18:38"
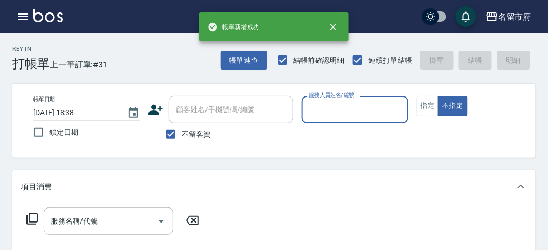
drag, startPoint x: 327, startPoint y: 108, endPoint x: 329, endPoint y: 118, distance: 10.6
click at [327, 108] on input "服務人員姓名/編號" at bounding box center [354, 110] width 97 height 18
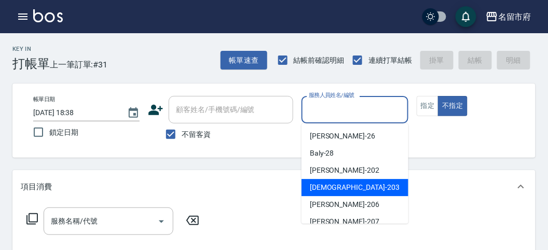
drag, startPoint x: 306, startPoint y: 185, endPoint x: 180, endPoint y: 191, distance: 126.3
click at [305, 185] on div "聖德 -203" at bounding box center [355, 187] width 107 height 17
type input "聖德-203"
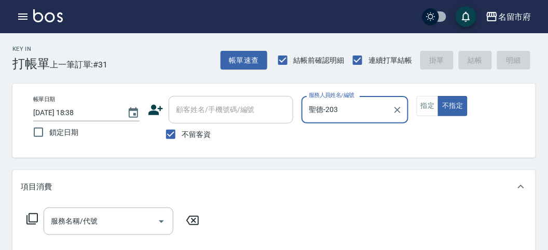
click at [33, 217] on icon at bounding box center [32, 219] width 12 height 12
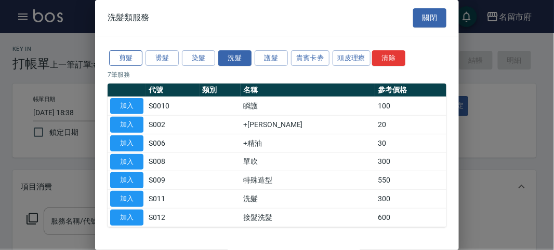
click at [131, 55] on button "剪髮" at bounding box center [125, 58] width 33 height 16
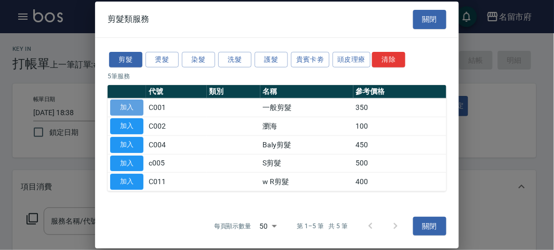
click at [130, 110] on button "加入" at bounding box center [126, 108] width 33 height 16
type input "一般剪髮(C001)"
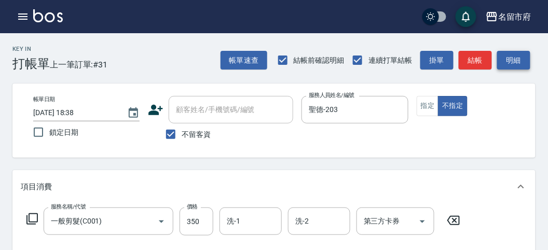
click at [510, 55] on button "明細" at bounding box center [514, 60] width 33 height 19
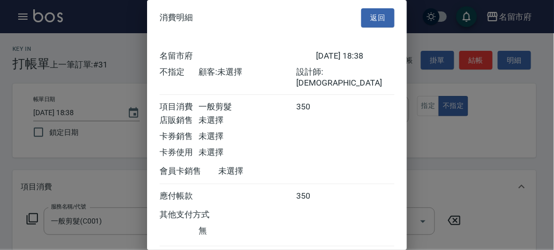
scroll to position [58, 0]
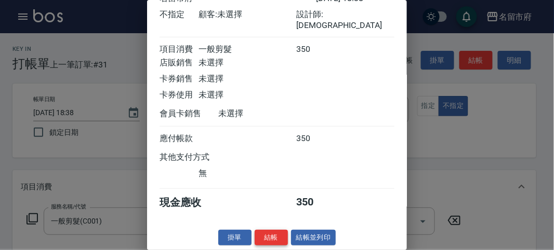
click at [269, 235] on button "結帳" at bounding box center [270, 238] width 33 height 16
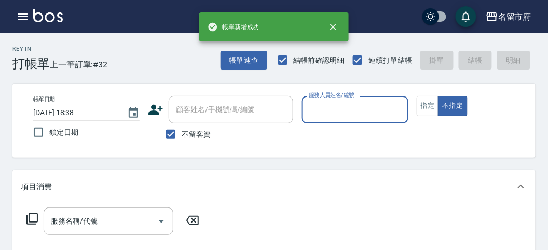
click at [312, 120] on div "服務人員姓名/編號" at bounding box center [355, 110] width 106 height 28
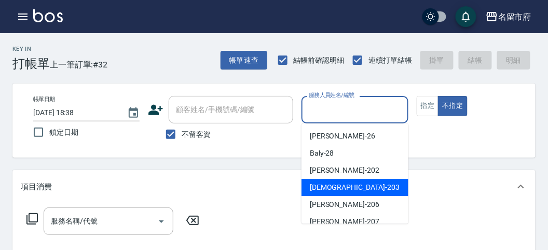
click at [324, 192] on span "聖德 -203" at bounding box center [355, 187] width 90 height 11
type input "聖德-203"
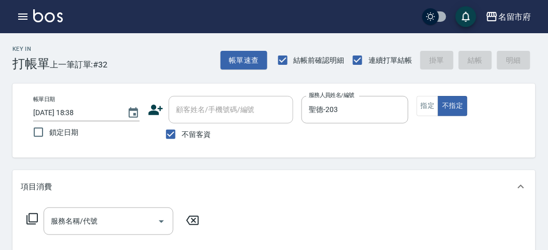
click at [32, 221] on icon at bounding box center [32, 219] width 12 height 12
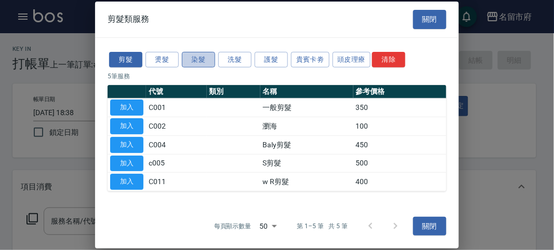
click at [200, 55] on button "染髮" at bounding box center [198, 59] width 33 height 16
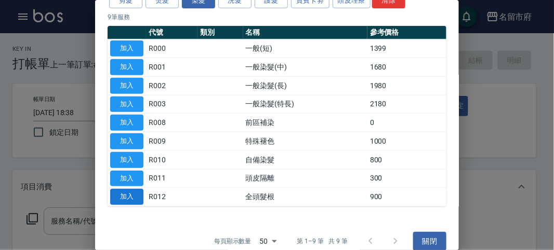
click at [120, 194] on button "加入" at bounding box center [126, 197] width 33 height 16
type input "全頭髮根(R012)"
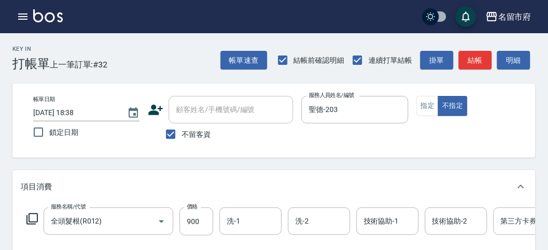
click at [33, 212] on div "服務名稱/代號 全頭髮根(R012) 服務名稱/代號 價格 900 價格 洗-1 洗-1 洗-2 洗-2 技術協助-1 技術協助-1 技術協助-2 技術協助-…" at bounding box center [312, 222] width 583 height 28
click at [33, 219] on icon at bounding box center [32, 219] width 12 height 12
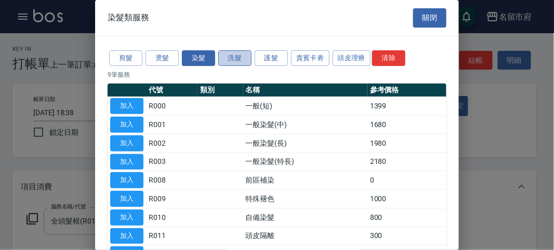
click at [237, 58] on button "洗髮" at bounding box center [234, 58] width 33 height 16
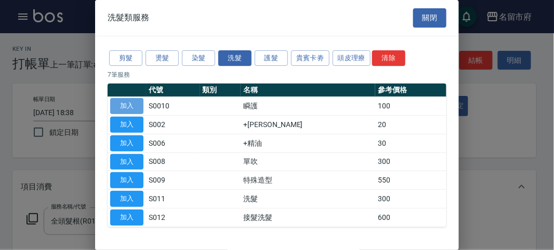
drag, startPoint x: 117, startPoint y: 102, endPoint x: 159, endPoint y: 183, distance: 91.8
click at [117, 102] on button "加入" at bounding box center [126, 106] width 33 height 16
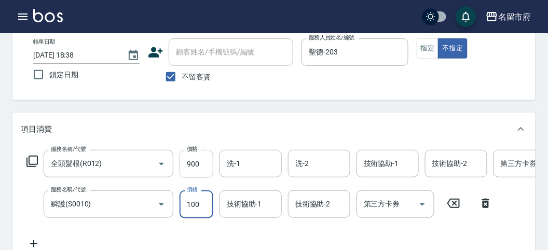
click at [199, 166] on input "900" at bounding box center [197, 164] width 34 height 28
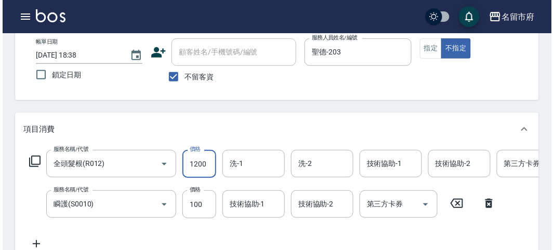
scroll to position [0, 0]
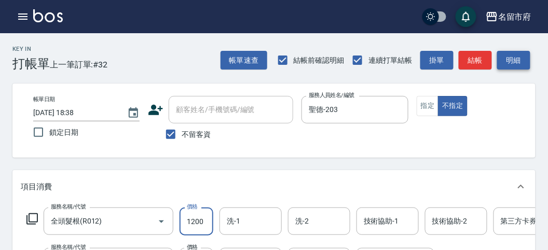
type input "1200"
click at [514, 60] on button "明細" at bounding box center [514, 60] width 33 height 19
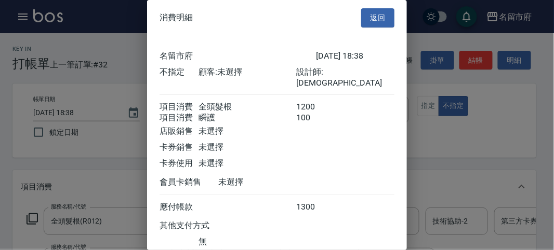
scroll to position [69, 0]
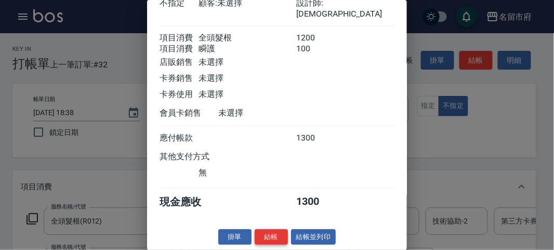
click at [265, 233] on button "結帳" at bounding box center [270, 238] width 33 height 16
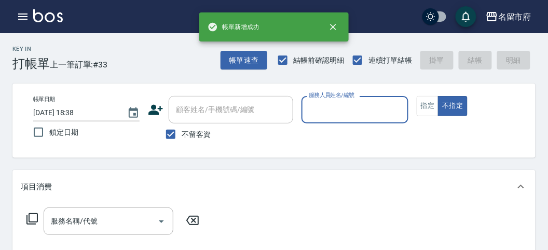
click at [345, 112] on input "服務人員姓名/編號" at bounding box center [354, 110] width 97 height 18
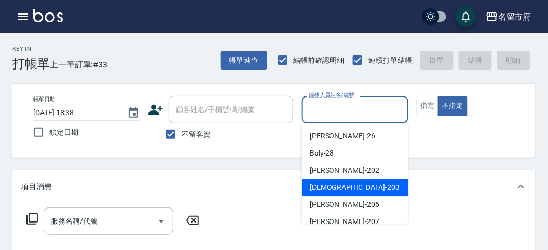
click at [328, 183] on span "聖德 -203" at bounding box center [355, 187] width 90 height 11
type input "聖德-203"
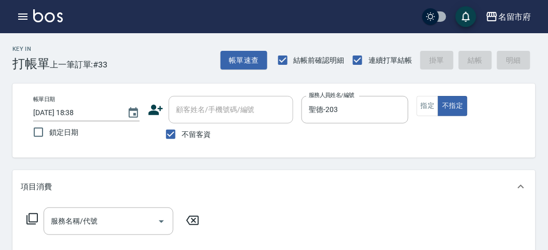
click at [30, 222] on icon at bounding box center [31, 218] width 11 height 11
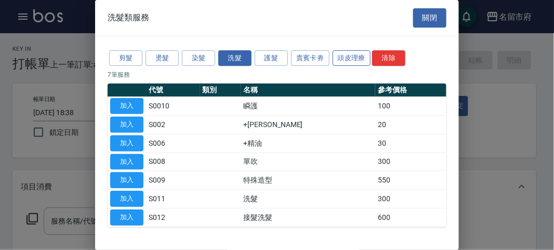
click at [341, 50] on button "頭皮理療" at bounding box center [351, 58] width 38 height 16
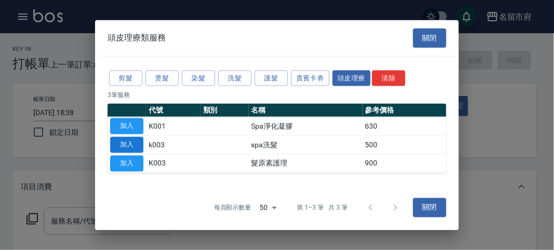
drag, startPoint x: 131, startPoint y: 143, endPoint x: 193, endPoint y: 178, distance: 70.5
click at [131, 143] on button "加入" at bounding box center [126, 145] width 33 height 16
type input "spa洗髮(k003)"
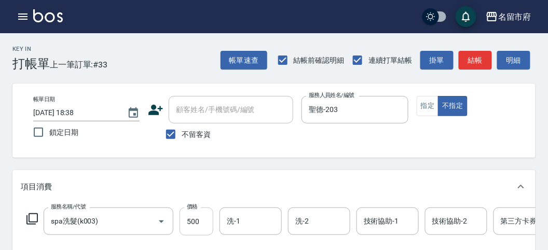
click at [201, 214] on input "500" at bounding box center [197, 222] width 34 height 28
click at [524, 56] on button "明細" at bounding box center [514, 60] width 33 height 19
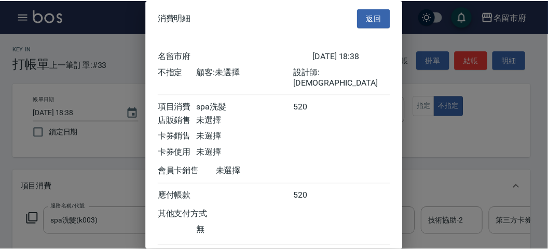
scroll to position [58, 0]
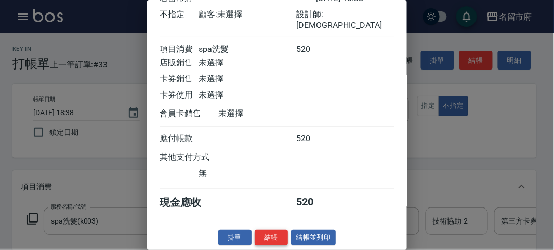
click at [262, 234] on button "結帳" at bounding box center [270, 238] width 33 height 16
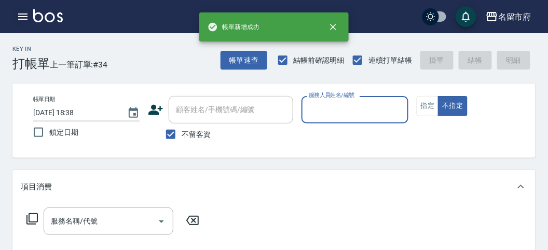
click at [20, 16] on icon "button" at bounding box center [22, 17] width 9 height 6
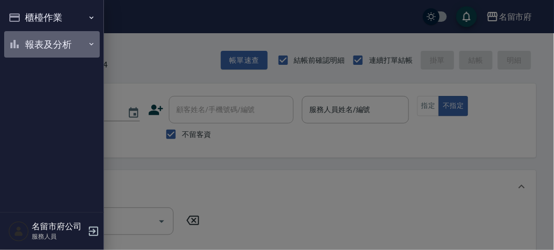
click at [64, 48] on button "報表及分析" at bounding box center [52, 44] width 96 height 27
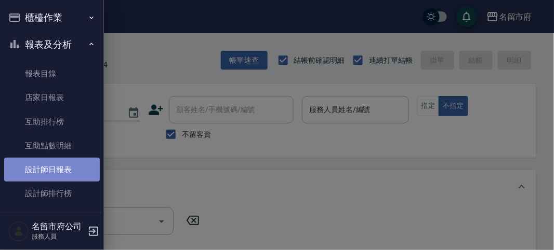
click at [73, 169] on link "設計師日報表" at bounding box center [52, 170] width 96 height 24
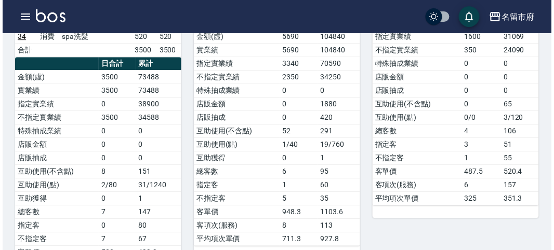
scroll to position [519, 0]
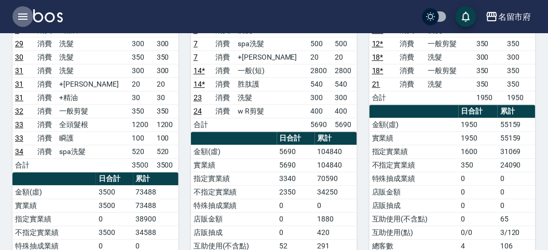
click at [18, 11] on icon "button" at bounding box center [23, 16] width 12 height 12
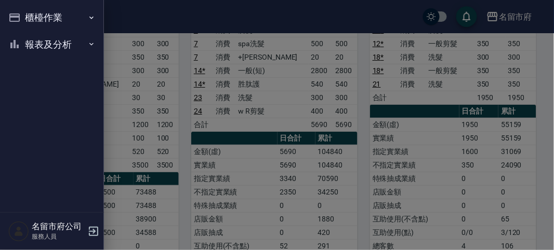
click at [18, 11] on button "櫃檯作業" at bounding box center [52, 17] width 96 height 27
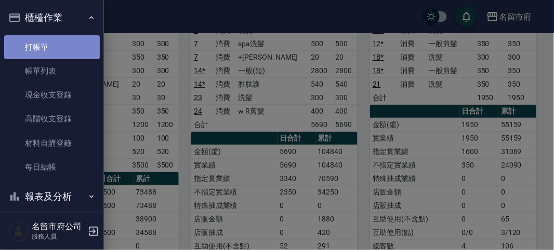
click at [63, 43] on link "打帳單" at bounding box center [52, 47] width 96 height 24
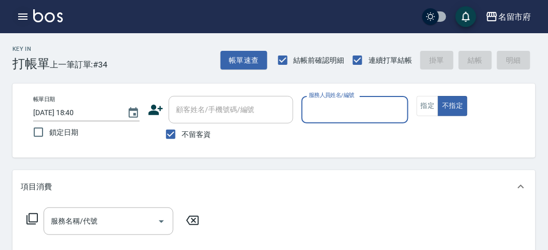
click at [17, 19] on icon "button" at bounding box center [23, 16] width 12 height 12
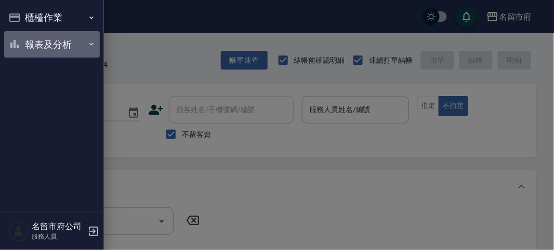
click at [37, 49] on button "報表及分析" at bounding box center [52, 44] width 96 height 27
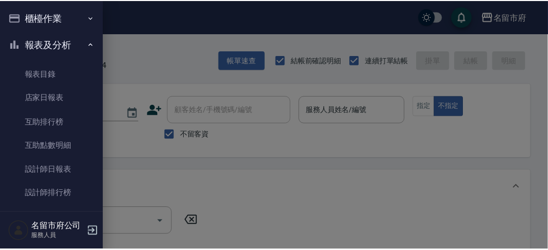
scroll to position [29, 0]
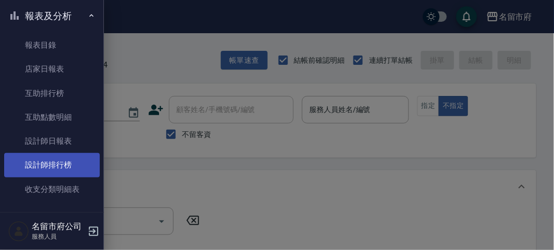
click at [53, 175] on link "設計師排行榜" at bounding box center [52, 165] width 96 height 24
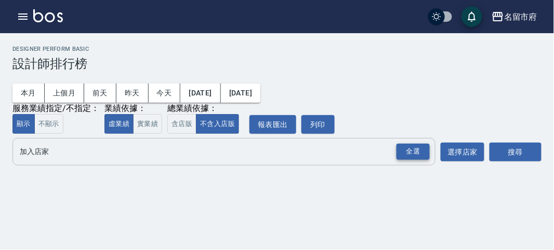
click at [417, 150] on div "全選" at bounding box center [412, 152] width 33 height 16
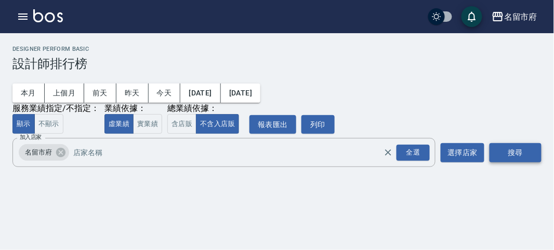
click at [498, 145] on button "搜尋" at bounding box center [515, 152] width 52 height 19
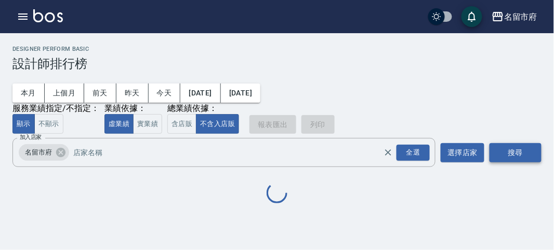
click at [500, 146] on button "搜尋" at bounding box center [515, 152] width 52 height 19
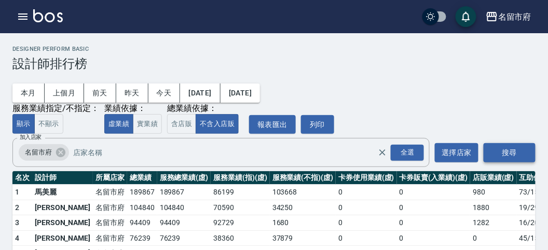
scroll to position [91, 0]
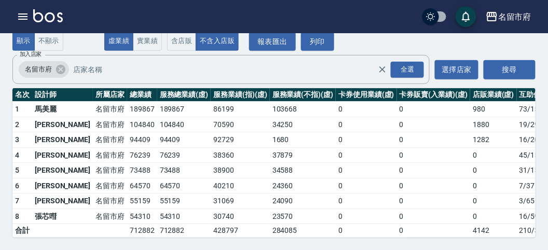
click at [58, 12] on img at bounding box center [48, 15] width 30 height 13
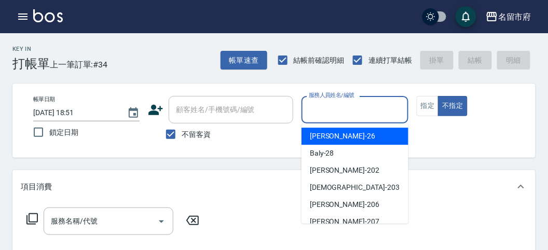
click at [321, 108] on input "服務人員姓名/編號" at bounding box center [354, 110] width 97 height 18
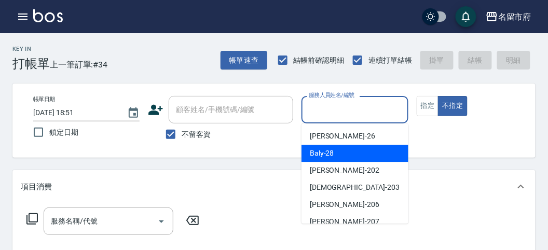
click at [323, 152] on span "Baly -28" at bounding box center [322, 153] width 24 height 11
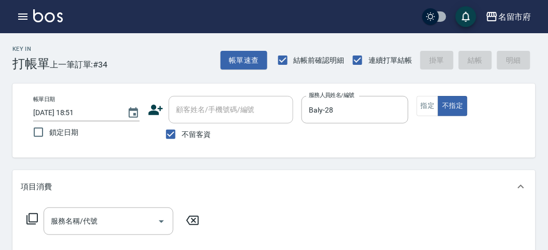
click at [31, 219] on icon at bounding box center [32, 219] width 12 height 12
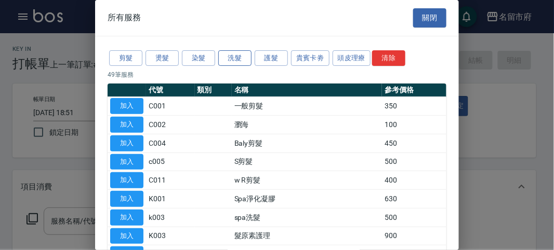
click at [236, 56] on button "洗髮" at bounding box center [234, 58] width 33 height 16
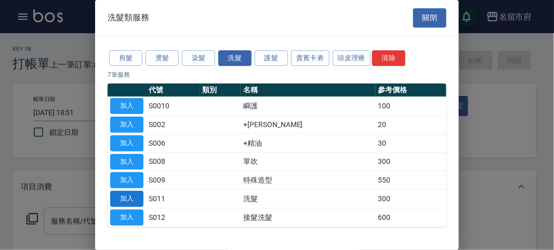
click at [133, 201] on button "加入" at bounding box center [126, 199] width 33 height 16
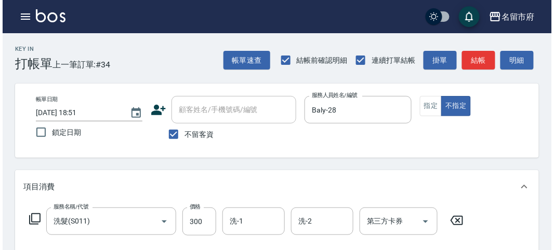
scroll to position [304, 0]
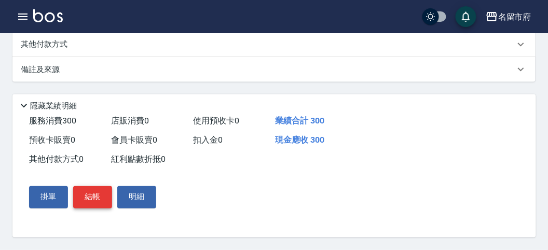
click at [92, 203] on button "結帳" at bounding box center [92, 197] width 39 height 22
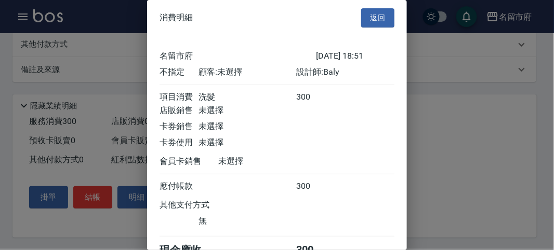
scroll to position [58, 0]
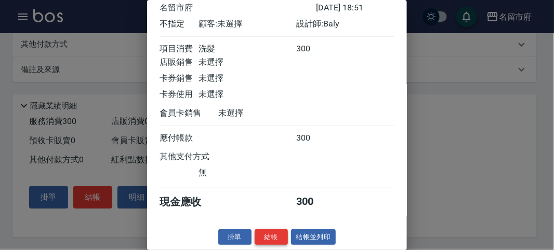
click at [262, 243] on button "結帳" at bounding box center [270, 238] width 33 height 16
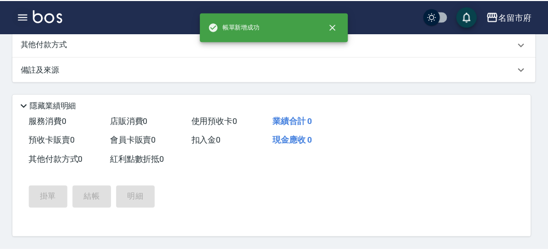
scroll to position [0, 0]
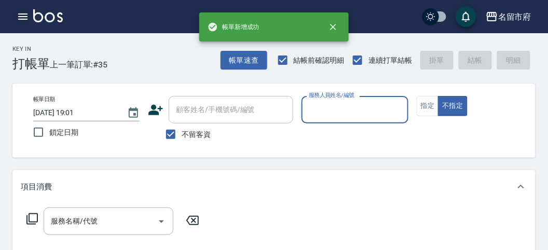
click at [23, 15] on icon "button" at bounding box center [23, 16] width 12 height 12
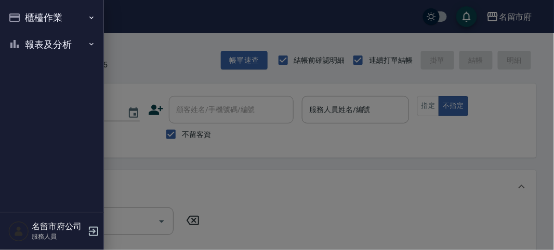
click at [30, 45] on button "報表及分析" at bounding box center [52, 44] width 96 height 27
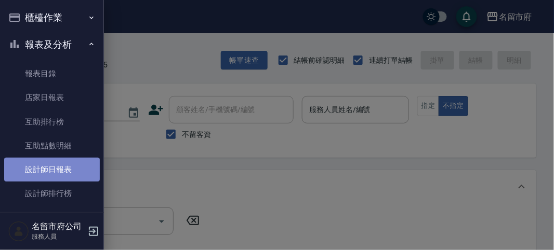
click at [68, 175] on link "設計師日報表" at bounding box center [52, 170] width 96 height 24
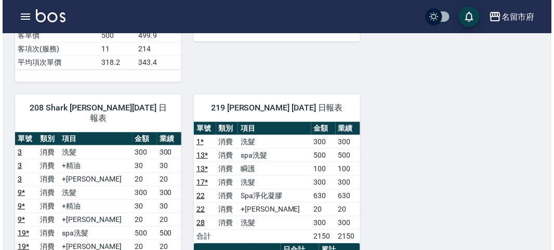
scroll to position [461, 0]
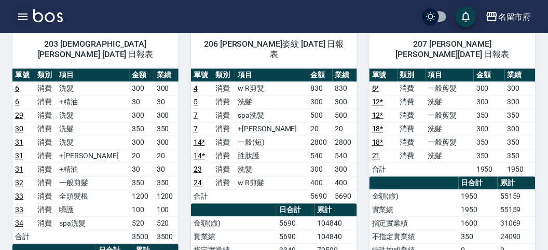
click at [17, 12] on icon "button" at bounding box center [23, 16] width 12 height 12
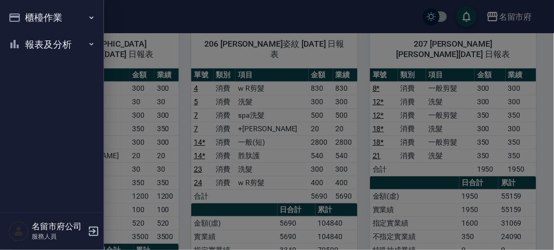
click at [17, 12] on div "櫃檯作業 打帳單 帳單列表 現金收支登錄 高階收支登錄 材料自購登錄 每日結帳 報表及分析 報表目錄 店家日報表 互助排行榜 互助點數明細 設計師日報表 設計…" at bounding box center [52, 125] width 104 height 250
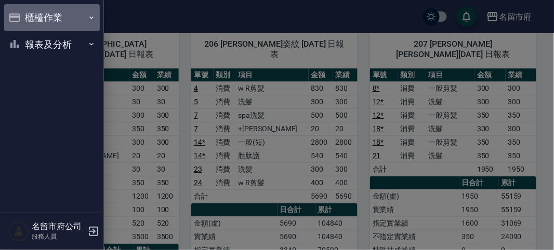
click at [18, 13] on icon "button" at bounding box center [14, 17] width 12 height 12
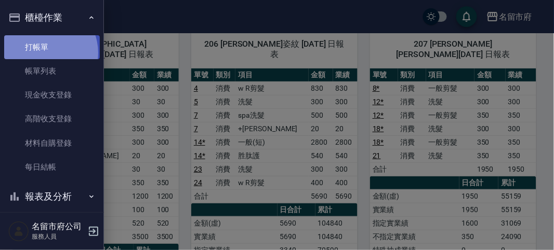
click at [42, 52] on link "打帳單" at bounding box center [52, 47] width 96 height 24
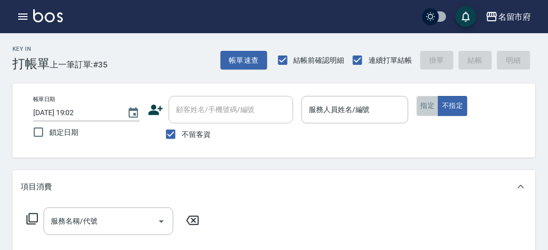
click at [424, 108] on button "指定" at bounding box center [428, 106] width 22 height 20
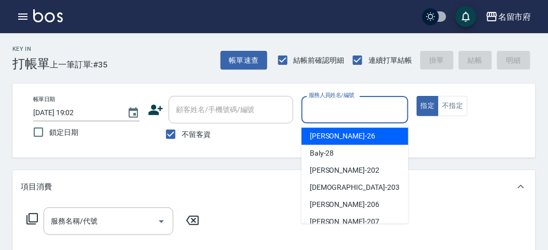
click at [364, 102] on input "服務人員姓名/編號" at bounding box center [354, 110] width 97 height 18
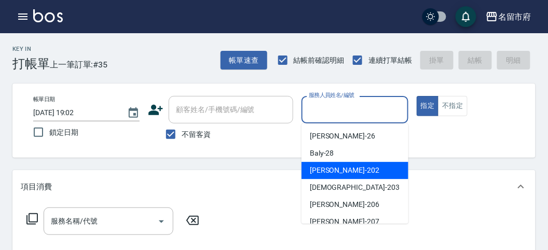
click at [346, 172] on div "[PERSON_NAME] -202" at bounding box center [355, 170] width 107 height 17
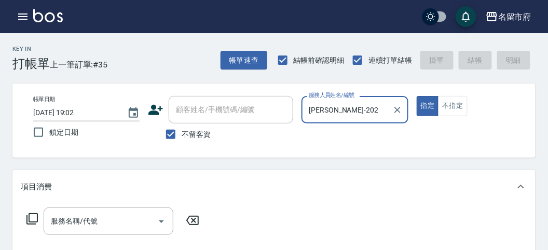
click at [34, 216] on icon at bounding box center [32, 219] width 12 height 12
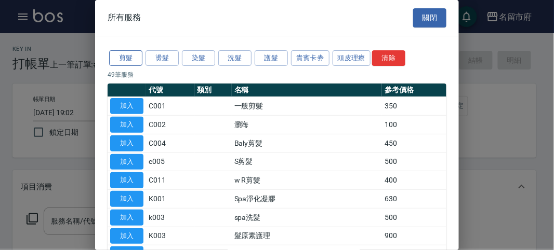
click at [127, 56] on button "剪髮" at bounding box center [125, 58] width 33 height 16
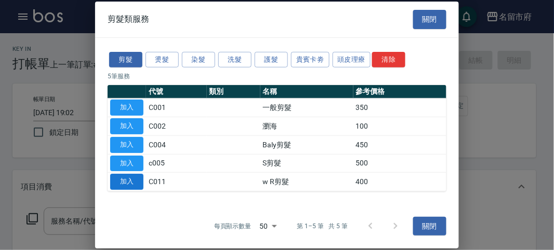
click at [133, 182] on button "加入" at bounding box center [126, 182] width 33 height 16
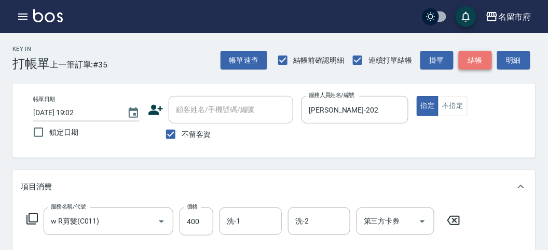
click at [475, 61] on button "結帳" at bounding box center [475, 60] width 33 height 19
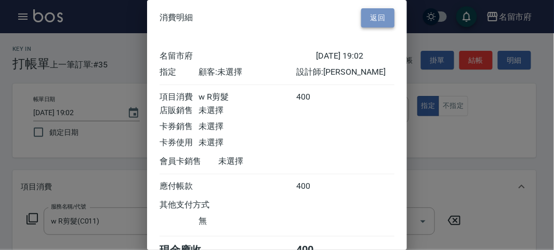
click at [372, 16] on button "返回" at bounding box center [377, 17] width 33 height 19
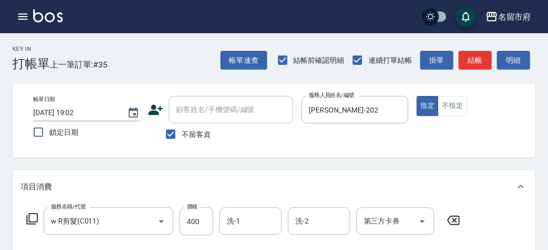
click at [35, 219] on icon at bounding box center [32, 219] width 12 height 12
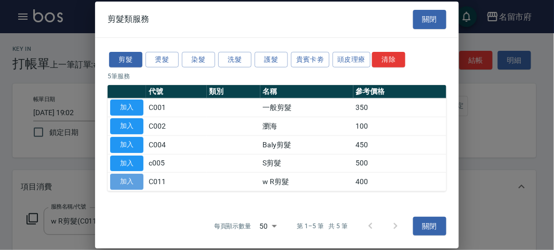
click at [133, 184] on button "加入" at bounding box center [126, 182] width 33 height 16
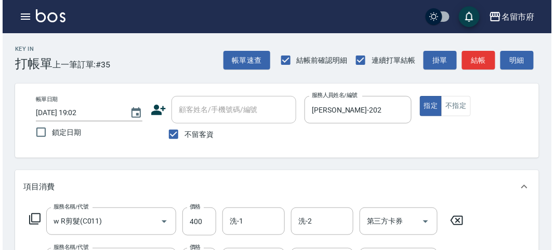
scroll to position [58, 0]
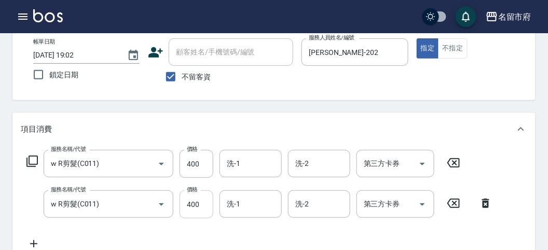
click at [207, 210] on input "400" at bounding box center [197, 205] width 34 height 28
click at [34, 162] on icon at bounding box center [32, 161] width 12 height 12
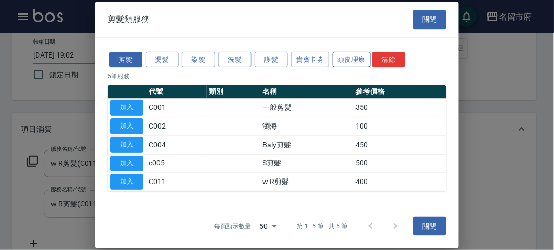
drag, startPoint x: 346, startPoint y: 64, endPoint x: 331, endPoint y: 66, distance: 14.6
click at [346, 64] on button "頭皮理療" at bounding box center [351, 59] width 38 height 16
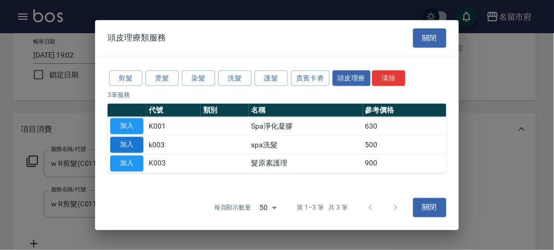
click at [117, 144] on button "加入" at bounding box center [126, 145] width 33 height 16
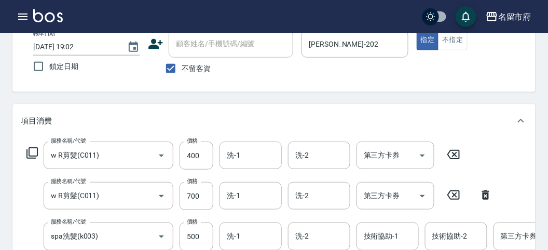
scroll to position [124, 0]
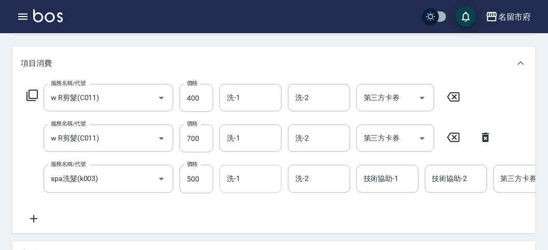
click at [229, 170] on input "洗-1" at bounding box center [250, 179] width 53 height 18
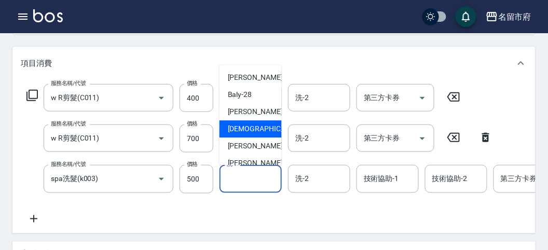
scroll to position [79, 0]
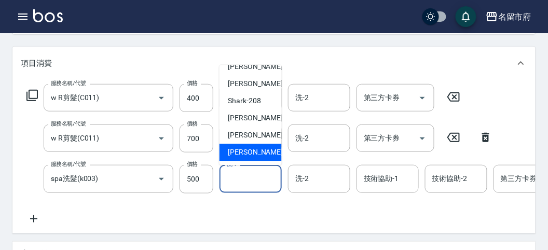
click at [258, 148] on span "[PERSON_NAME] -222" at bounding box center [263, 152] width 70 height 11
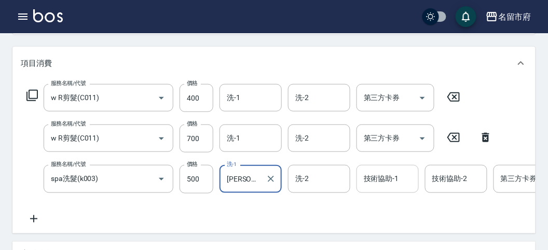
click at [372, 176] on div "技術協助-1 技術協助-1" at bounding box center [388, 179] width 62 height 28
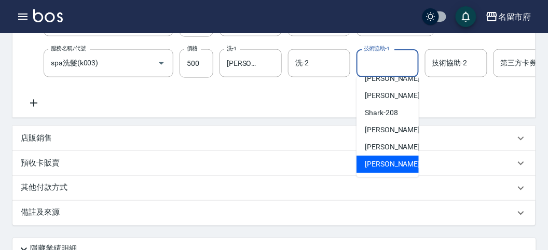
click at [391, 166] on span "[PERSON_NAME] -222" at bounding box center [400, 164] width 70 height 11
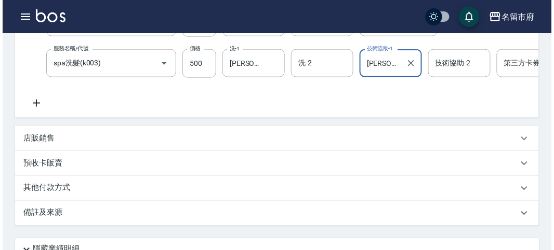
scroll to position [395, 0]
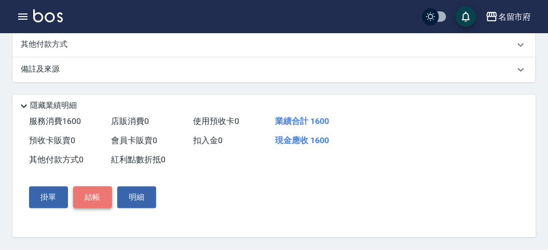
click at [107, 196] on button "結帳" at bounding box center [92, 198] width 39 height 22
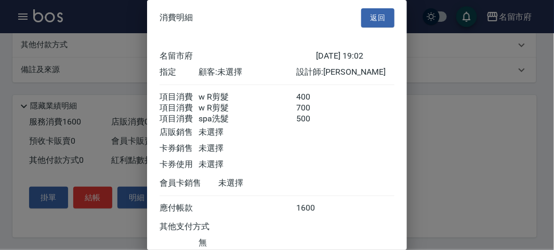
scroll to position [81, 0]
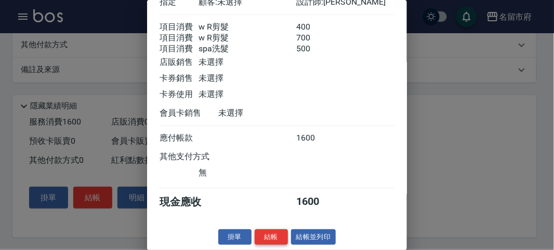
drag, startPoint x: 280, startPoint y: 237, endPoint x: 278, endPoint y: 227, distance: 9.6
click at [279, 236] on button "結帳" at bounding box center [270, 238] width 33 height 16
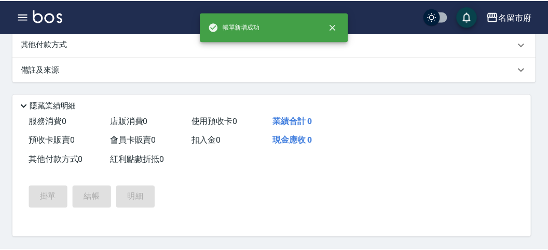
scroll to position [0, 0]
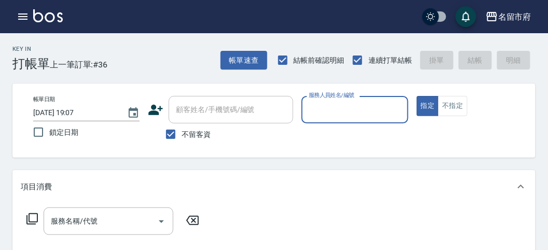
click at [312, 102] on input "服務人員姓名/編號" at bounding box center [354, 110] width 97 height 18
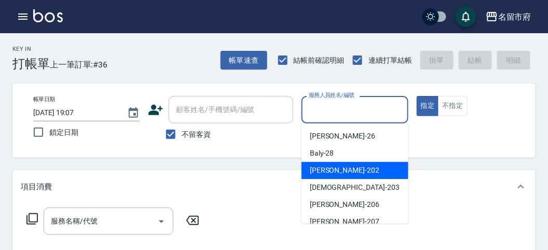
click at [430, 176] on div "項目消費" at bounding box center [274, 186] width 524 height 33
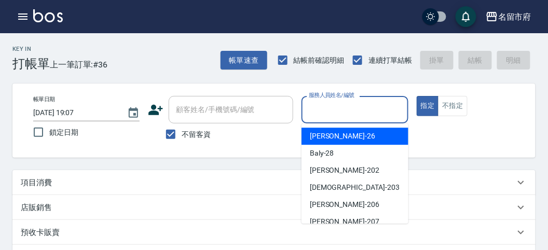
click at [356, 108] on input "服務人員姓名/編號" at bounding box center [354, 110] width 97 height 18
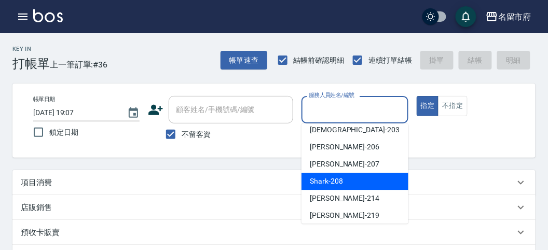
scroll to position [79, 0]
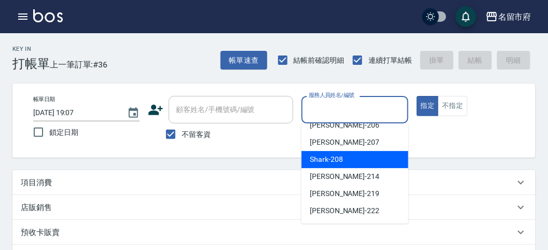
click at [373, 156] on div "Shark -208" at bounding box center [355, 159] width 107 height 17
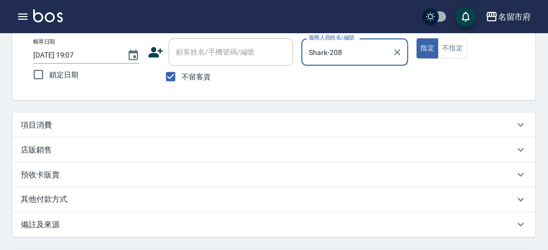
scroll to position [115, 0]
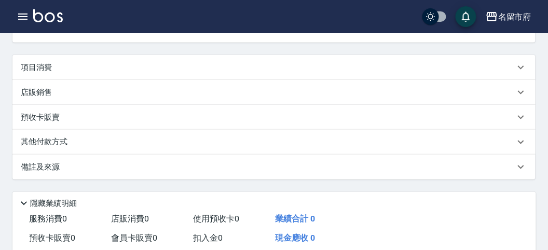
click at [35, 65] on p "項目消費" at bounding box center [36, 67] width 31 height 11
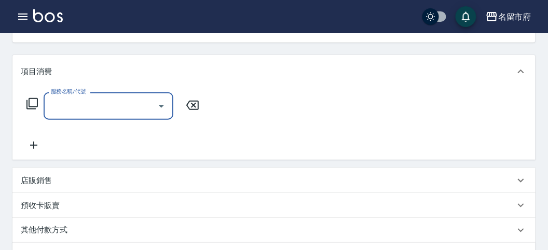
scroll to position [0, 0]
click at [113, 110] on input "服務名稱/代號" at bounding box center [100, 106] width 105 height 18
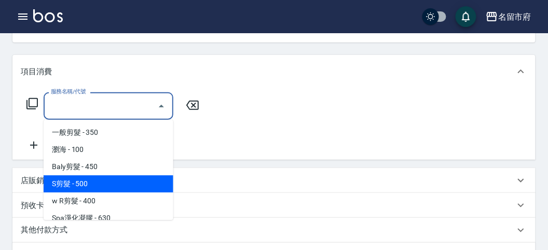
click at [261, 119] on div "服務名稱/代號 服務名稱/代號" at bounding box center [274, 124] width 524 height 72
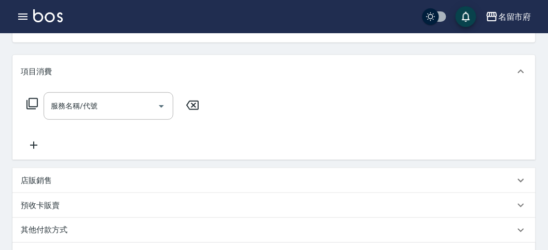
click at [33, 100] on icon at bounding box center [32, 104] width 12 height 12
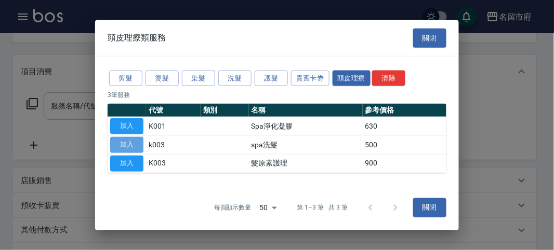
click at [130, 145] on button "加入" at bounding box center [126, 145] width 33 height 16
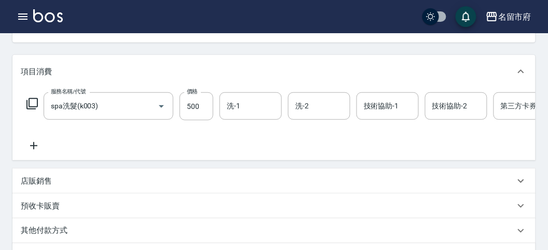
click at [33, 105] on icon at bounding box center [32, 104] width 12 height 12
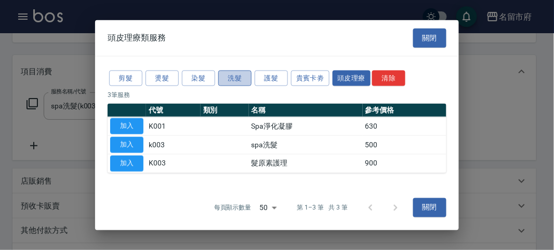
click at [232, 79] on button "洗髮" at bounding box center [234, 78] width 33 height 16
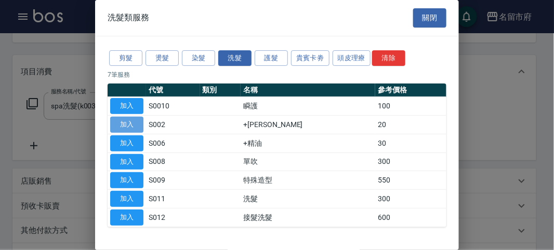
click at [133, 123] on button "加入" at bounding box center [126, 125] width 33 height 16
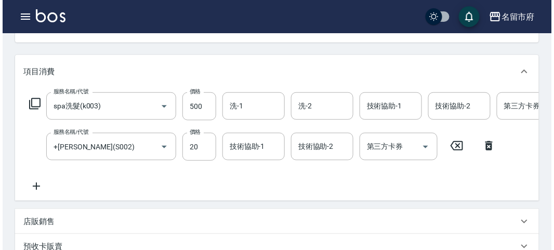
scroll to position [354, 0]
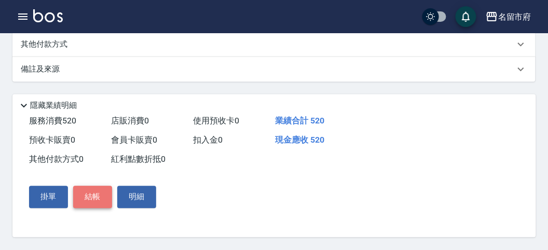
click at [88, 200] on button "結帳" at bounding box center [92, 197] width 39 height 22
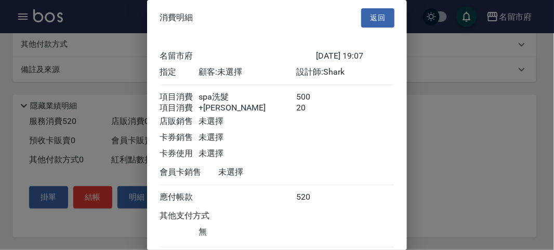
scroll to position [69, 0]
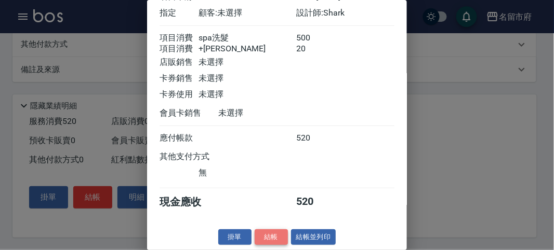
click at [262, 235] on button "結帳" at bounding box center [270, 238] width 33 height 16
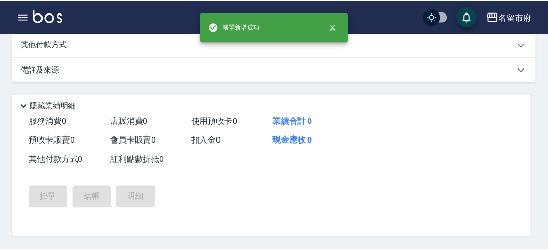
scroll to position [0, 0]
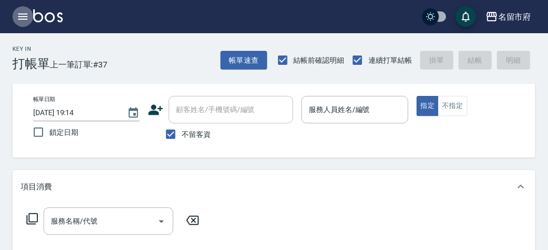
click at [25, 14] on icon "button" at bounding box center [22, 17] width 9 height 6
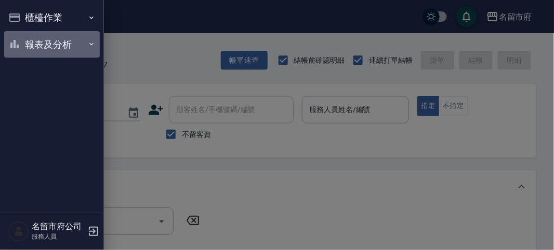
click at [47, 38] on button "報表及分析" at bounding box center [52, 44] width 96 height 27
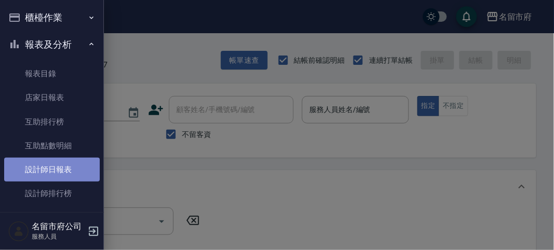
click at [70, 175] on link "設計師日報表" at bounding box center [52, 170] width 96 height 24
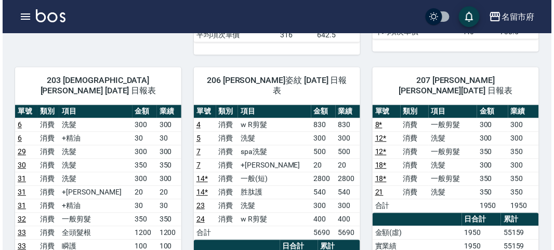
scroll to position [541, 0]
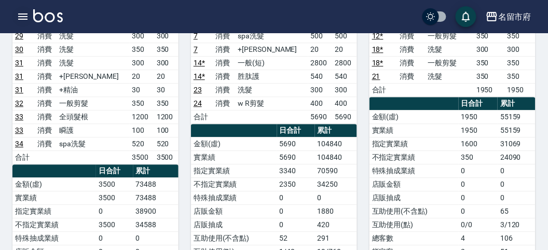
click at [25, 14] on icon "button" at bounding box center [22, 17] width 9 height 6
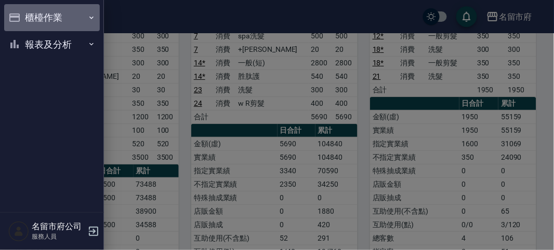
click at [41, 19] on button "櫃檯作業" at bounding box center [52, 17] width 96 height 27
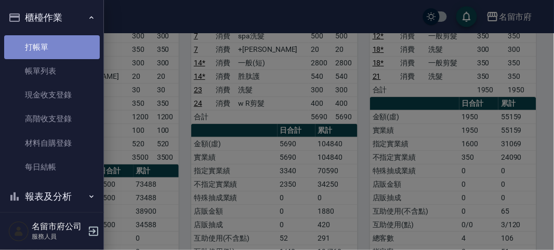
click at [53, 45] on link "打帳單" at bounding box center [52, 47] width 96 height 24
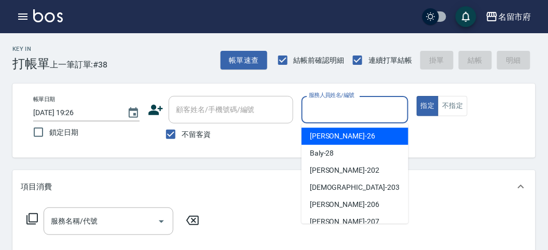
drag, startPoint x: 354, startPoint y: 114, endPoint x: 361, endPoint y: 112, distance: 7.4
click at [355, 113] on input "服務人員姓名/編號" at bounding box center [354, 110] width 97 height 18
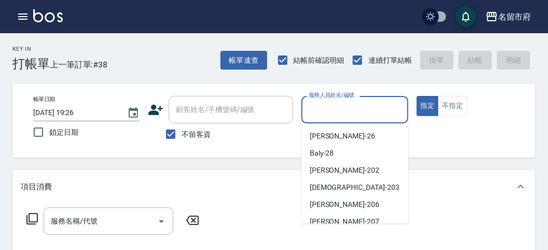
scroll to position [58, 0]
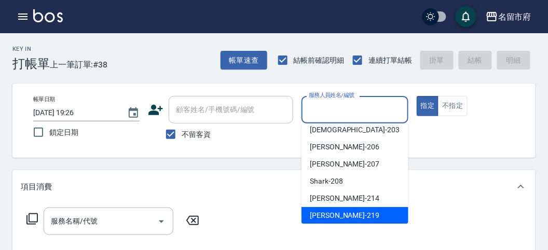
click at [381, 214] on div "[PERSON_NAME] -219" at bounding box center [355, 215] width 107 height 17
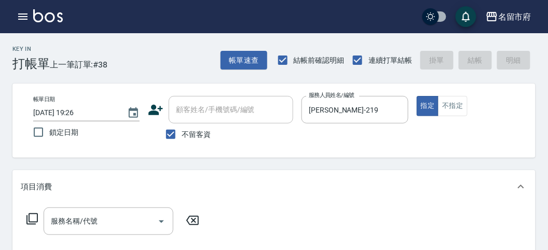
click at [27, 218] on icon at bounding box center [31, 218] width 11 height 11
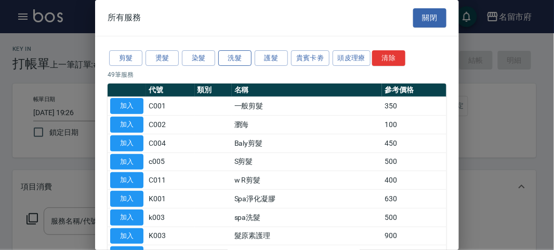
click at [235, 60] on button "洗髮" at bounding box center [234, 58] width 33 height 16
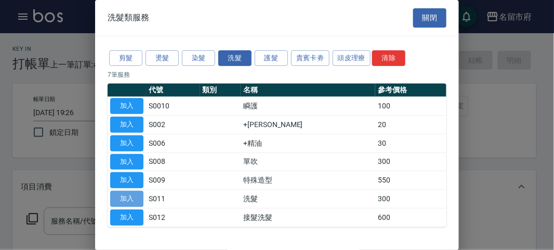
click at [134, 200] on button "加入" at bounding box center [126, 199] width 33 height 16
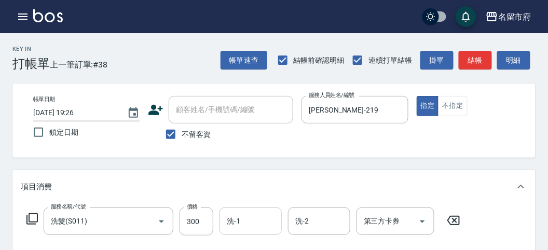
click at [256, 229] on div "洗-1" at bounding box center [251, 222] width 62 height 28
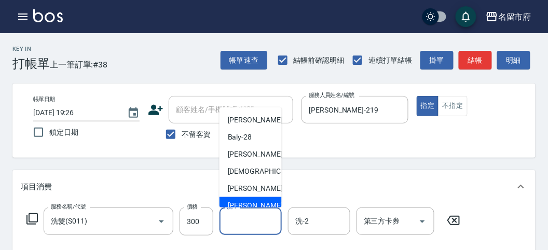
scroll to position [79, 0]
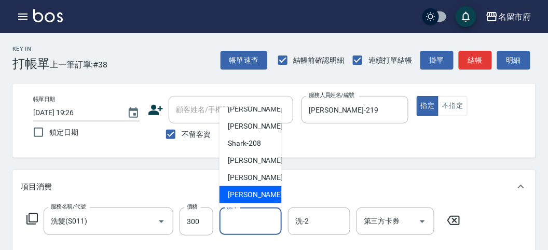
click at [252, 195] on span "[PERSON_NAME] -222" at bounding box center [263, 195] width 70 height 11
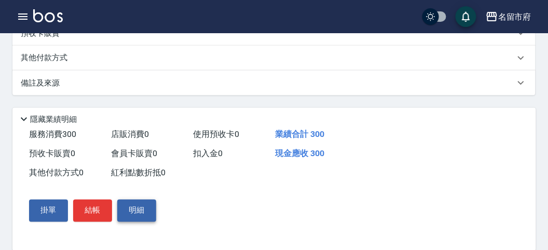
scroll to position [0, 0]
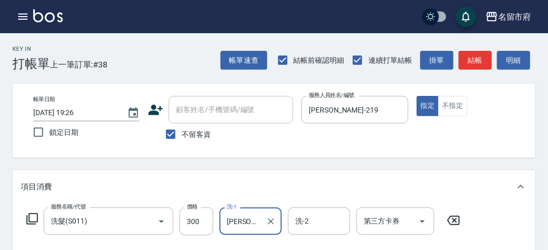
click at [32, 217] on icon at bounding box center [32, 219] width 12 height 12
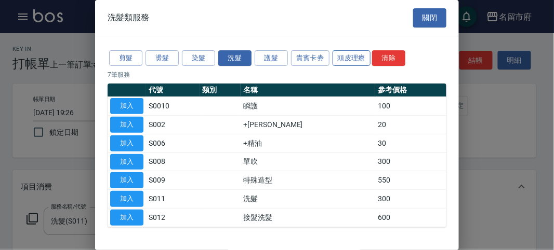
click at [351, 58] on button "頭皮理療" at bounding box center [351, 58] width 38 height 16
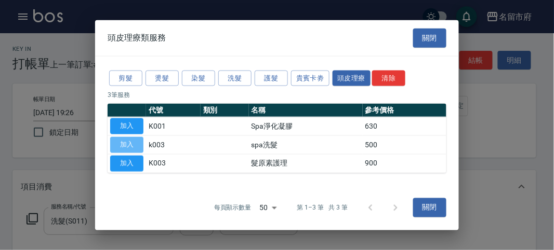
drag, startPoint x: 119, startPoint y: 145, endPoint x: 87, endPoint y: 214, distance: 76.7
click at [119, 145] on button "加入" at bounding box center [126, 145] width 33 height 16
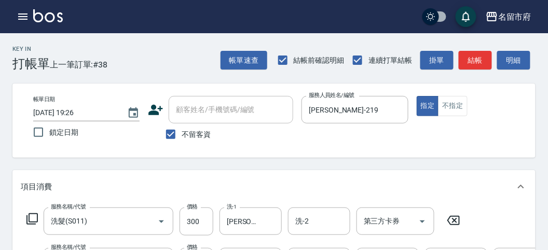
click at [24, 226] on div "服務名稱/代號 洗髮(S011) 服務名稱/代號 價格 300 價格 洗-1 [PERSON_NAME]-222 洗-1 洗-2 洗-2 第三方卡券 第三方卡券" at bounding box center [244, 222] width 446 height 28
click at [27, 222] on icon at bounding box center [31, 218] width 11 height 11
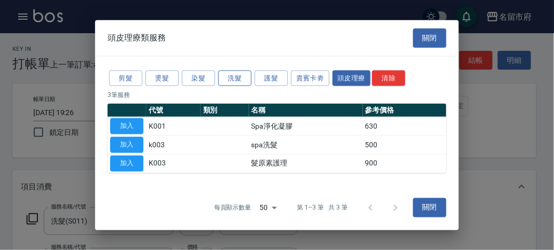
click at [233, 73] on button "洗髮" at bounding box center [234, 78] width 33 height 16
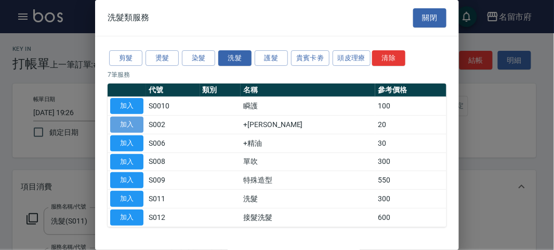
click at [110, 122] on button "加入" at bounding box center [126, 125] width 33 height 16
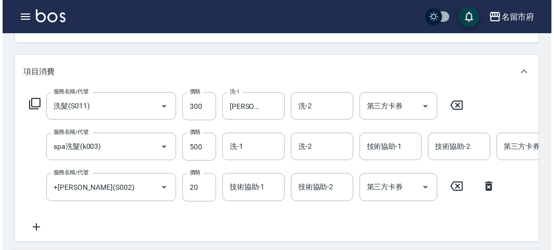
scroll to position [395, 0]
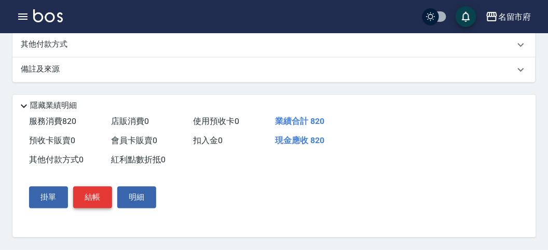
click at [84, 196] on button "結帳" at bounding box center [92, 198] width 39 height 22
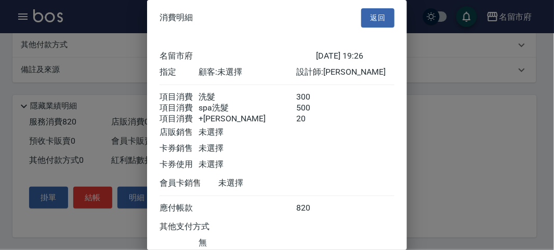
scroll to position [81, 0]
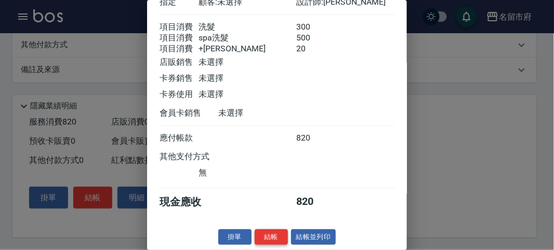
click at [263, 241] on button "結帳" at bounding box center [270, 238] width 33 height 16
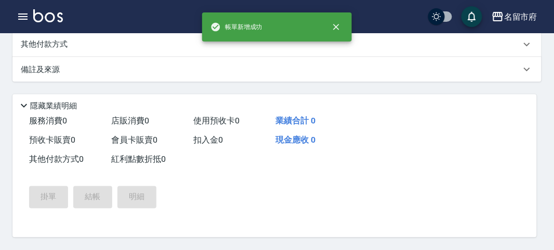
scroll to position [0, 0]
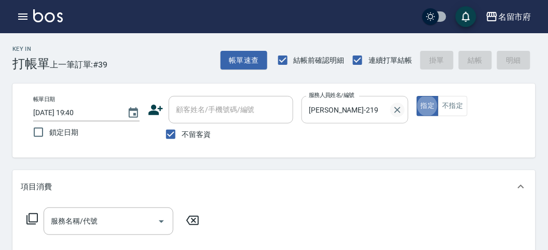
click at [401, 111] on icon "Clear" at bounding box center [398, 110] width 10 height 10
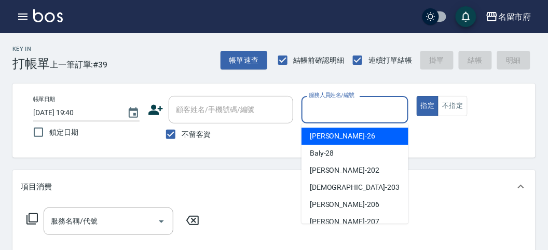
click at [350, 109] on input "服務人員姓名/編號" at bounding box center [354, 110] width 97 height 18
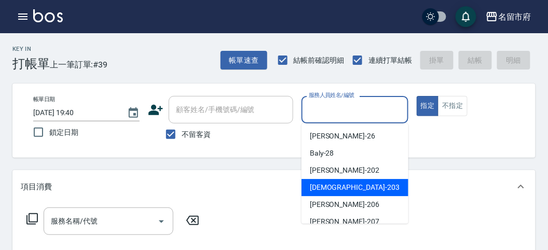
click at [338, 187] on span "聖德 -203" at bounding box center [355, 187] width 90 height 11
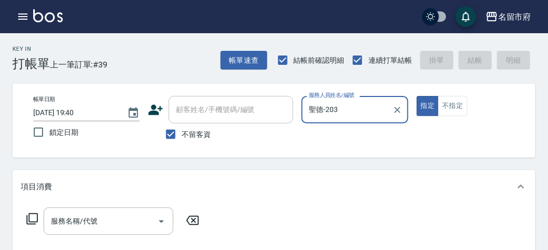
drag, startPoint x: 23, startPoint y: 216, endPoint x: 29, endPoint y: 216, distance: 5.7
click at [24, 216] on div "服務名稱/代號 服務名稱/代號" at bounding box center [113, 222] width 185 height 28
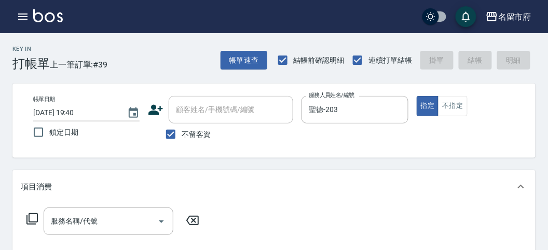
click at [30, 219] on icon at bounding box center [32, 219] width 12 height 12
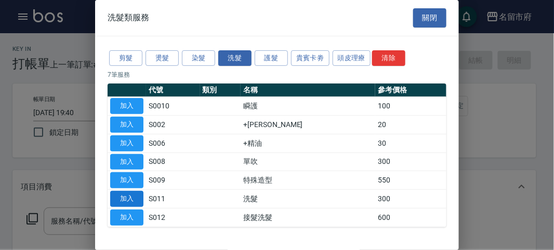
click at [133, 191] on button "加入" at bounding box center [126, 199] width 33 height 16
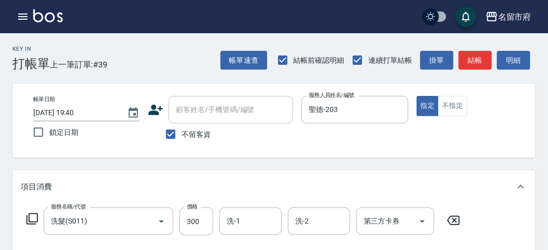
click at [33, 220] on icon at bounding box center [32, 219] width 12 height 12
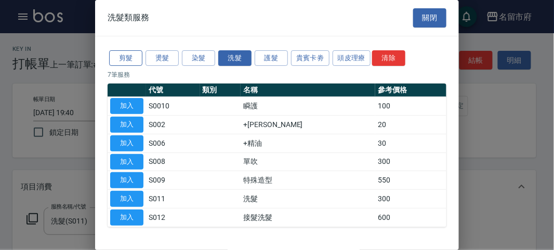
click at [114, 61] on button "剪髮" at bounding box center [125, 58] width 33 height 16
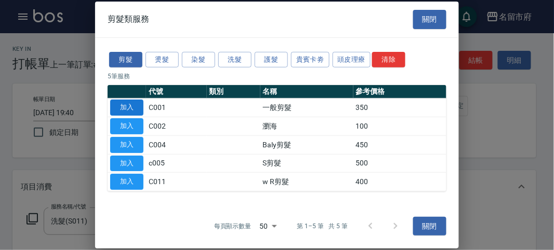
click at [122, 112] on button "加入" at bounding box center [126, 108] width 33 height 16
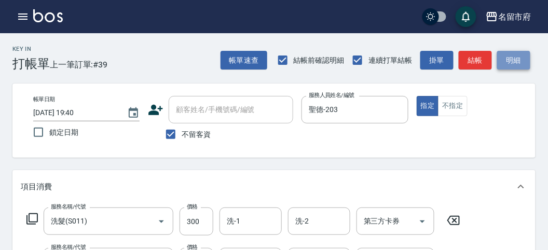
click at [499, 55] on button "明細" at bounding box center [514, 60] width 33 height 19
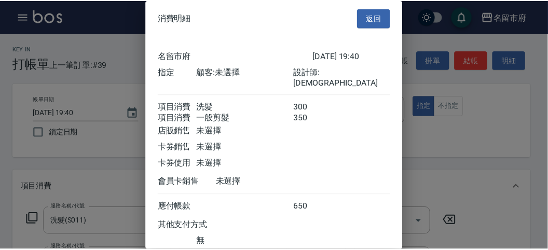
scroll to position [69, 0]
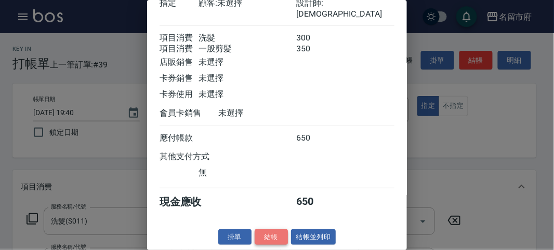
click at [277, 231] on button "結帳" at bounding box center [270, 238] width 33 height 16
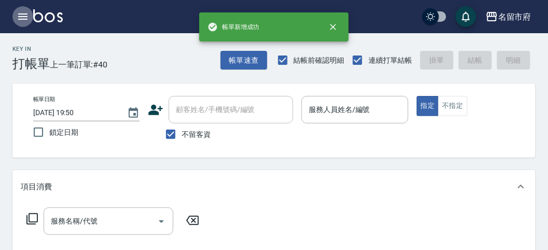
click at [23, 21] on icon "button" at bounding box center [23, 16] width 12 height 12
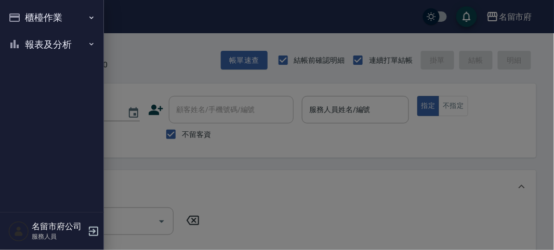
click at [54, 58] on ul "櫃檯作業 打帳單 帳單列表 現金收支登錄 高階收支登錄 材料自購登錄 每日結帳 報表及分析 報表目錄 店家日報表 互助排行榜 互助點數明細 設計師日報表 設計…" at bounding box center [52, 31] width 96 height 62
click at [64, 48] on button "報表及分析" at bounding box center [52, 44] width 96 height 27
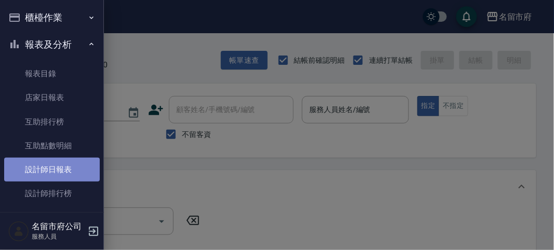
click at [59, 167] on link "設計師日報表" at bounding box center [52, 170] width 96 height 24
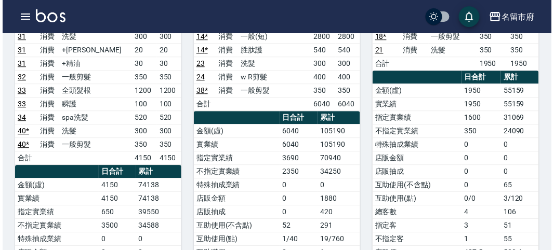
scroll to position [509, 0]
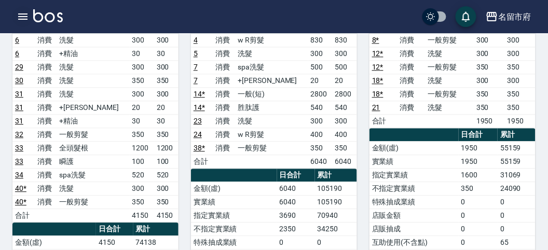
click at [21, 21] on icon "button" at bounding box center [23, 16] width 12 height 12
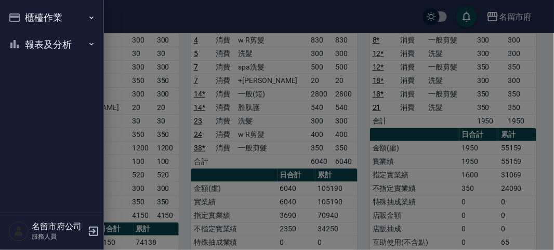
click at [21, 20] on button "櫃檯作業" at bounding box center [52, 17] width 96 height 27
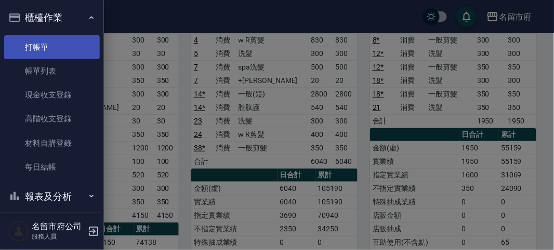
click at [38, 38] on link "打帳單" at bounding box center [52, 47] width 96 height 24
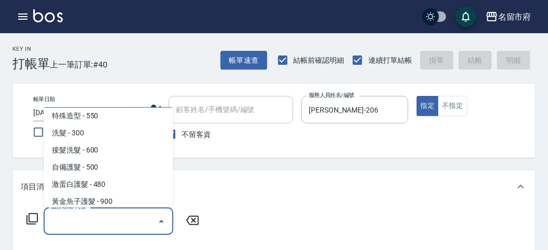
scroll to position [587, 0]
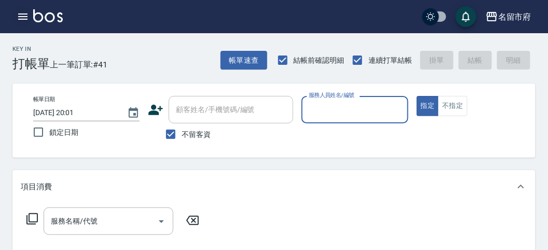
click at [24, 19] on icon "button" at bounding box center [23, 16] width 12 height 12
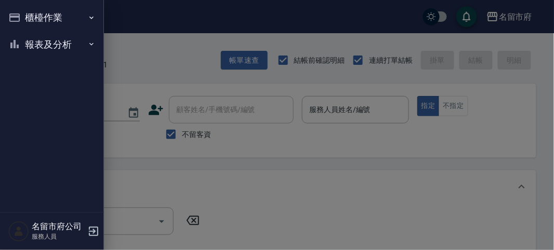
click at [29, 19] on button "櫃檯作業" at bounding box center [52, 17] width 96 height 27
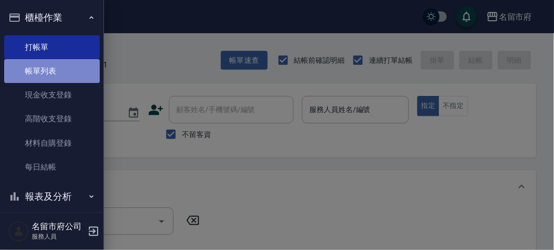
click at [52, 72] on link "帳單列表" at bounding box center [52, 71] width 96 height 24
click at [42, 75] on link "帳單列表" at bounding box center [52, 71] width 96 height 24
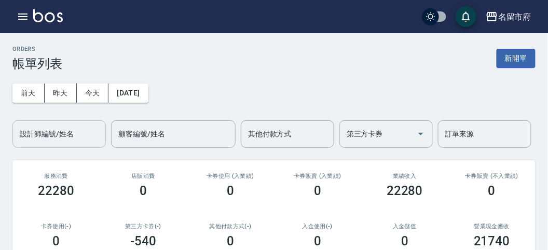
click at [65, 132] on div "設計師編號/姓名 設計師編號/姓名" at bounding box center [58, 134] width 93 height 28
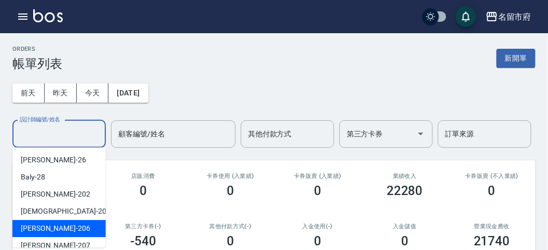
click at [77, 233] on div "[PERSON_NAME] -206" at bounding box center [58, 228] width 93 height 17
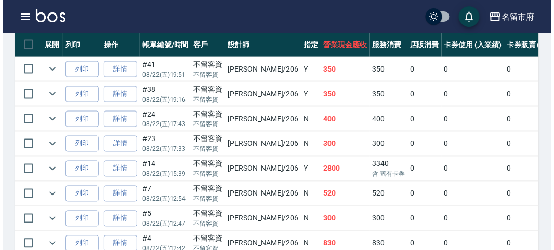
scroll to position [340, 0]
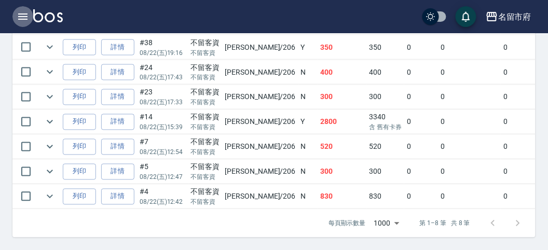
click at [17, 15] on icon "button" at bounding box center [23, 16] width 12 height 12
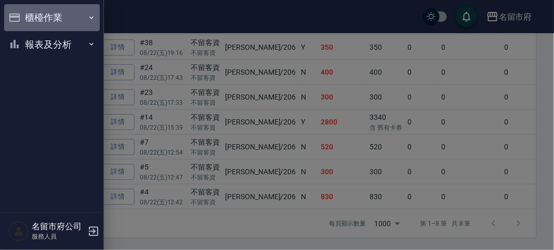
click at [28, 16] on button "櫃檯作業" at bounding box center [52, 17] width 96 height 27
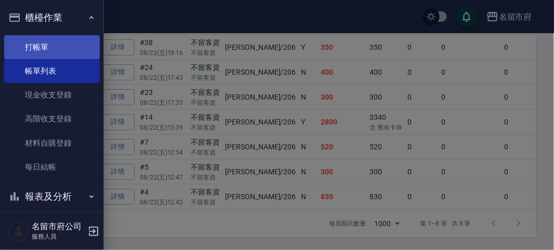
click at [41, 44] on link "打帳單" at bounding box center [52, 47] width 96 height 24
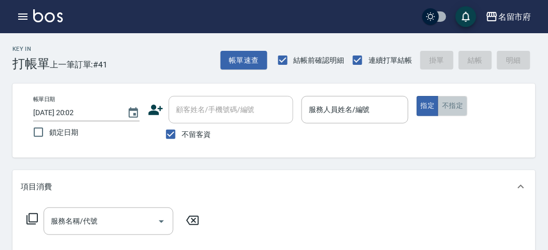
click at [450, 104] on button "不指定" at bounding box center [452, 106] width 29 height 20
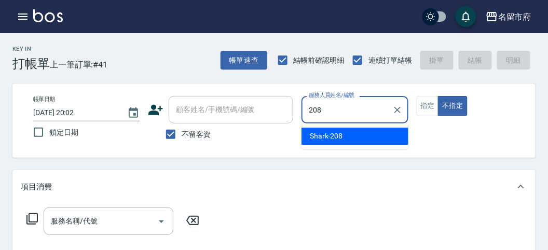
click at [360, 137] on div "Shark -208" at bounding box center [355, 136] width 107 height 17
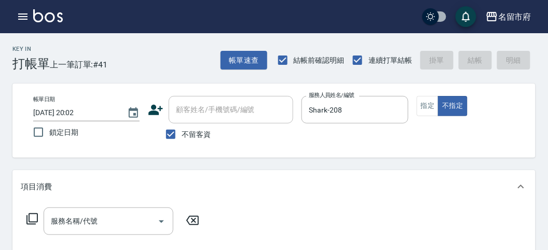
click at [31, 222] on icon at bounding box center [31, 218] width 11 height 11
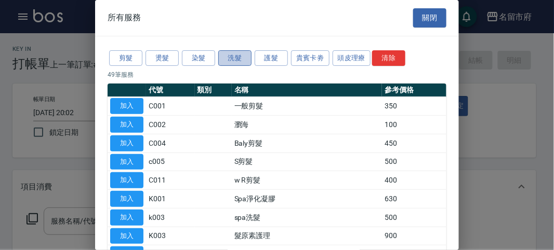
click at [236, 53] on button "洗髮" at bounding box center [234, 58] width 33 height 16
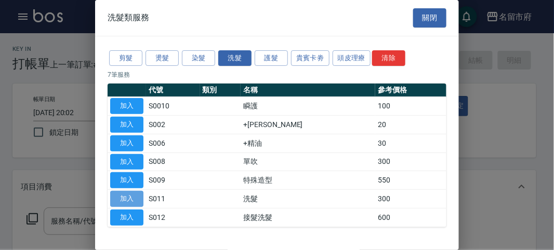
click at [122, 194] on button "加入" at bounding box center [126, 199] width 33 height 16
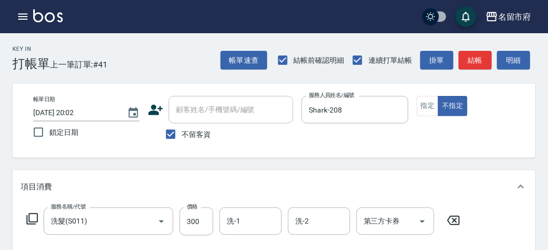
click at [32, 216] on icon at bounding box center [32, 219] width 12 height 12
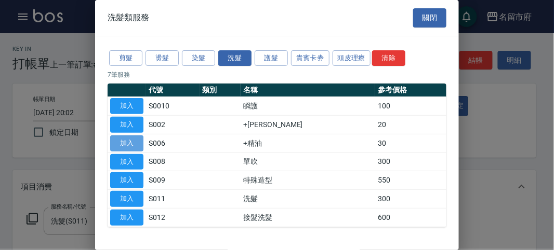
click at [138, 138] on button "加入" at bounding box center [126, 144] width 33 height 16
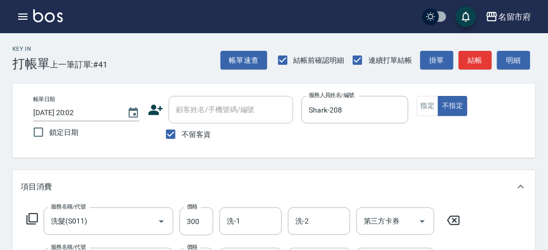
click at [32, 216] on icon at bounding box center [32, 219] width 12 height 12
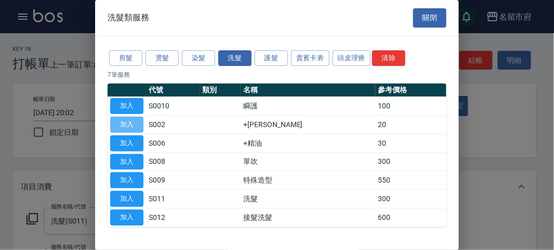
drag, startPoint x: 130, startPoint y: 125, endPoint x: 128, endPoint y: 130, distance: 5.4
click at [130, 125] on button "加入" at bounding box center [126, 125] width 33 height 16
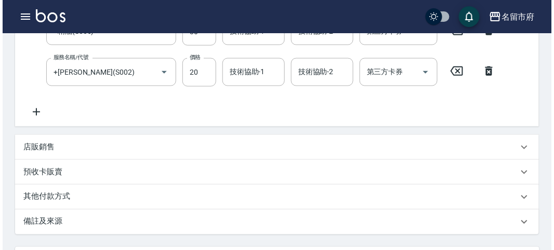
scroll to position [385, 0]
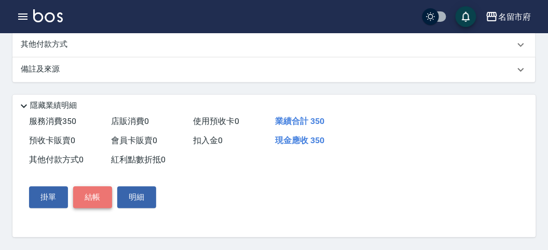
click at [99, 203] on button "結帳" at bounding box center [92, 198] width 39 height 22
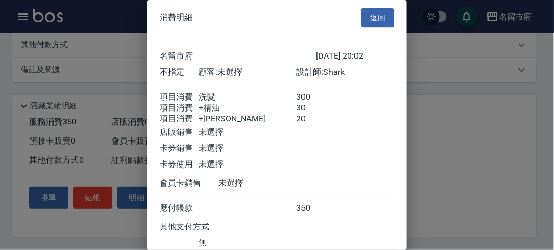
scroll to position [81, 0]
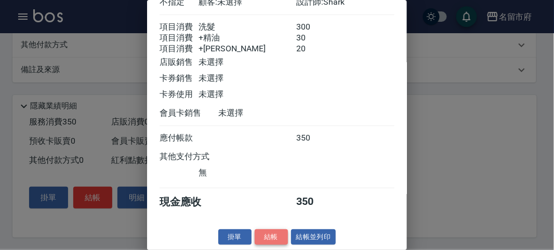
click at [277, 236] on button "結帳" at bounding box center [270, 238] width 33 height 16
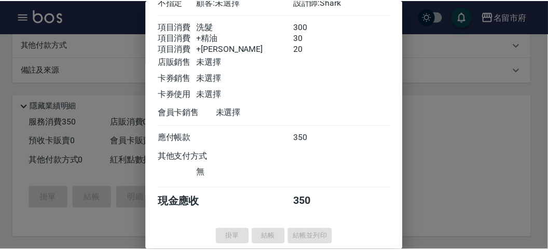
scroll to position [0, 0]
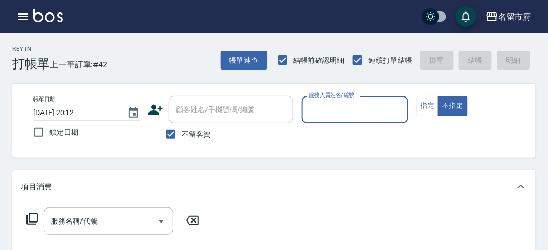
click at [338, 110] on input "服務人員姓名/編號" at bounding box center [354, 110] width 97 height 18
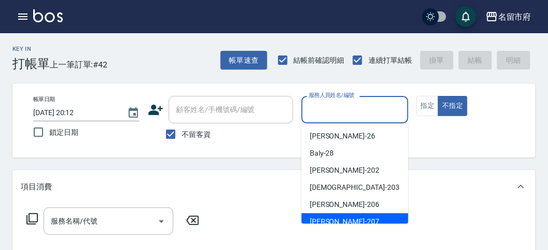
click at [336, 220] on span "[PERSON_NAME] -207" at bounding box center [345, 222] width 70 height 11
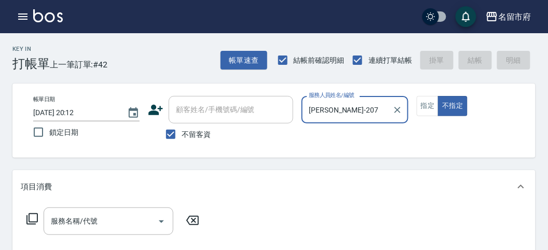
click at [32, 217] on icon at bounding box center [32, 219] width 12 height 12
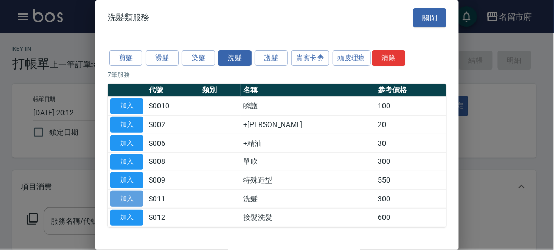
click at [137, 198] on button "加入" at bounding box center [126, 199] width 33 height 16
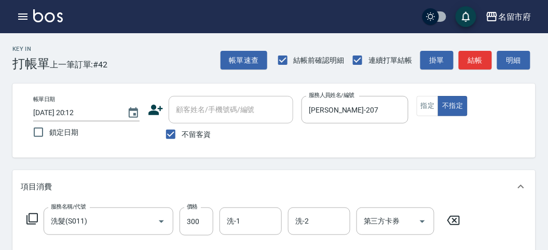
click at [35, 220] on icon at bounding box center [32, 219] width 12 height 12
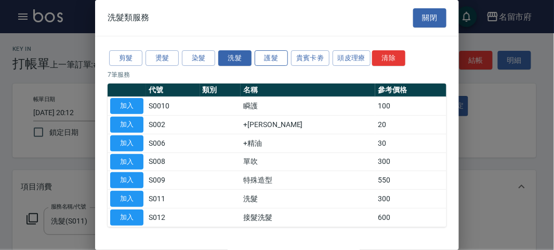
click at [259, 61] on button "護髮" at bounding box center [270, 58] width 33 height 16
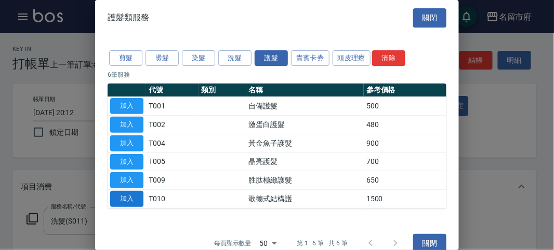
click at [139, 192] on button "加入" at bounding box center [126, 199] width 33 height 16
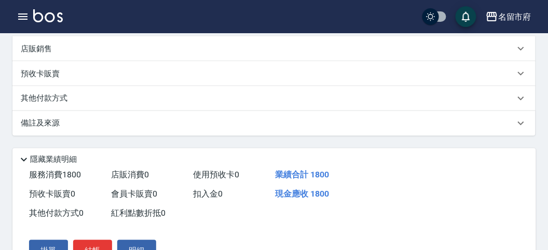
scroll to position [344, 0]
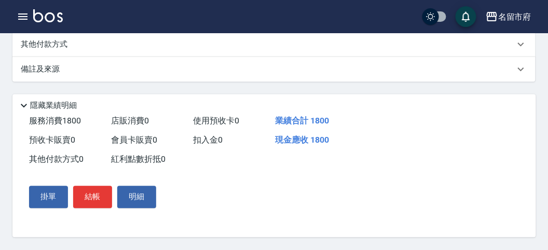
click at [55, 50] on div "其他付款方式" at bounding box center [274, 44] width 524 height 25
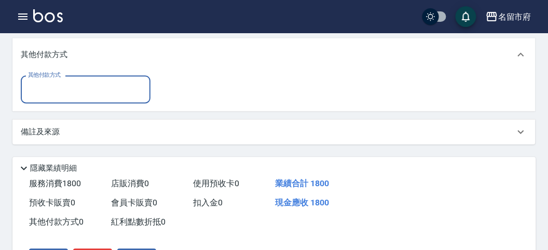
scroll to position [0, 0]
click at [72, 82] on input "其他付款方式" at bounding box center [85, 89] width 120 height 18
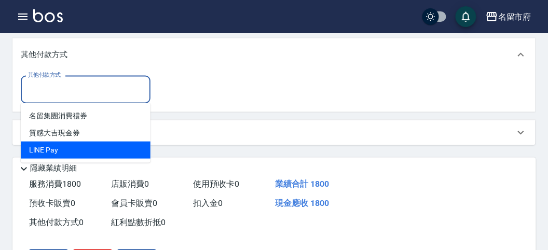
click at [65, 148] on span "LlNE Pay" at bounding box center [86, 150] width 130 height 17
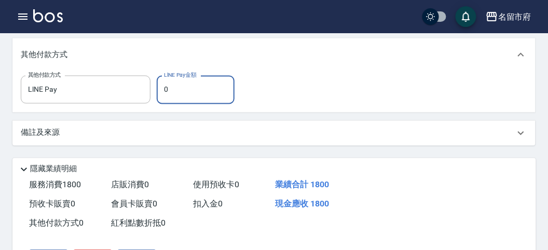
click at [181, 91] on input "0" at bounding box center [196, 90] width 78 height 28
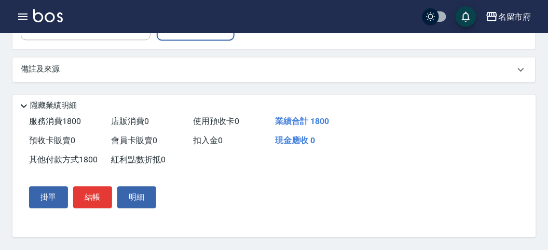
scroll to position [6, 0]
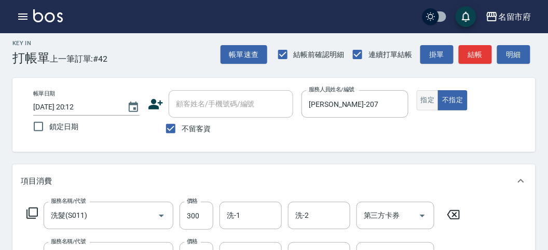
click at [423, 100] on button "指定" at bounding box center [428, 100] width 22 height 20
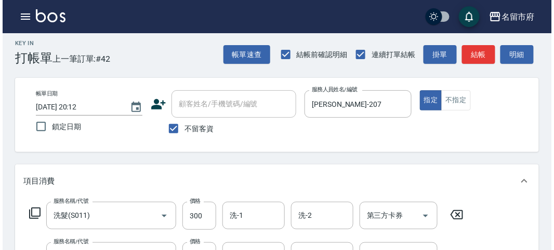
scroll to position [410, 0]
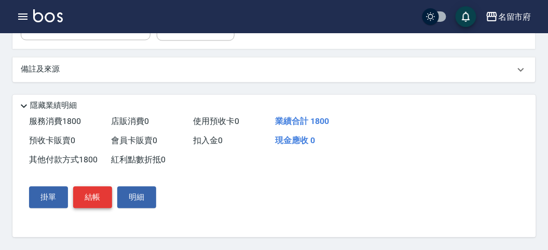
click at [92, 202] on button "結帳" at bounding box center [92, 198] width 39 height 22
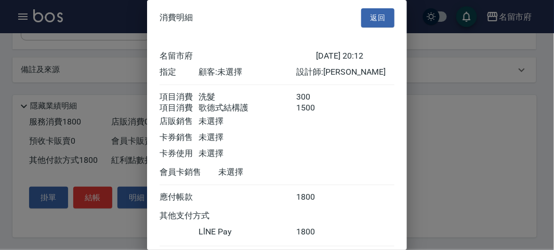
scroll to position [68, 0]
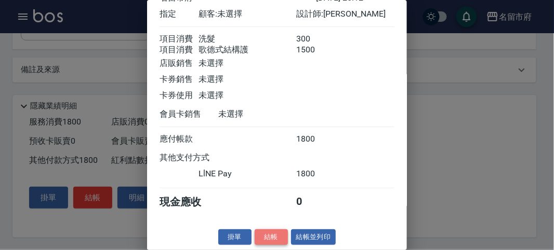
click at [272, 231] on button "結帳" at bounding box center [270, 238] width 33 height 16
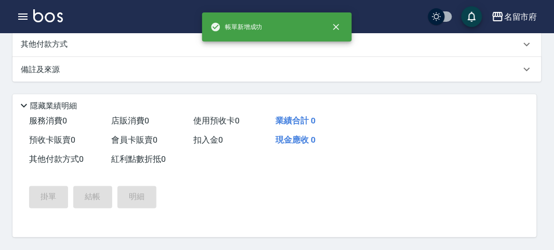
scroll to position [0, 0]
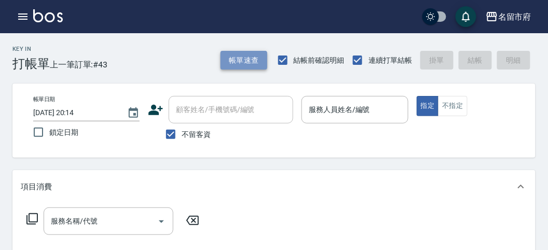
click at [258, 62] on button "帳單速查" at bounding box center [244, 60] width 47 height 19
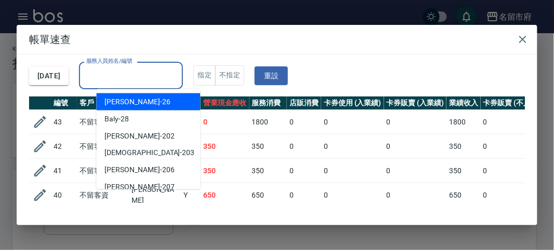
click at [175, 69] on input "服務人員姓名/編號" at bounding box center [131, 75] width 95 height 18
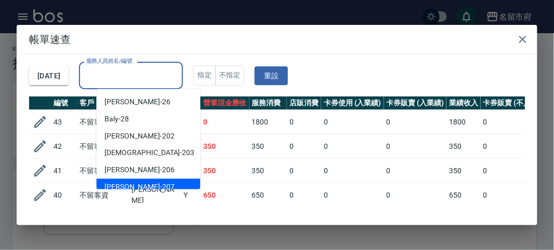
click at [150, 186] on div "[PERSON_NAME] -207" at bounding box center [149, 187] width 104 height 17
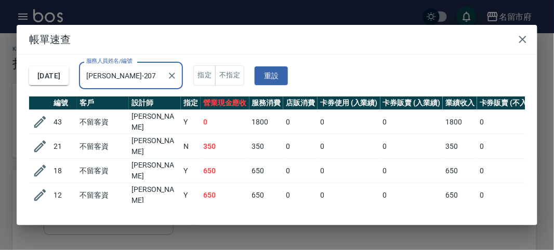
scroll to position [41, 0]
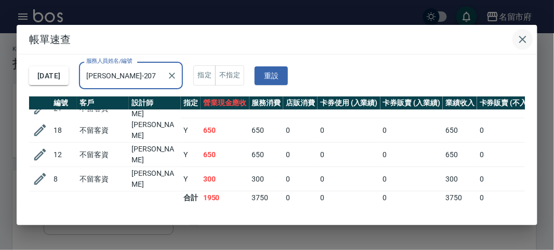
click at [531, 38] on button "button" at bounding box center [522, 39] width 21 height 21
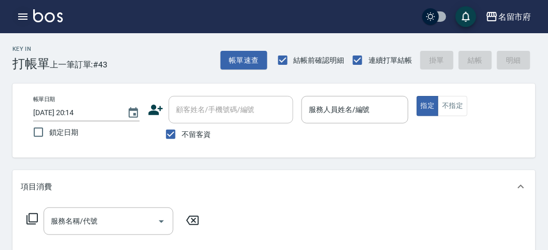
click at [17, 15] on icon "button" at bounding box center [23, 16] width 12 height 12
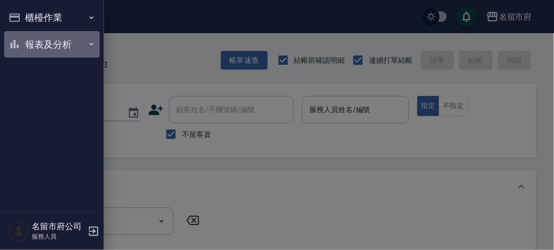
click at [32, 44] on button "報表及分析" at bounding box center [52, 44] width 96 height 27
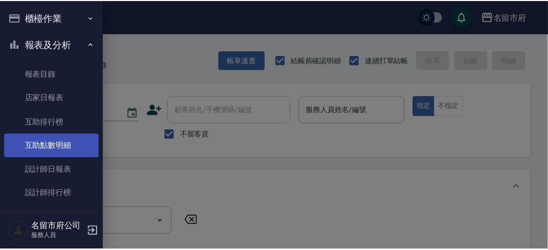
scroll to position [34, 0]
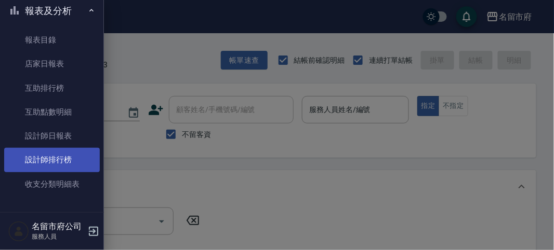
click at [69, 159] on link "設計師排行榜" at bounding box center [52, 160] width 96 height 24
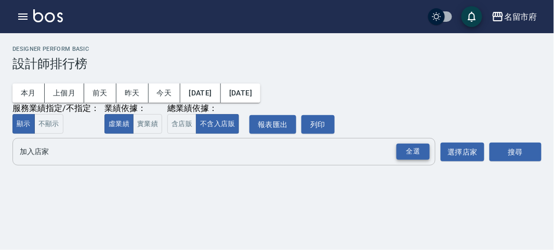
click at [423, 148] on div "全選" at bounding box center [412, 152] width 33 height 16
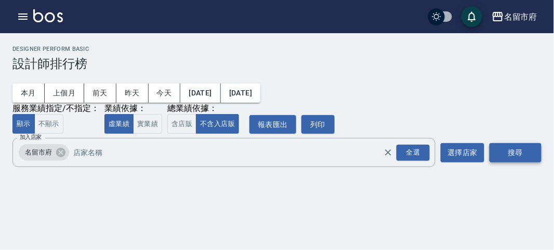
click at [515, 153] on button "搜尋" at bounding box center [515, 152] width 52 height 19
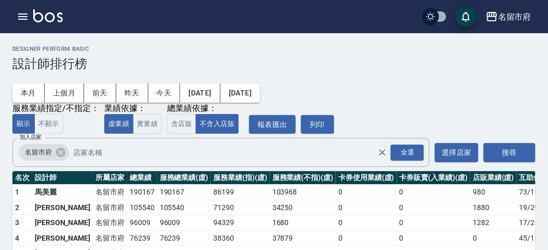
scroll to position [91, 0]
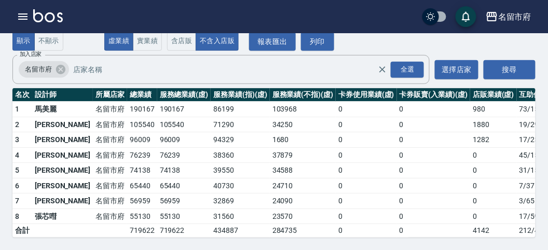
click at [51, 11] on img at bounding box center [48, 15] width 30 height 13
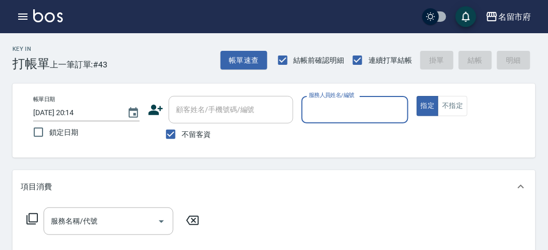
click at [323, 109] on input "服務人員姓名/編號" at bounding box center [354, 110] width 97 height 18
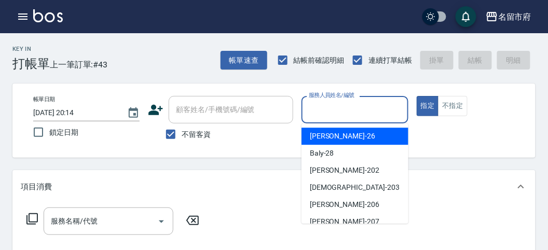
drag, startPoint x: 327, startPoint y: 138, endPoint x: 255, endPoint y: 139, distance: 72.2
click at [320, 139] on span "[PERSON_NAME] -26" at bounding box center [342, 136] width 65 height 11
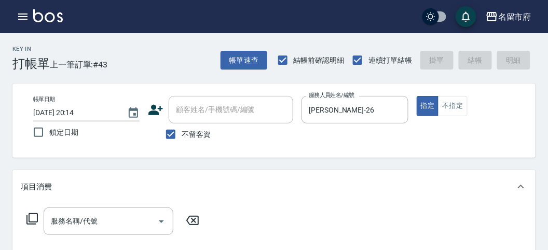
drag, startPoint x: 29, startPoint y: 214, endPoint x: 36, endPoint y: 213, distance: 7.9
click at [36, 213] on icon at bounding box center [32, 219] width 12 height 12
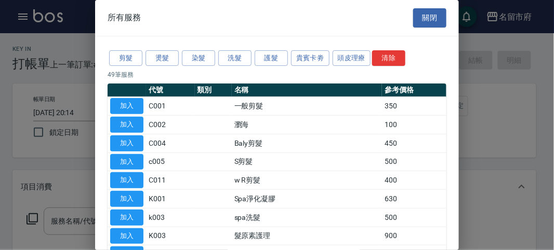
click at [244, 70] on p "49 筆服務" at bounding box center [277, 74] width 339 height 9
click at [247, 58] on button "洗髮" at bounding box center [234, 58] width 33 height 16
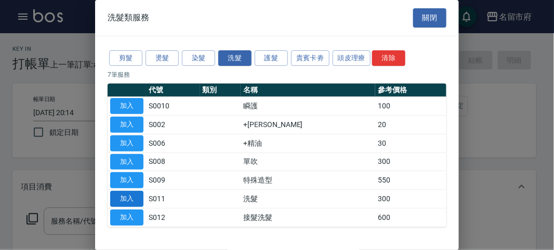
click at [138, 200] on button "加入" at bounding box center [126, 199] width 33 height 16
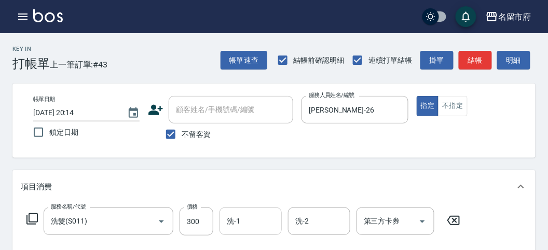
drag, startPoint x: 241, startPoint y: 224, endPoint x: 239, endPoint y: 209, distance: 15.2
click at [241, 223] on input "洗-1" at bounding box center [250, 221] width 53 height 18
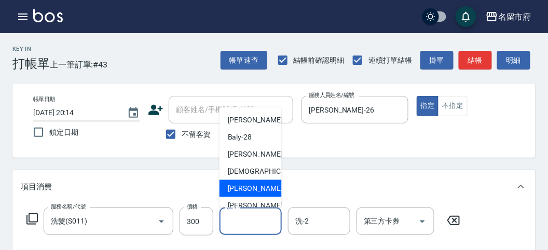
scroll to position [79, 0]
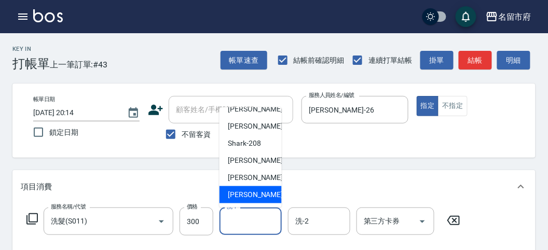
click at [241, 198] on span "[PERSON_NAME] -222" at bounding box center [263, 195] width 70 height 11
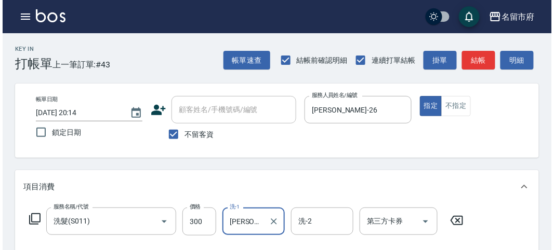
scroll to position [304, 0]
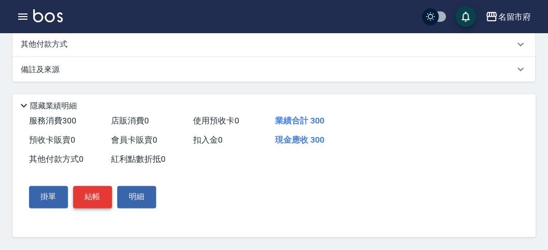
click at [95, 198] on button "結帳" at bounding box center [92, 197] width 39 height 22
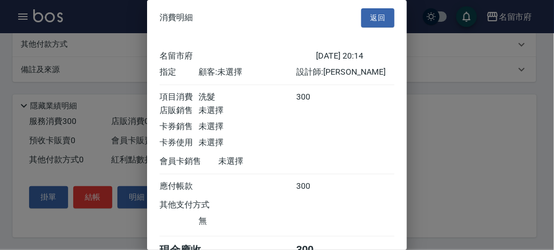
scroll to position [58, 0]
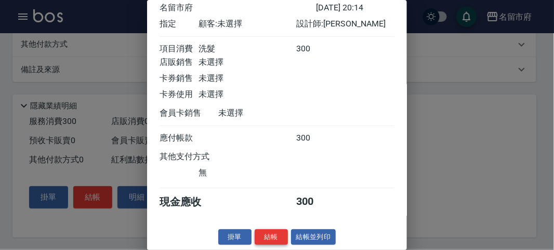
click at [275, 234] on button "結帳" at bounding box center [270, 238] width 33 height 16
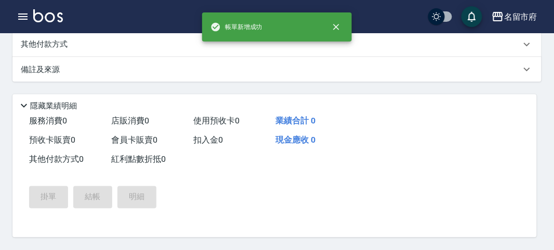
scroll to position [0, 0]
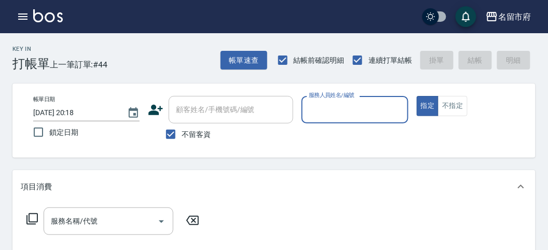
click at [324, 109] on input "服務人員姓名/編號" at bounding box center [354, 110] width 97 height 18
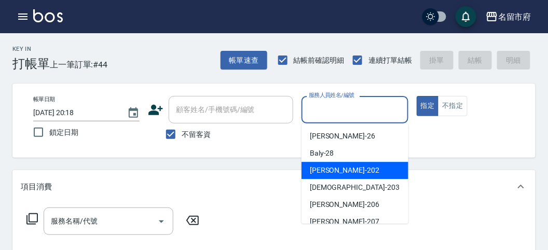
click at [334, 164] on div "[PERSON_NAME] -202" at bounding box center [355, 170] width 107 height 17
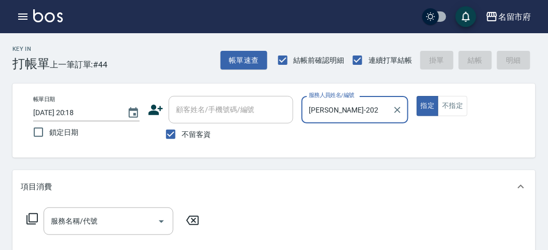
click at [22, 218] on div "服務名稱/代號 服務名稱/代號" at bounding box center [113, 222] width 185 height 28
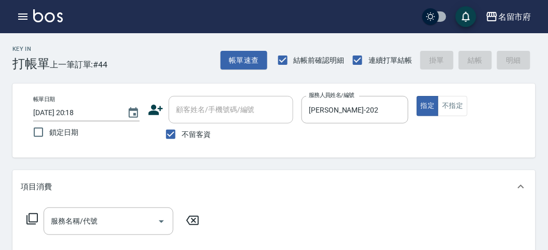
click at [25, 218] on div "服務名稱/代號 服務名稱/代號" at bounding box center [113, 222] width 185 height 28
click at [27, 218] on icon at bounding box center [31, 218] width 11 height 11
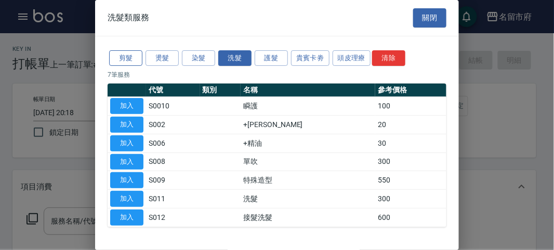
click at [126, 60] on button "剪髮" at bounding box center [125, 58] width 33 height 16
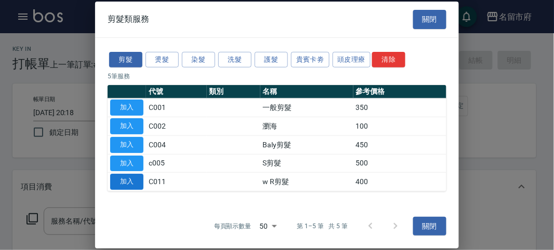
click at [125, 185] on button "加入" at bounding box center [126, 182] width 33 height 16
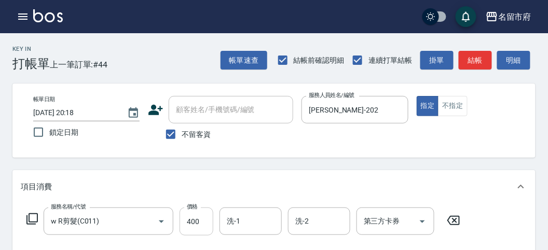
click at [209, 226] on input "400" at bounding box center [197, 222] width 34 height 28
drag, startPoint x: 469, startPoint y: 62, endPoint x: 462, endPoint y: 59, distance: 7.4
click at [469, 61] on button "結帳" at bounding box center [475, 60] width 33 height 19
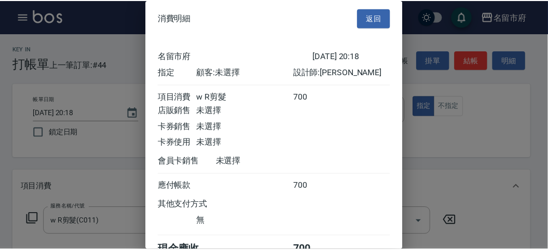
scroll to position [58, 0]
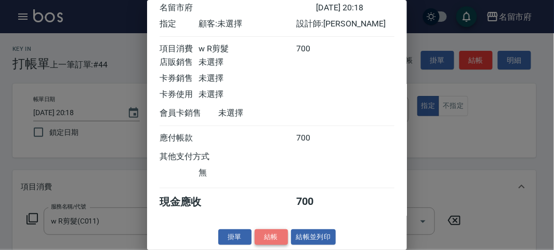
click at [263, 237] on button "結帳" at bounding box center [270, 238] width 33 height 16
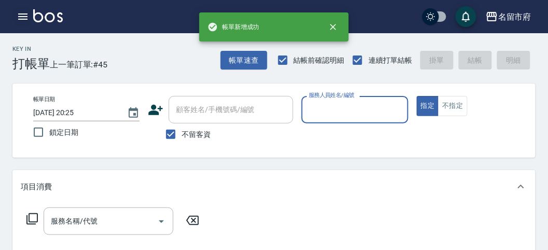
click at [23, 16] on icon "button" at bounding box center [22, 17] width 9 height 6
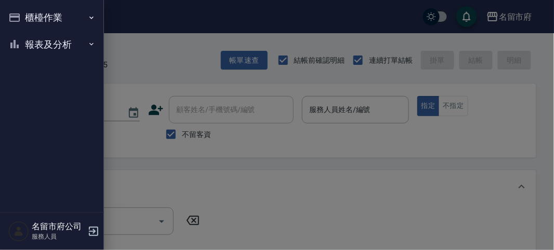
click at [25, 16] on button "櫃檯作業" at bounding box center [52, 17] width 96 height 27
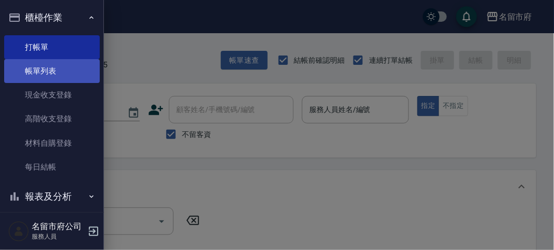
click at [51, 69] on link "帳單列表" at bounding box center [52, 71] width 96 height 24
drag, startPoint x: 51, startPoint y: 69, endPoint x: 158, endPoint y: 66, distance: 107.0
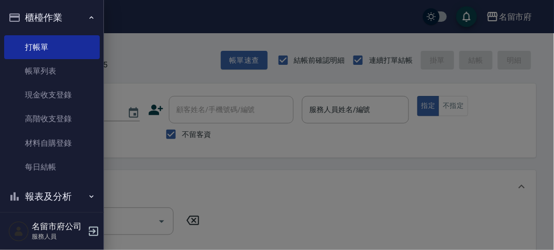
click at [51, 69] on link "帳單列表" at bounding box center [52, 71] width 96 height 24
click at [50, 76] on link "帳單列表" at bounding box center [52, 71] width 96 height 24
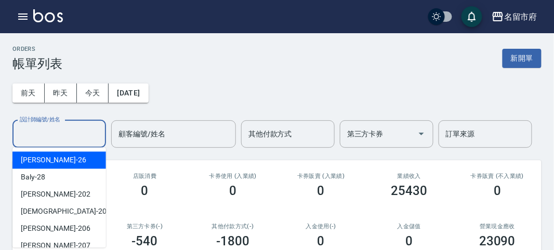
click at [73, 131] on input "設計師編號/姓名" at bounding box center [59, 134] width 84 height 18
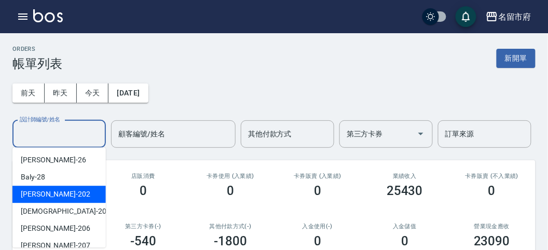
click at [64, 191] on div "[PERSON_NAME] -202" at bounding box center [58, 194] width 93 height 17
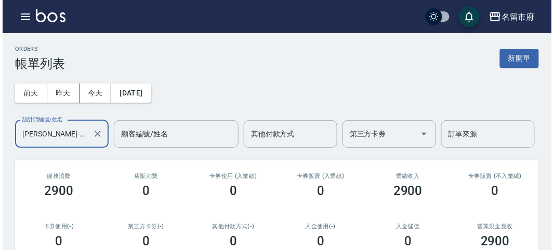
scroll to position [231, 0]
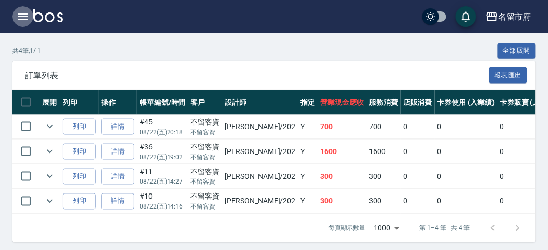
click at [16, 14] on button "button" at bounding box center [22, 16] width 21 height 21
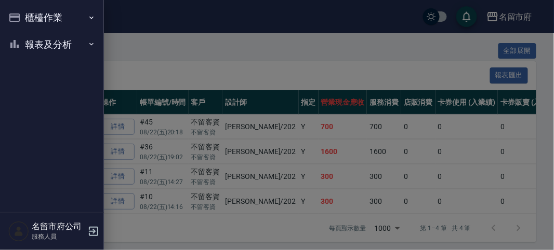
click at [16, 14] on icon "button" at bounding box center [14, 18] width 10 height 8
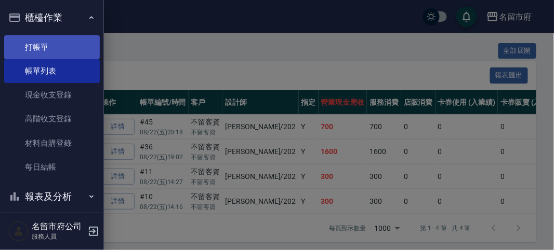
click at [39, 52] on link "打帳單" at bounding box center [52, 47] width 96 height 24
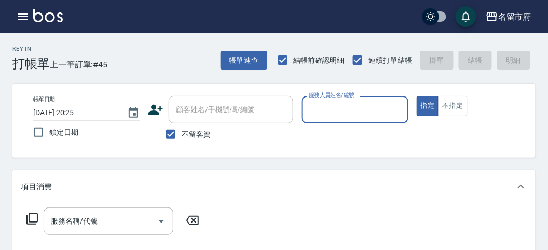
click at [334, 117] on input "服務人員姓名/編號" at bounding box center [354, 110] width 97 height 18
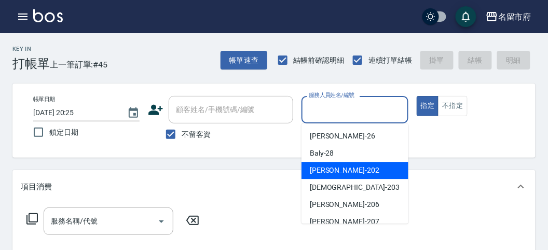
drag, startPoint x: 326, startPoint y: 169, endPoint x: 302, endPoint y: 173, distance: 24.2
click at [325, 170] on span "[PERSON_NAME] -202" at bounding box center [345, 170] width 70 height 11
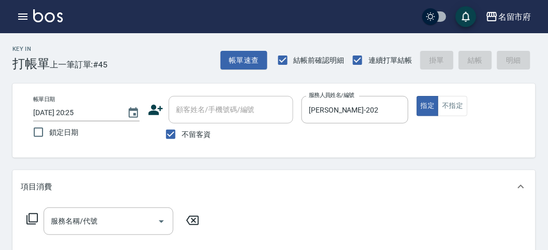
click at [33, 216] on icon at bounding box center [32, 219] width 12 height 12
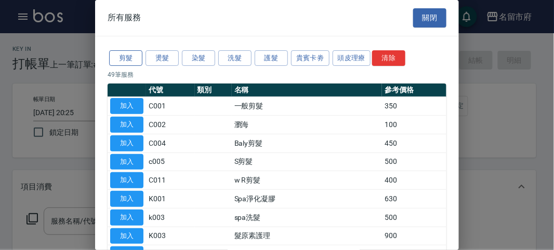
click at [125, 59] on button "剪髮" at bounding box center [125, 58] width 33 height 16
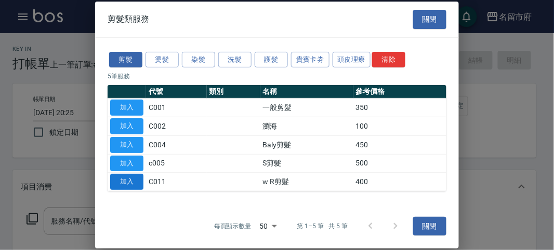
drag, startPoint x: 119, startPoint y: 182, endPoint x: 171, endPoint y: 195, distance: 54.2
click at [119, 181] on button "加入" at bounding box center [126, 182] width 33 height 16
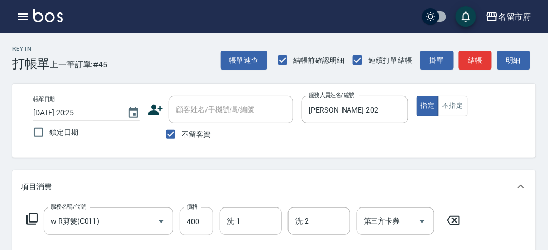
click at [200, 231] on input "400" at bounding box center [197, 222] width 34 height 28
click at [35, 219] on icon at bounding box center [32, 219] width 12 height 12
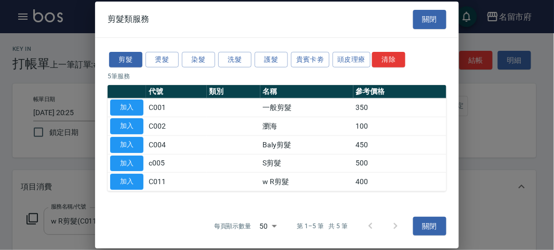
drag, startPoint x: 139, startPoint y: 181, endPoint x: 160, endPoint y: 206, distance: 32.1
click at [139, 182] on button "加入" at bounding box center [126, 182] width 33 height 16
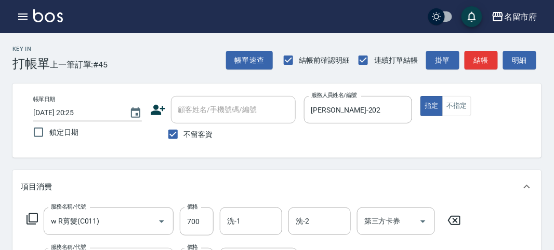
scroll to position [26, 0]
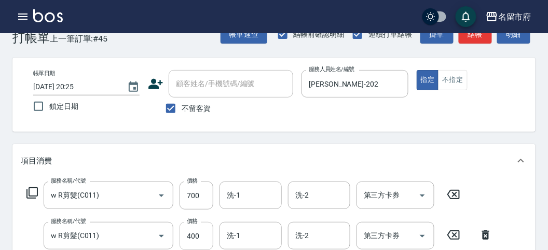
click at [203, 243] on input "400" at bounding box center [197, 236] width 34 height 28
click at [31, 195] on icon at bounding box center [32, 193] width 12 height 12
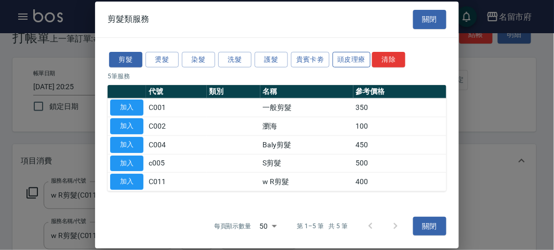
click at [350, 64] on button "頭皮理療" at bounding box center [351, 59] width 38 height 16
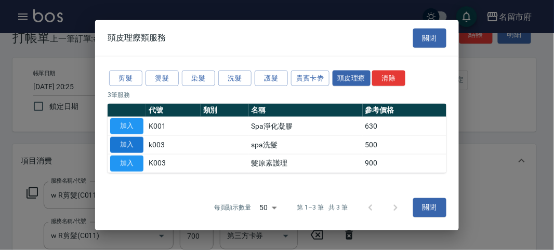
click at [121, 144] on button "加入" at bounding box center [126, 145] width 33 height 16
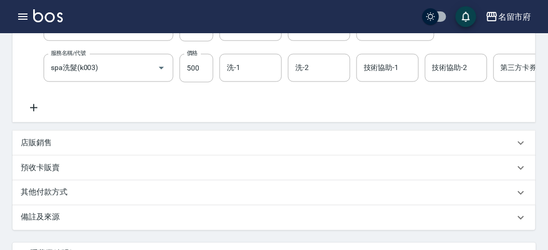
scroll to position [177, 0]
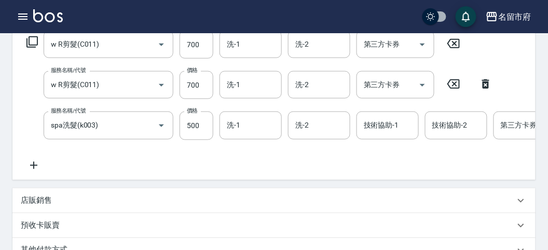
click at [34, 42] on icon at bounding box center [32, 42] width 12 height 12
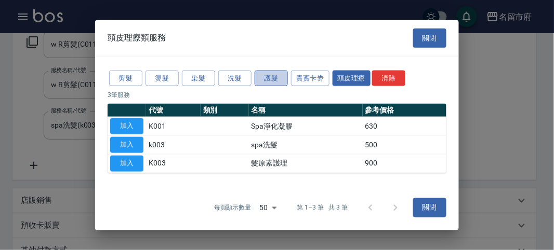
click at [276, 82] on button "護髮" at bounding box center [270, 78] width 33 height 16
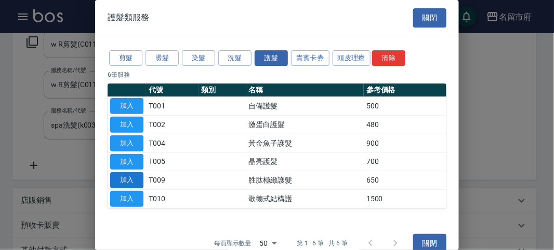
click at [129, 174] on button "加入" at bounding box center [126, 180] width 33 height 16
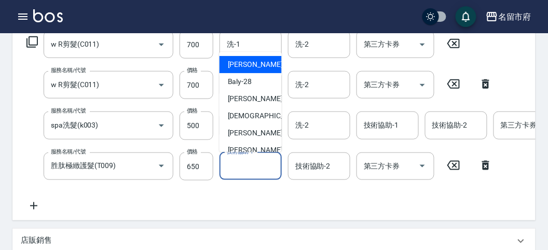
click at [256, 157] on input "技術協助-1" at bounding box center [250, 166] width 53 height 18
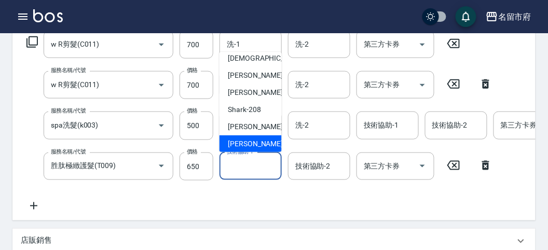
scroll to position [79, 0]
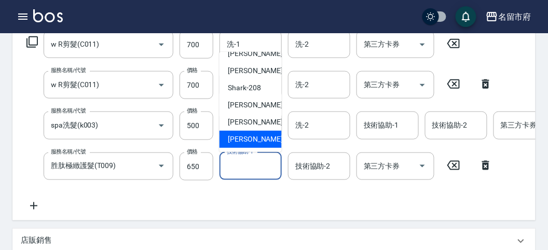
click at [254, 136] on span "[PERSON_NAME] -222" at bounding box center [263, 139] width 70 height 11
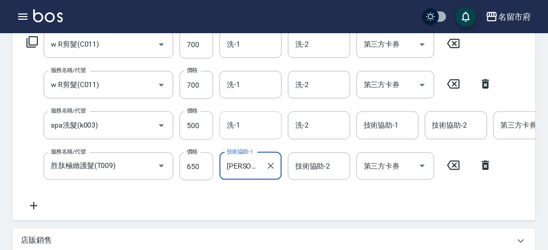
click at [250, 124] on input "洗-1" at bounding box center [250, 125] width 53 height 18
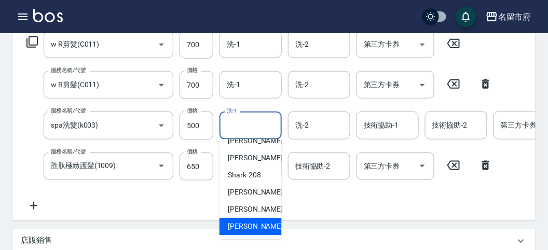
click at [249, 221] on span "[PERSON_NAME] -222" at bounding box center [263, 226] width 70 height 11
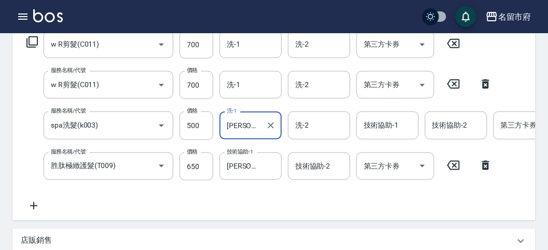
click at [375, 130] on div "技術協助-1 技術協助-1" at bounding box center [388, 126] width 62 height 28
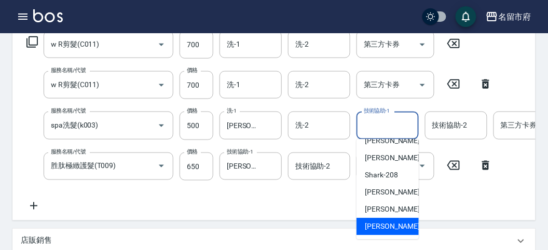
drag, startPoint x: 389, startPoint y: 222, endPoint x: 359, endPoint y: 195, distance: 40.5
click at [389, 223] on span "[PERSON_NAME] -222" at bounding box center [400, 226] width 70 height 11
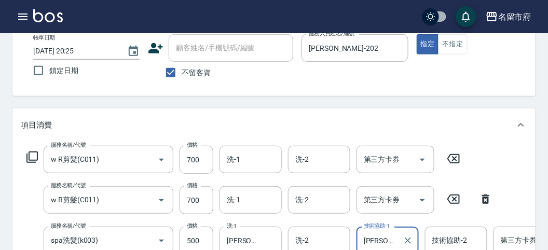
scroll to position [119, 0]
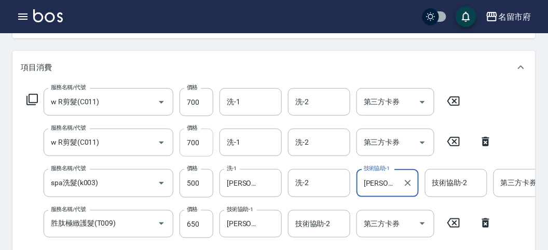
click at [194, 145] on input "700" at bounding box center [197, 143] width 34 height 28
click at [202, 143] on input "700" at bounding box center [197, 143] width 34 height 28
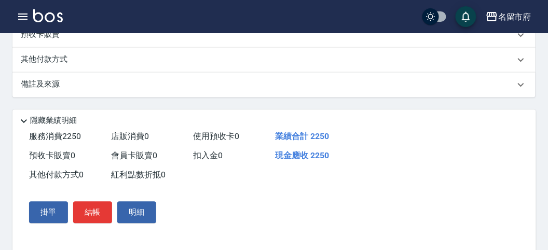
scroll to position [292, 0]
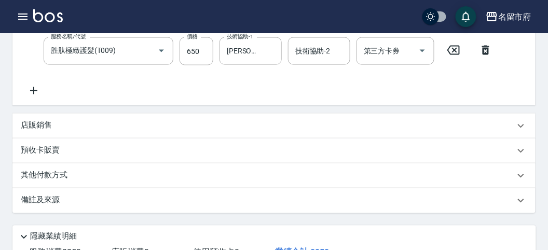
click at [72, 189] on div "其他付款方式" at bounding box center [274, 176] width 524 height 25
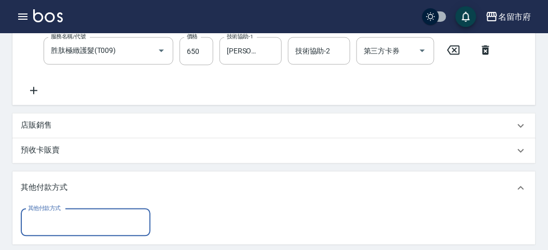
scroll to position [0, 0]
click at [78, 226] on input "其他付款方式" at bounding box center [85, 223] width 120 height 18
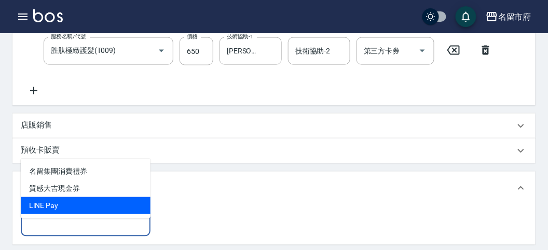
click at [86, 210] on span "LlNE Pay" at bounding box center [86, 205] width 130 height 17
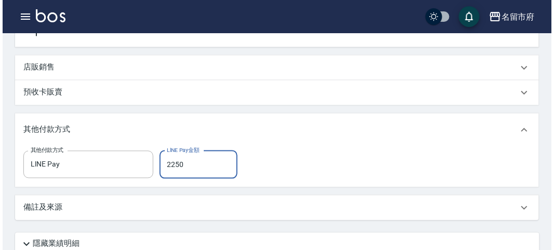
scroll to position [501, 0]
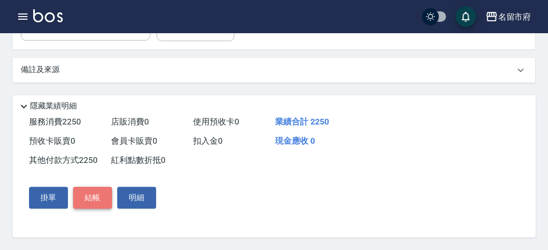
click at [91, 198] on button "結帳" at bounding box center [92, 198] width 39 height 22
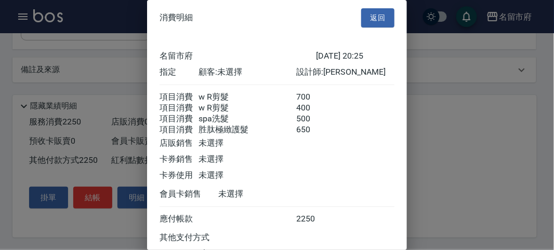
scroll to position [91, 0]
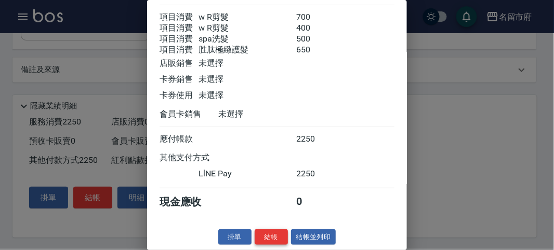
click at [272, 232] on button "結帳" at bounding box center [270, 238] width 33 height 16
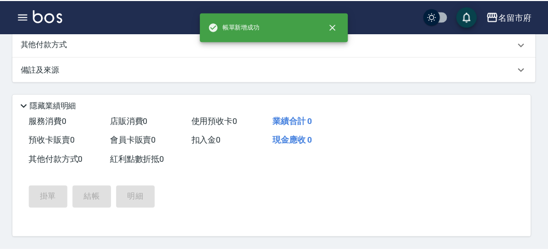
scroll to position [0, 0]
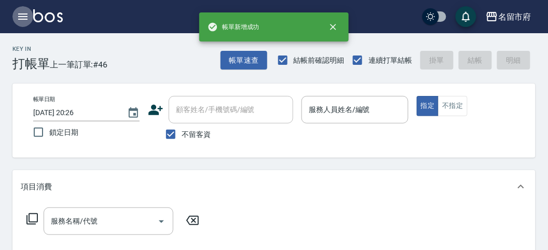
click at [27, 16] on icon "button" at bounding box center [23, 16] width 12 height 12
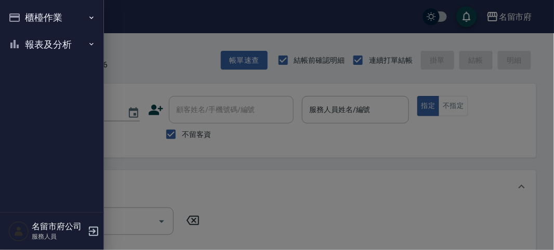
click at [24, 16] on button "櫃檯作業" at bounding box center [52, 17] width 96 height 27
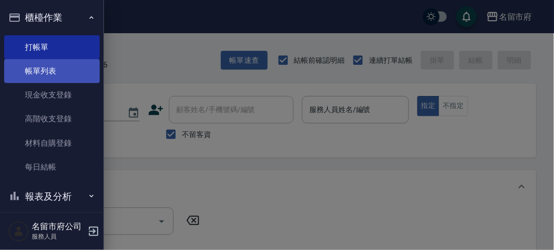
click at [63, 66] on link "帳單列表" at bounding box center [52, 71] width 96 height 24
click at [59, 72] on link "帳單列表" at bounding box center [52, 71] width 96 height 24
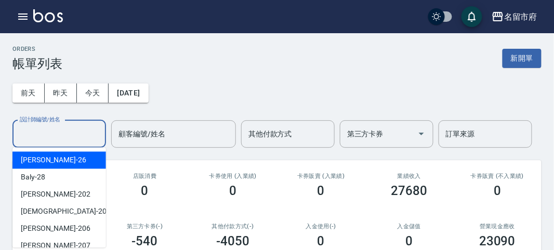
click at [78, 132] on input "設計師編號/姓名" at bounding box center [59, 134] width 84 height 18
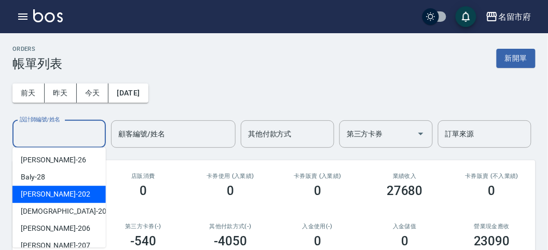
click at [77, 194] on div "[PERSON_NAME] -202" at bounding box center [58, 194] width 93 height 17
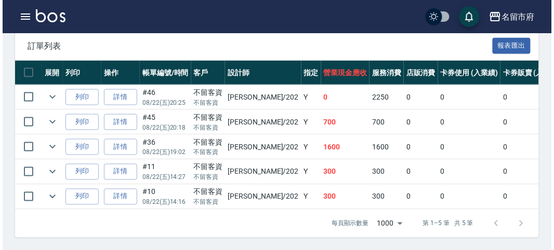
scroll to position [94, 0]
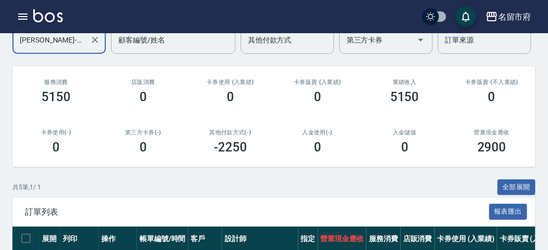
click at [20, 17] on icon "button" at bounding box center [23, 16] width 12 height 12
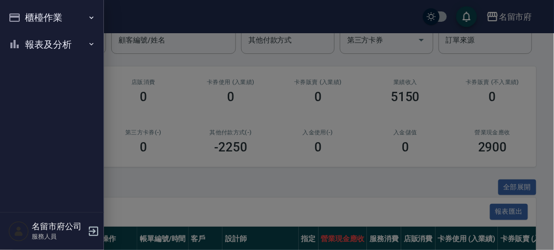
click at [20, 17] on icon "button" at bounding box center [14, 17] width 12 height 12
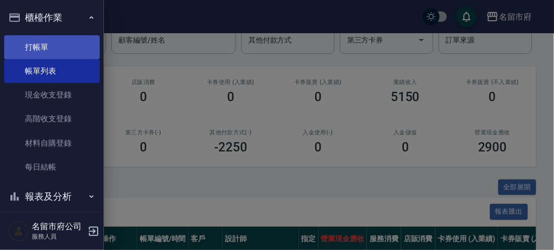
click at [42, 46] on link "打帳單" at bounding box center [52, 47] width 96 height 24
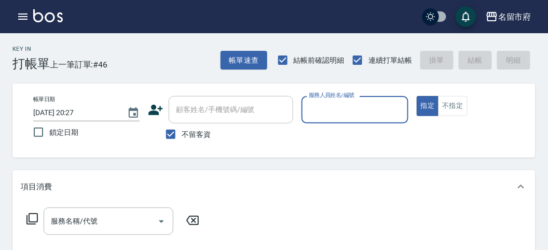
click at [357, 109] on input "服務人員姓名/編號" at bounding box center [354, 110] width 97 height 18
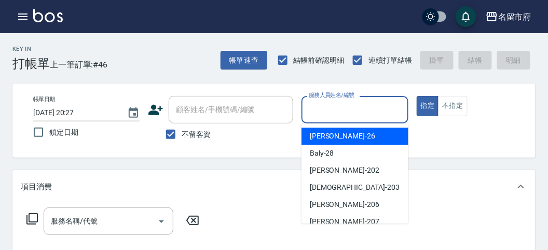
click at [359, 135] on div "[PERSON_NAME] -26" at bounding box center [355, 136] width 107 height 17
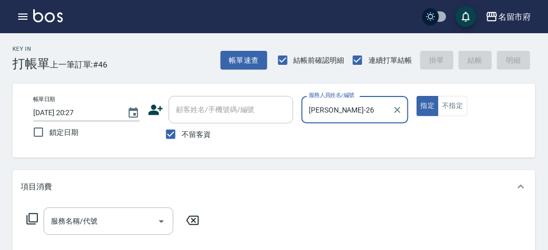
click at [33, 217] on icon at bounding box center [32, 219] width 12 height 12
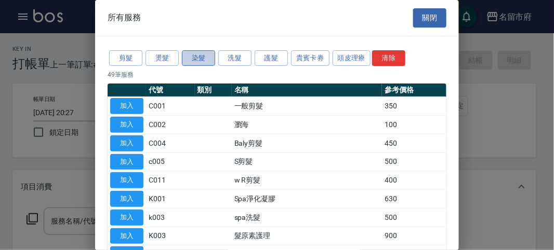
click at [203, 59] on button "染髮" at bounding box center [198, 58] width 33 height 16
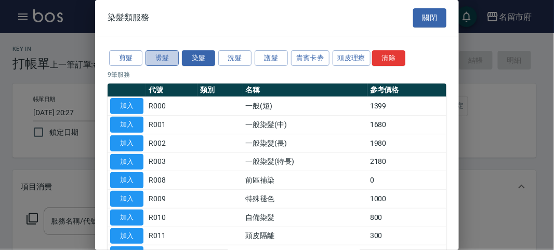
click at [166, 58] on button "燙髮" at bounding box center [161, 58] width 33 height 16
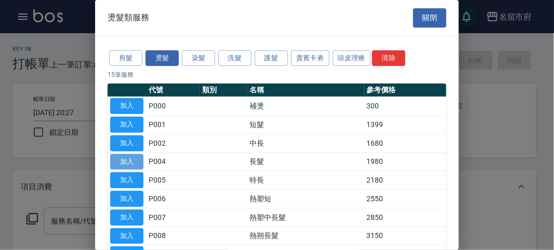
click at [129, 154] on button "加入" at bounding box center [126, 162] width 33 height 16
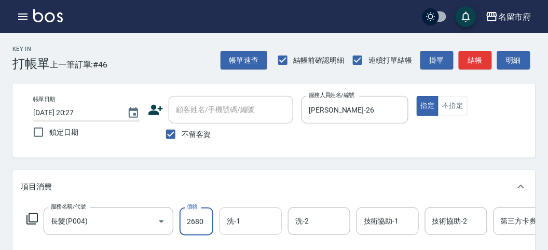
click at [245, 221] on input "洗-1" at bounding box center [250, 221] width 53 height 18
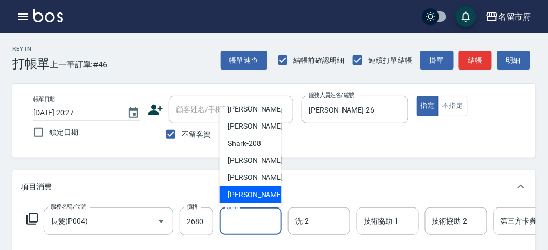
click at [259, 192] on span "[PERSON_NAME] -222" at bounding box center [263, 195] width 70 height 11
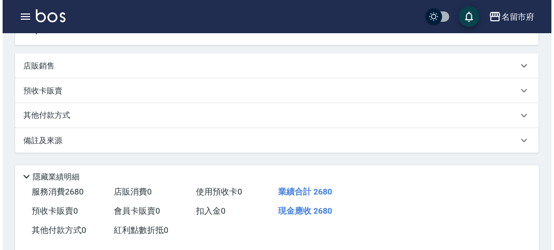
scroll to position [314, 0]
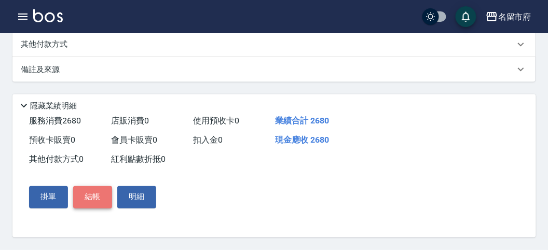
click at [89, 198] on button "結帳" at bounding box center [92, 197] width 39 height 22
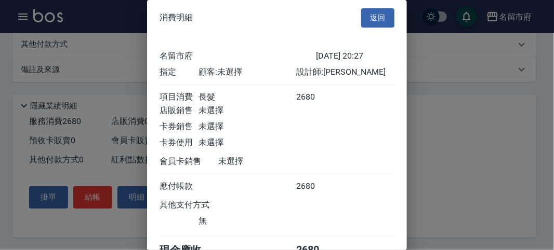
scroll to position [58, 0]
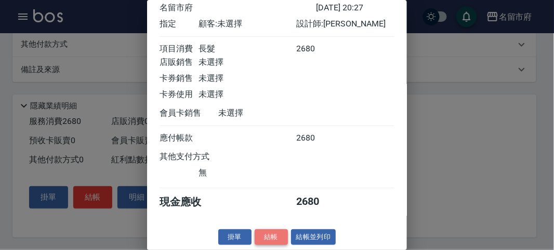
click at [274, 237] on button "結帳" at bounding box center [270, 238] width 33 height 16
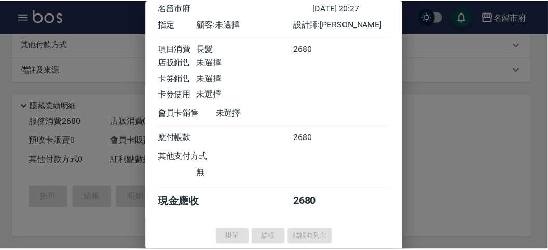
scroll to position [0, 0]
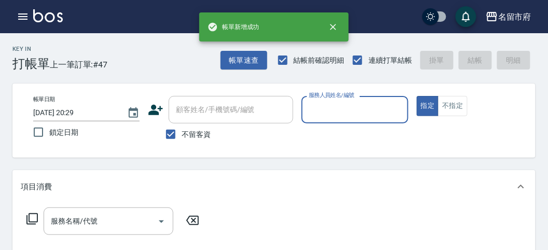
click at [323, 111] on input "服務人員姓名/編號" at bounding box center [354, 110] width 97 height 18
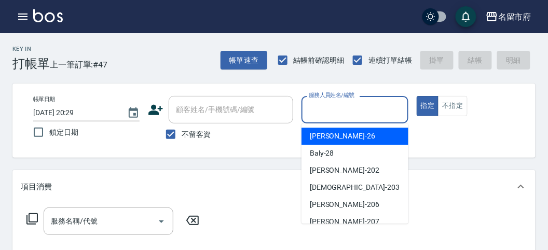
click at [334, 135] on span "[PERSON_NAME] -26" at bounding box center [342, 136] width 65 height 11
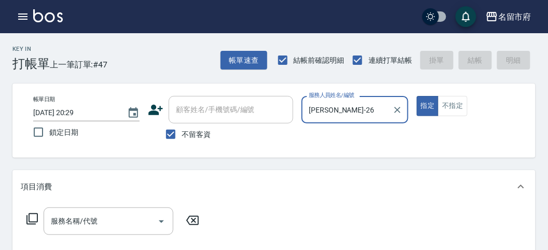
click at [29, 218] on icon at bounding box center [31, 218] width 11 height 11
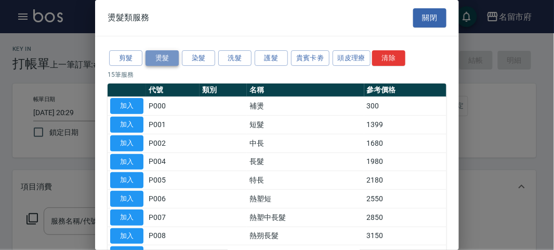
click at [171, 55] on button "燙髮" at bounding box center [161, 58] width 33 height 16
click at [167, 59] on button "燙髮" at bounding box center [161, 58] width 33 height 16
click at [136, 216] on button "加入" at bounding box center [126, 218] width 33 height 16
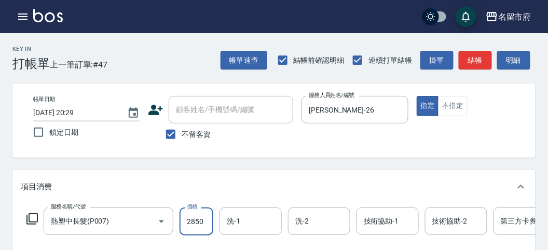
click at [195, 228] on input "2850" at bounding box center [197, 222] width 34 height 28
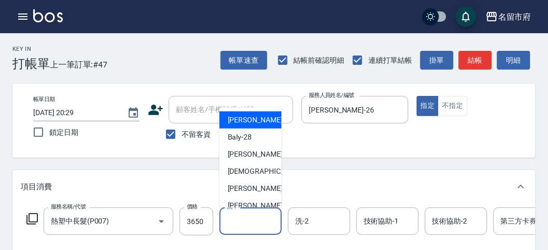
click at [241, 216] on input "洗-1" at bounding box center [250, 221] width 53 height 18
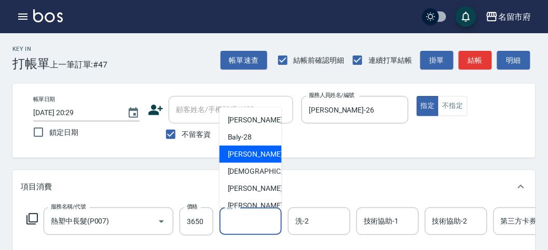
scroll to position [79, 0]
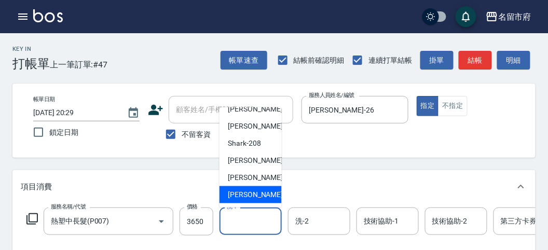
click at [254, 194] on span "[PERSON_NAME] -222" at bounding box center [263, 195] width 70 height 11
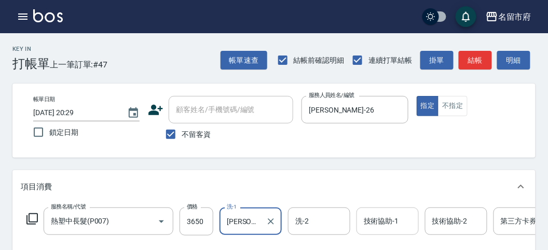
click at [366, 224] on input "技術協助-1" at bounding box center [387, 221] width 53 height 18
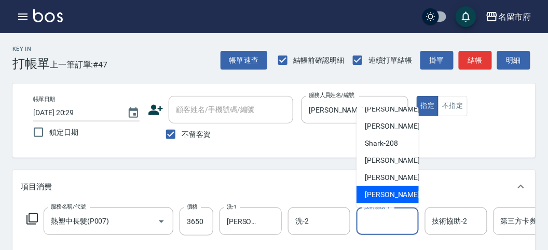
click at [388, 191] on span "[PERSON_NAME] -222" at bounding box center [400, 195] width 70 height 11
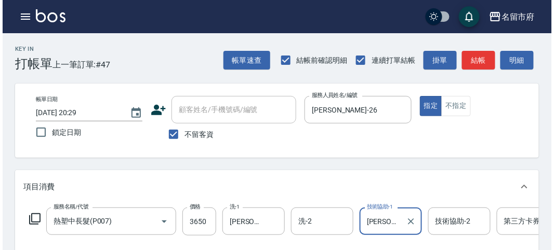
scroll to position [288, 0]
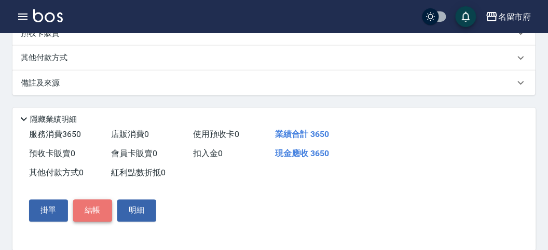
click at [99, 219] on button "結帳" at bounding box center [92, 211] width 39 height 22
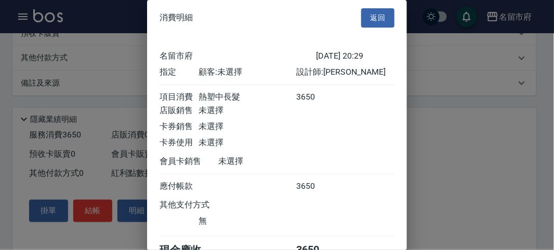
scroll to position [58, 0]
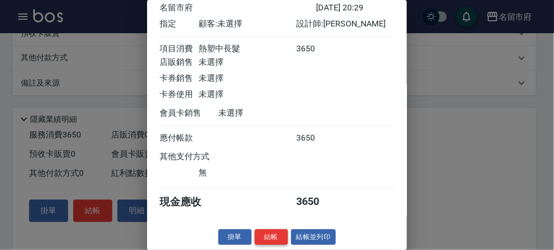
click at [263, 235] on button "結帳" at bounding box center [270, 238] width 33 height 16
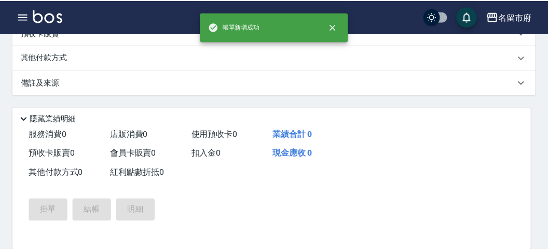
scroll to position [0, 0]
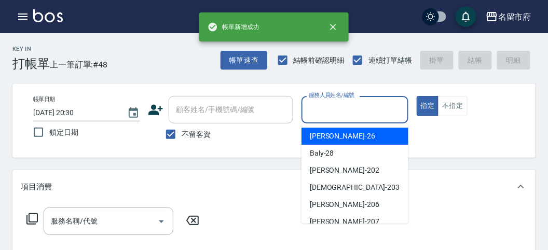
click at [344, 105] on input "服務人員姓名/編號" at bounding box center [354, 110] width 97 height 18
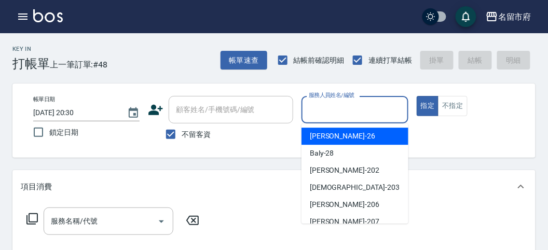
click at [354, 136] on div "[PERSON_NAME] -26" at bounding box center [355, 136] width 107 height 17
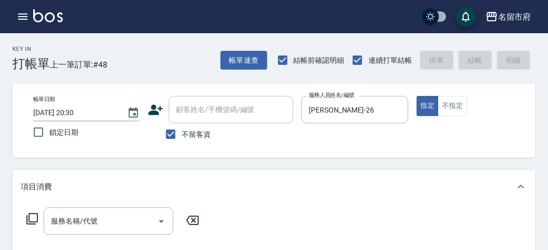
click at [32, 219] on icon at bounding box center [32, 219] width 12 height 12
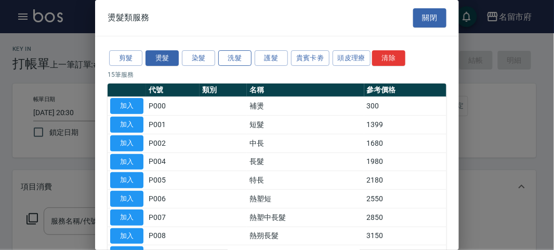
click at [239, 56] on button "洗髮" at bounding box center [234, 58] width 33 height 16
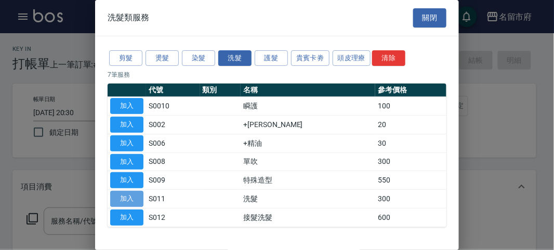
click at [135, 196] on button "加入" at bounding box center [126, 199] width 33 height 16
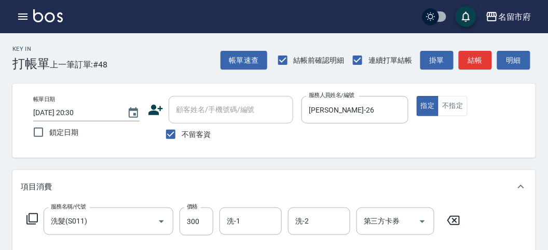
click at [34, 216] on icon at bounding box center [32, 219] width 12 height 12
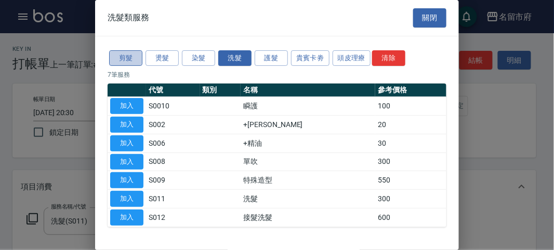
click at [131, 51] on button "剪髮" at bounding box center [125, 58] width 33 height 16
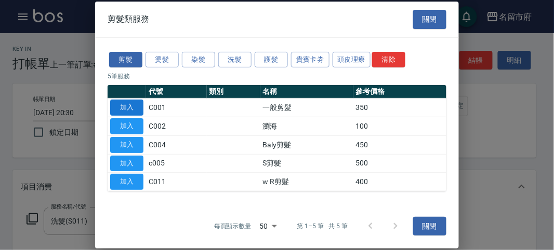
click at [130, 110] on button "加入" at bounding box center [126, 108] width 33 height 16
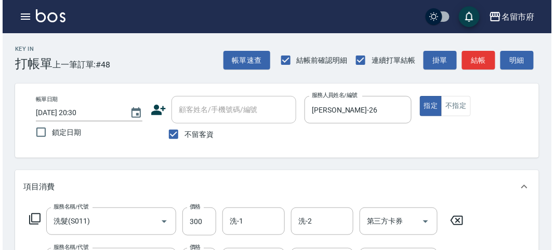
scroll to position [344, 0]
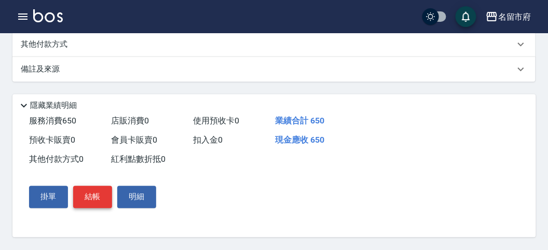
click at [77, 191] on button "結帳" at bounding box center [92, 197] width 39 height 22
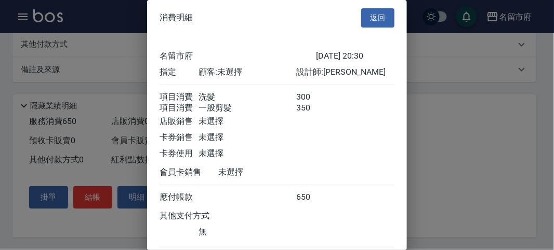
scroll to position [69, 0]
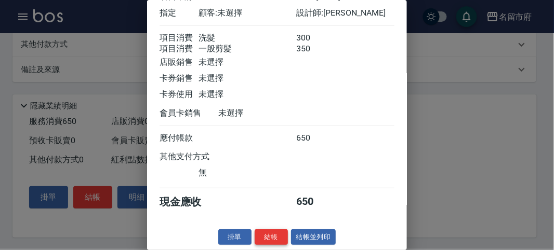
click at [264, 236] on button "結帳" at bounding box center [270, 238] width 33 height 16
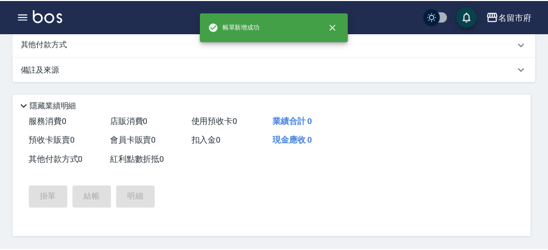
scroll to position [0, 0]
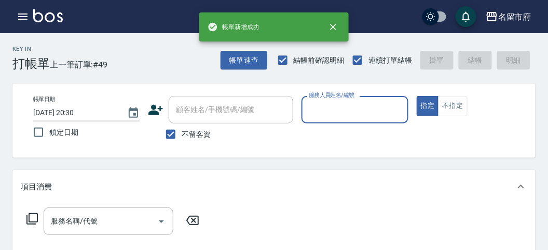
click at [357, 106] on input "服務人員姓名/編號" at bounding box center [354, 110] width 97 height 18
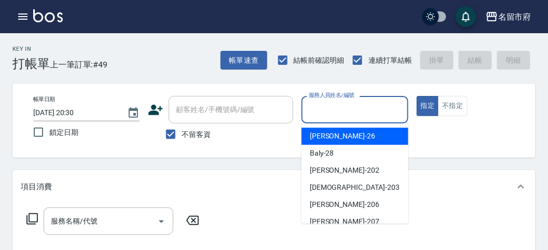
click at [360, 128] on div "[PERSON_NAME] -26" at bounding box center [355, 136] width 107 height 17
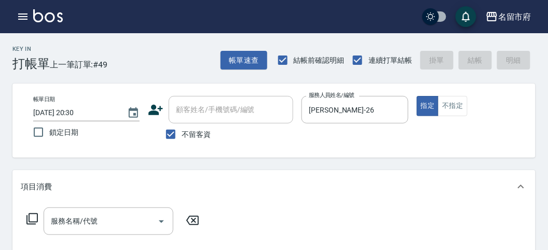
click at [34, 221] on icon at bounding box center [32, 219] width 12 height 12
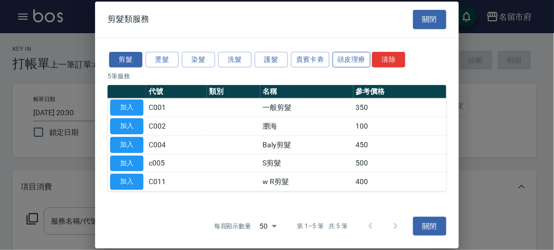
click at [346, 60] on button "頭皮理療" at bounding box center [351, 59] width 38 height 16
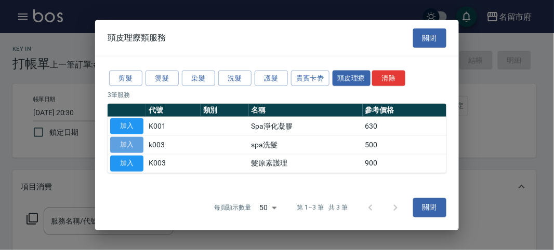
click at [132, 144] on button "加入" at bounding box center [126, 145] width 33 height 16
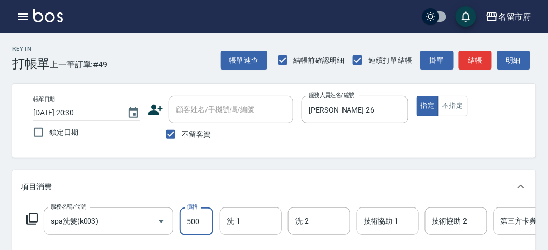
click at [192, 214] on input "500" at bounding box center [197, 222] width 34 height 28
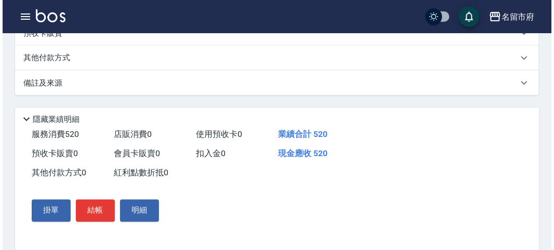
scroll to position [314, 0]
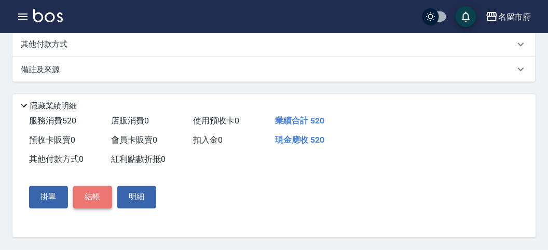
click at [95, 192] on button "結帳" at bounding box center [92, 197] width 39 height 22
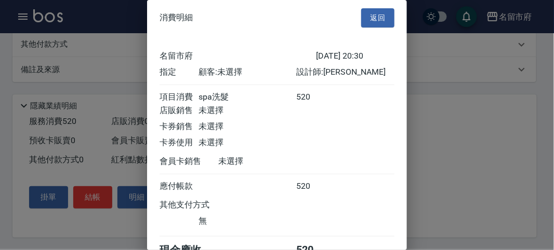
scroll to position [58, 0]
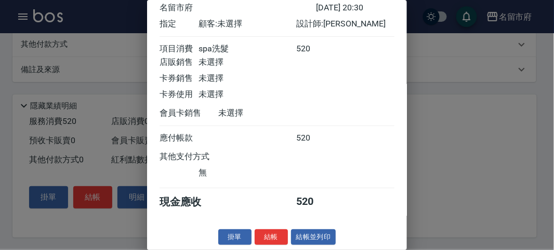
click at [261, 236] on button "結帳" at bounding box center [270, 238] width 33 height 16
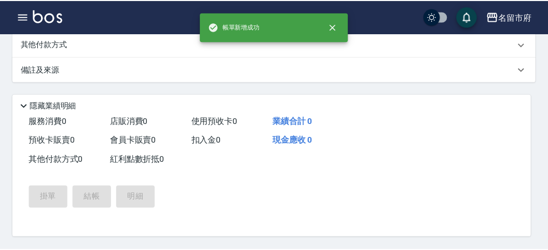
scroll to position [0, 0]
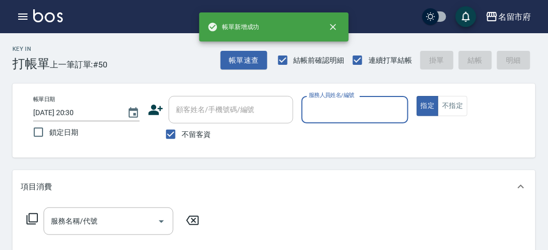
click at [332, 104] on input "服務人員姓名/編號" at bounding box center [354, 110] width 97 height 18
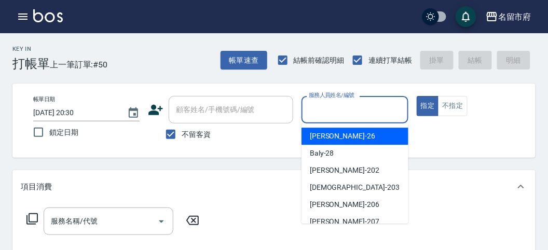
click at [335, 141] on div "[PERSON_NAME] -26" at bounding box center [355, 136] width 107 height 17
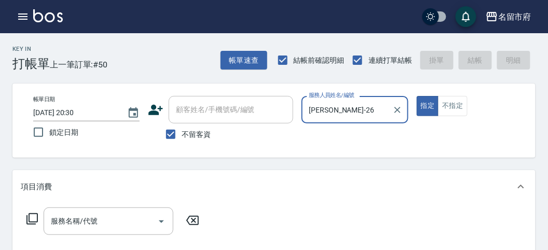
click at [34, 215] on icon at bounding box center [32, 219] width 12 height 12
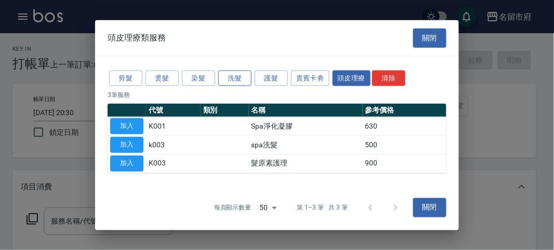
click at [244, 79] on button "洗髮" at bounding box center [234, 78] width 33 height 16
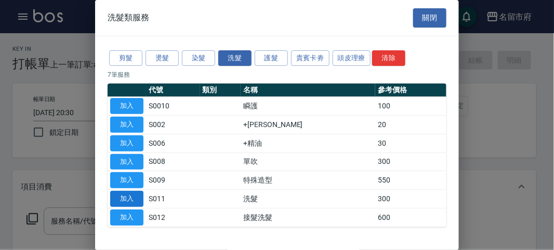
click at [121, 195] on button "加入" at bounding box center [126, 199] width 33 height 16
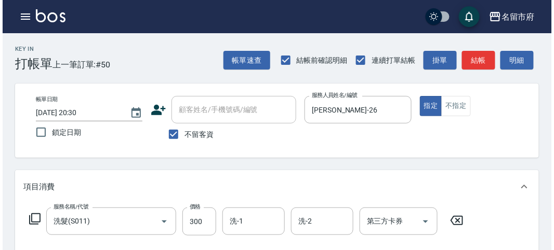
scroll to position [304, 0]
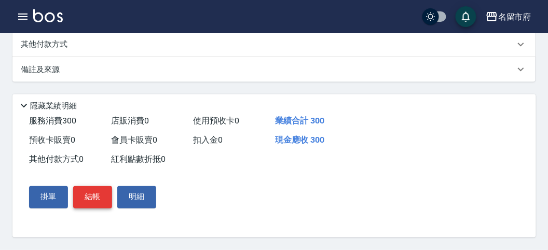
click at [90, 193] on button "結帳" at bounding box center [92, 197] width 39 height 22
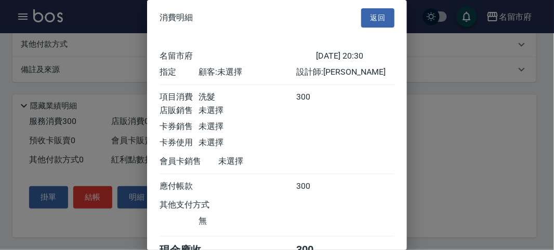
scroll to position [58, 0]
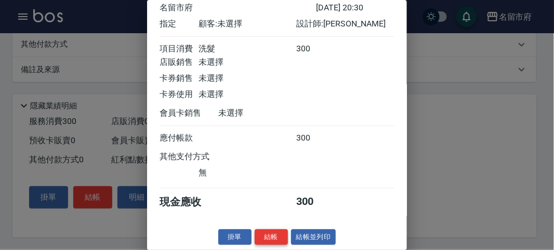
click at [273, 239] on button "結帳" at bounding box center [270, 238] width 33 height 16
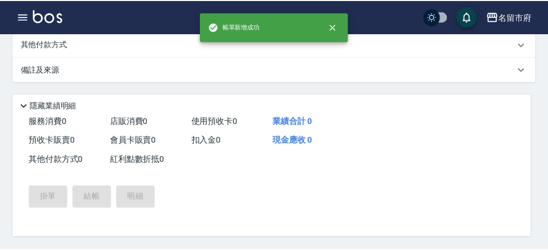
scroll to position [0, 0]
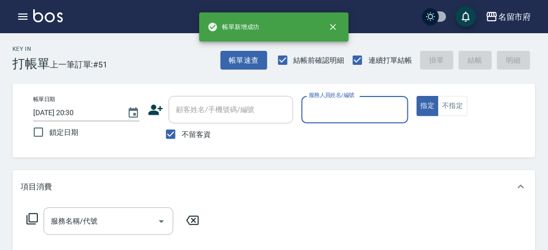
click at [329, 112] on input "服務人員姓名/編號" at bounding box center [354, 110] width 97 height 18
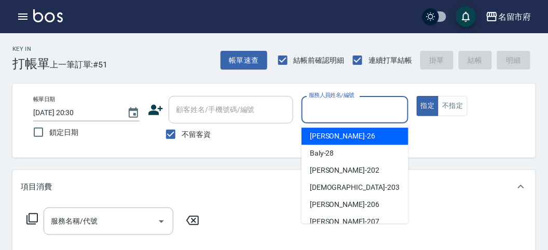
click at [334, 141] on span "[PERSON_NAME] -26" at bounding box center [342, 136] width 65 height 11
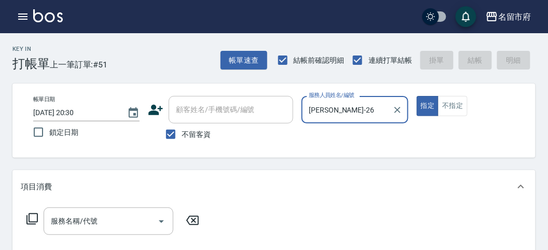
click at [32, 215] on icon at bounding box center [32, 219] width 12 height 12
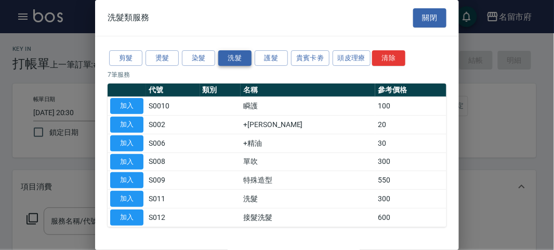
click at [237, 55] on button "洗髮" at bounding box center [234, 58] width 33 height 16
click at [141, 195] on button "加入" at bounding box center [126, 199] width 33 height 16
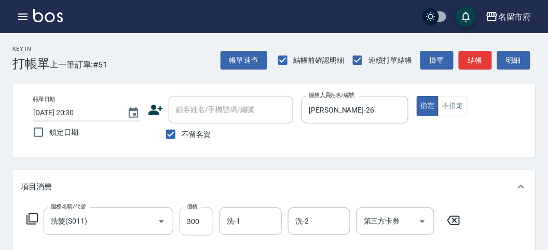
click at [205, 223] on input "300" at bounding box center [197, 222] width 34 height 28
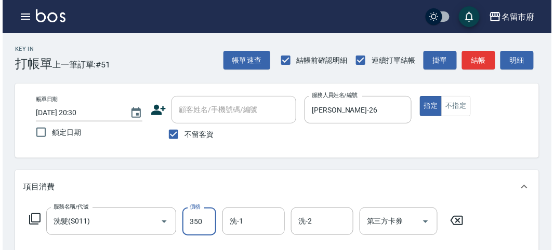
scroll to position [304, 0]
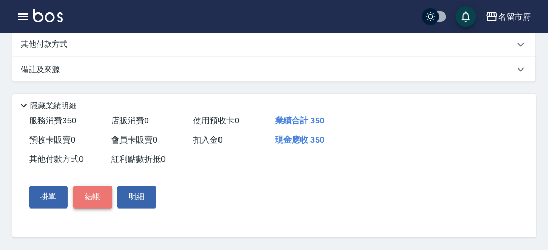
click at [92, 196] on button "結帳" at bounding box center [92, 197] width 39 height 22
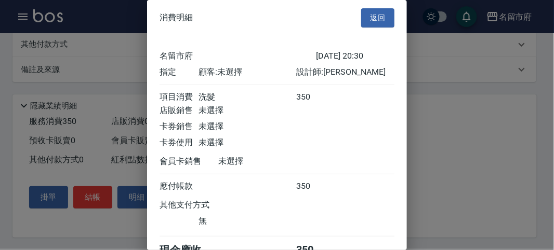
scroll to position [58, 0]
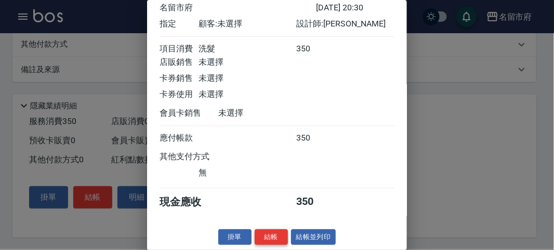
click at [261, 234] on button "結帳" at bounding box center [270, 238] width 33 height 16
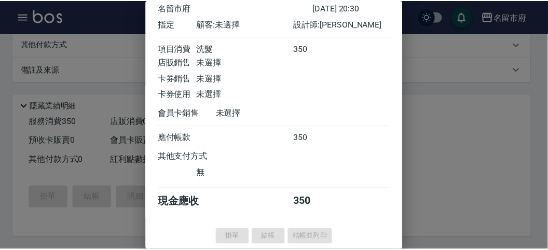
scroll to position [0, 0]
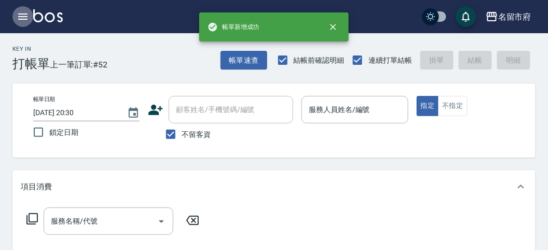
click at [16, 14] on button "button" at bounding box center [22, 16] width 21 height 21
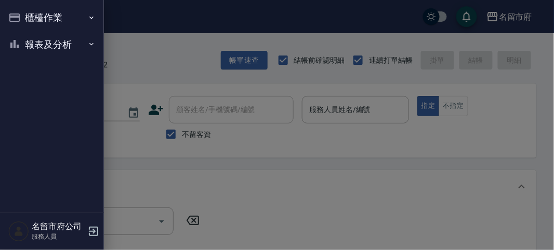
click at [24, 15] on button "櫃檯作業" at bounding box center [52, 17] width 96 height 27
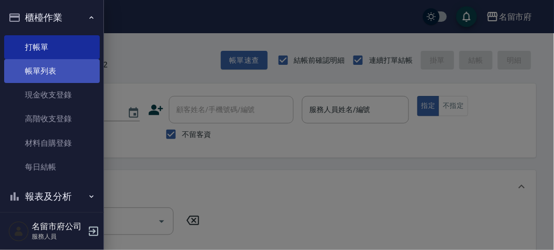
click at [57, 66] on link "帳單列表" at bounding box center [52, 71] width 96 height 24
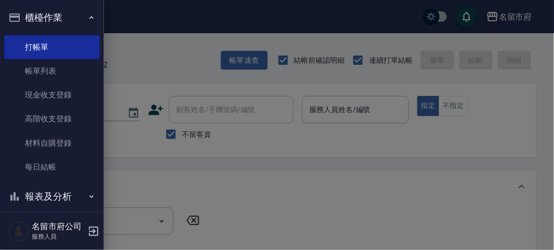
click at [59, 70] on link "帳單列表" at bounding box center [52, 71] width 96 height 24
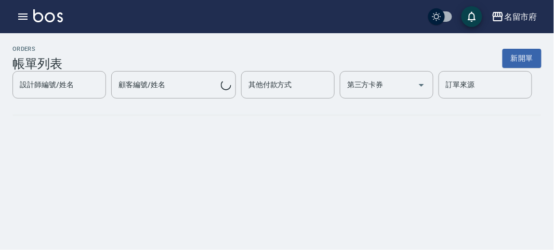
click at [160, 57] on div "ORDERS 帳單列表 新開單" at bounding box center [276, 58] width 529 height 25
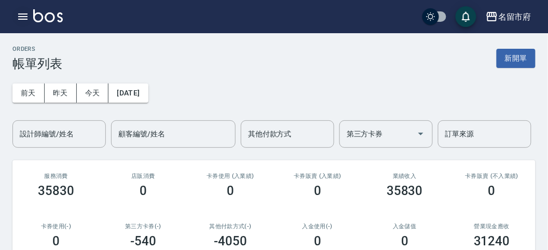
click at [24, 16] on icon "button" at bounding box center [23, 16] width 12 height 12
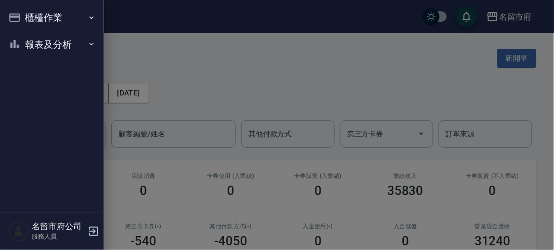
click at [35, 18] on button "櫃檯作業" at bounding box center [52, 17] width 96 height 27
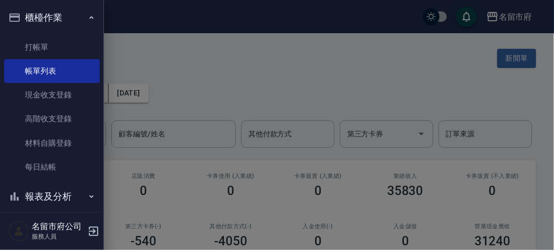
click at [247, 63] on div at bounding box center [277, 125] width 554 height 250
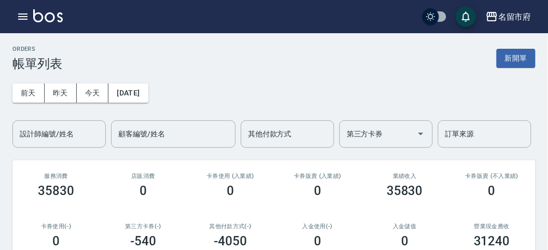
click at [204, 63] on div "ORDERS 帳單列表 新開單" at bounding box center [274, 58] width 524 height 25
click at [93, 96] on button "今天" at bounding box center [93, 93] width 32 height 19
click at [25, 19] on icon "button" at bounding box center [23, 16] width 12 height 12
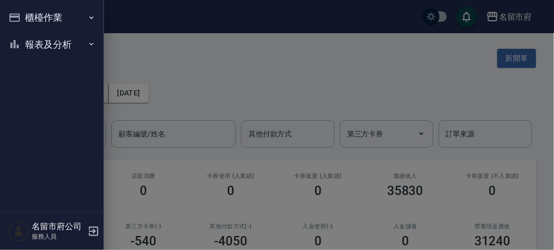
click at [27, 45] on button "報表及分析" at bounding box center [52, 44] width 96 height 27
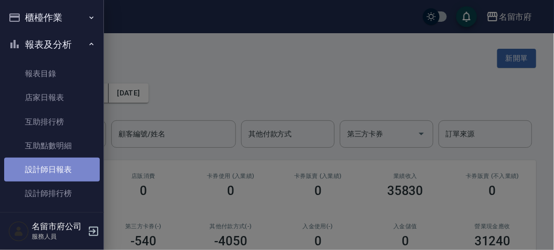
click at [59, 172] on link "設計師日報表" at bounding box center [52, 170] width 96 height 24
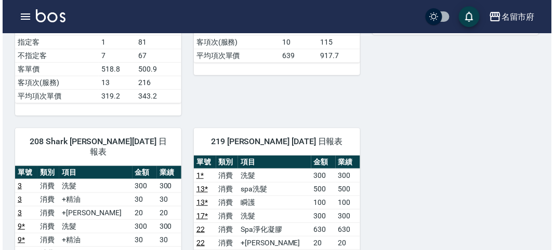
scroll to position [577, 0]
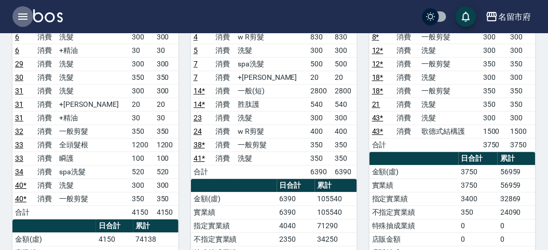
click at [24, 17] on icon "button" at bounding box center [23, 16] width 12 height 12
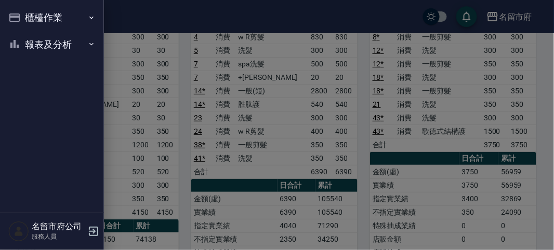
click at [32, 13] on button "櫃檯作業" at bounding box center [52, 17] width 96 height 27
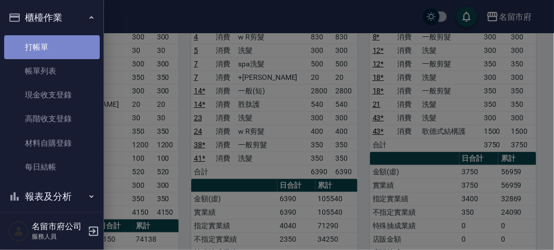
click at [69, 38] on link "打帳單" at bounding box center [52, 47] width 96 height 24
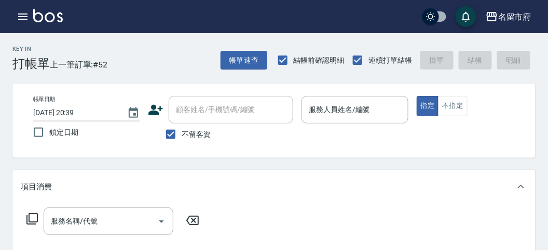
click at [20, 14] on icon "button" at bounding box center [22, 17] width 9 height 6
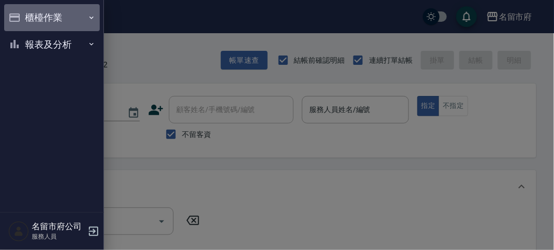
click at [52, 17] on button "櫃檯作業" at bounding box center [52, 17] width 96 height 27
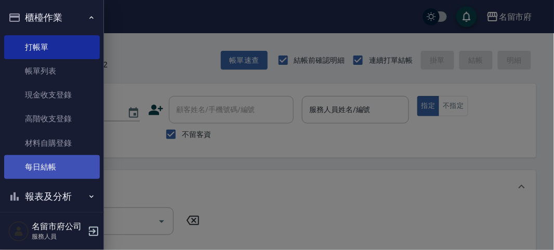
click at [39, 167] on link "每日結帳" at bounding box center [52, 167] width 96 height 24
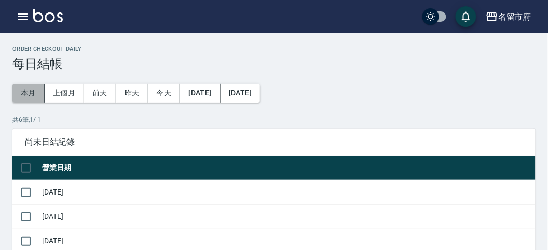
click at [34, 86] on button "本月" at bounding box center [28, 93] width 32 height 19
click at [25, 168] on input "checkbox" at bounding box center [26, 168] width 22 height 22
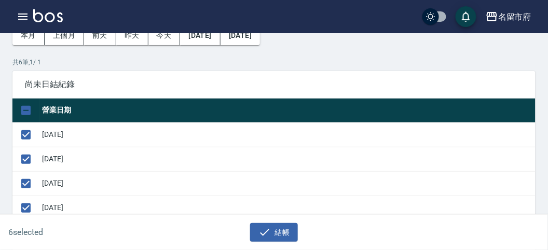
scroll to position [545, 0]
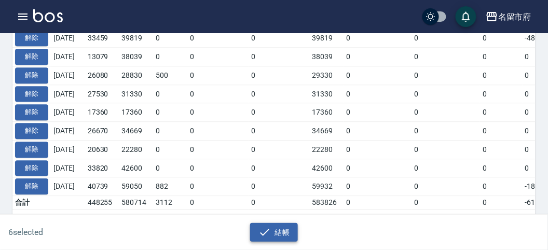
click at [275, 232] on button "結帳" at bounding box center [274, 232] width 48 height 19
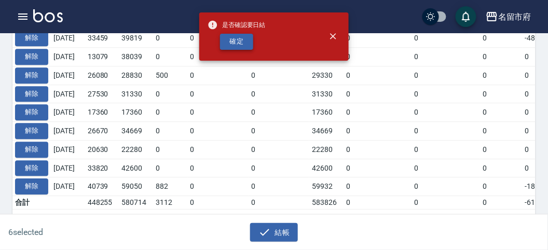
click at [232, 38] on button "確定" at bounding box center [236, 42] width 33 height 16
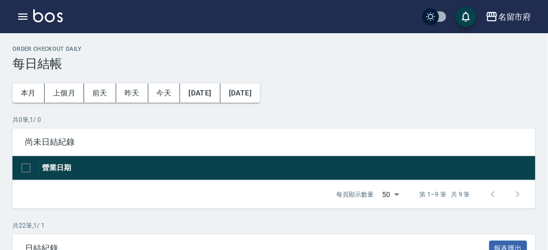
scroll to position [288, 0]
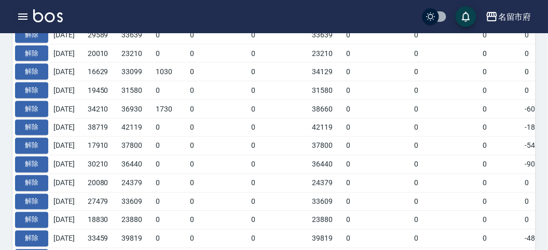
click at [23, 18] on icon "button" at bounding box center [23, 16] width 12 height 12
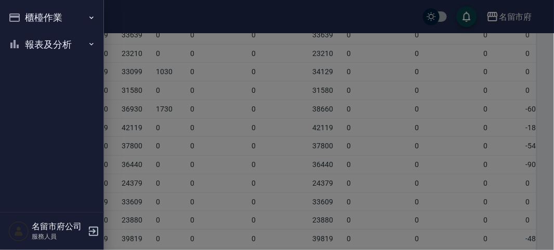
click at [177, 131] on div at bounding box center [277, 125] width 554 height 250
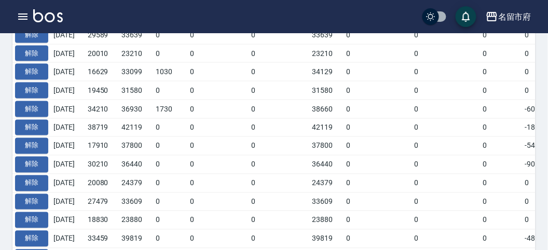
scroll to position [0, 0]
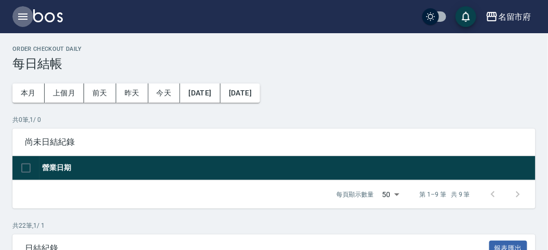
click at [24, 17] on icon "button" at bounding box center [23, 16] width 12 height 12
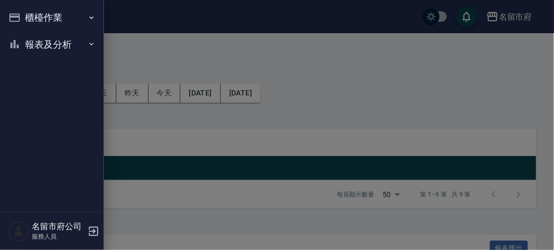
click at [45, 46] on button "報表及分析" at bounding box center [52, 44] width 96 height 27
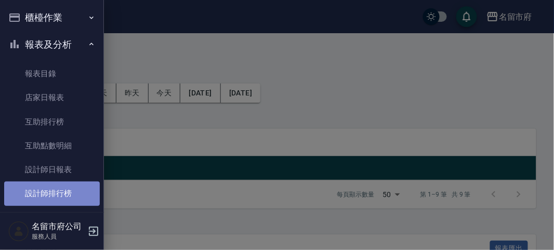
click at [62, 195] on link "設計師排行榜" at bounding box center [52, 194] width 96 height 24
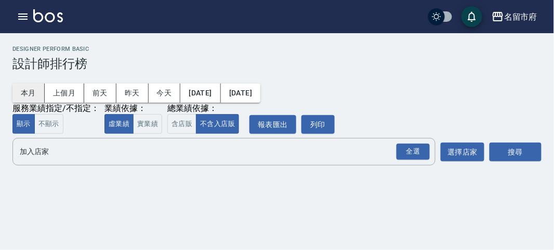
click at [39, 88] on button "本月" at bounding box center [28, 93] width 32 height 19
click at [419, 149] on div "全選" at bounding box center [412, 152] width 33 height 16
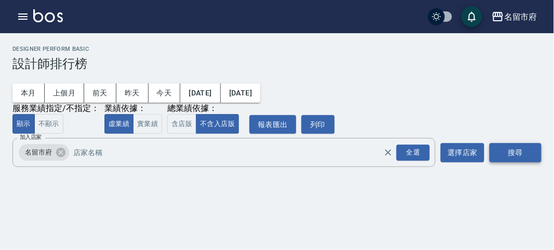
click at [503, 153] on button "搜尋" at bounding box center [515, 152] width 52 height 19
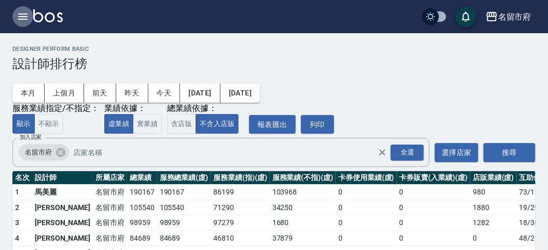
click at [21, 17] on icon "button" at bounding box center [22, 17] width 9 height 6
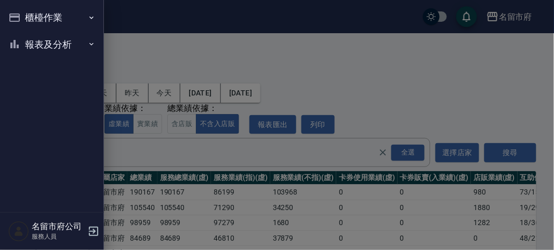
click at [21, 17] on button "櫃檯作業" at bounding box center [52, 17] width 96 height 27
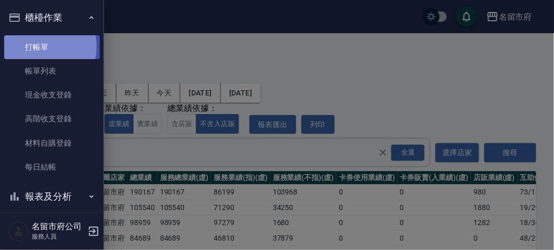
click at [33, 46] on link "打帳單" at bounding box center [52, 47] width 96 height 24
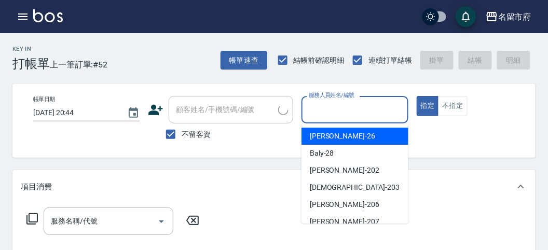
click at [324, 117] on input "服務人員姓名/編號" at bounding box center [354, 110] width 97 height 18
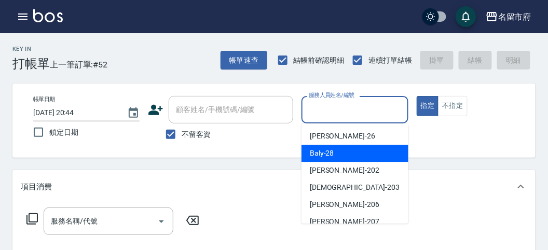
click at [317, 157] on span "Baly -28" at bounding box center [322, 153] width 24 height 11
type input "Baly-28"
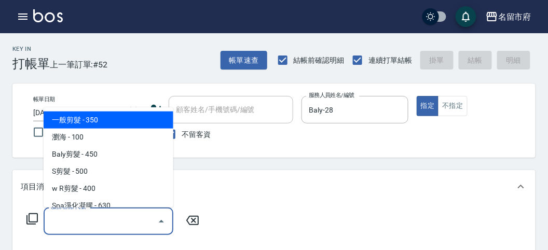
drag, startPoint x: 76, startPoint y: 224, endPoint x: 90, endPoint y: 160, distance: 65.9
click at [76, 219] on input "服務名稱/代號" at bounding box center [100, 221] width 105 height 18
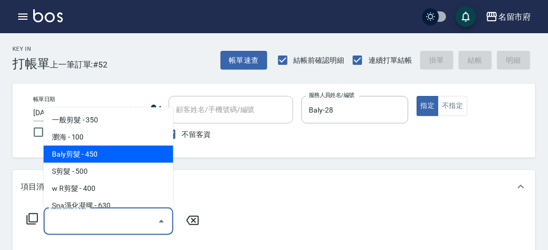
click at [91, 159] on span "Baly剪髮 - 450" at bounding box center [109, 154] width 130 height 17
type input "Baly剪髮(C004)"
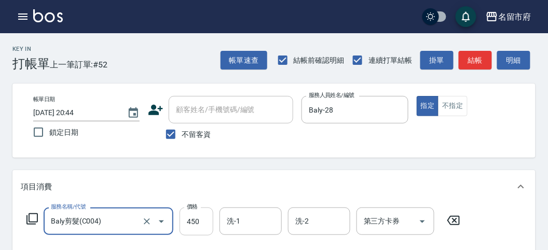
click at [193, 229] on input "450" at bounding box center [197, 222] width 34 height 28
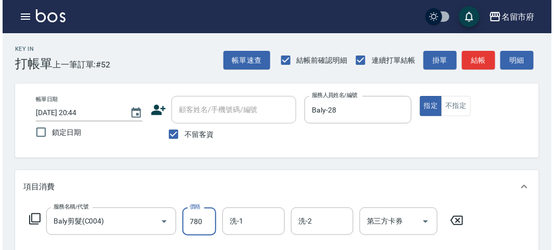
scroll to position [304, 0]
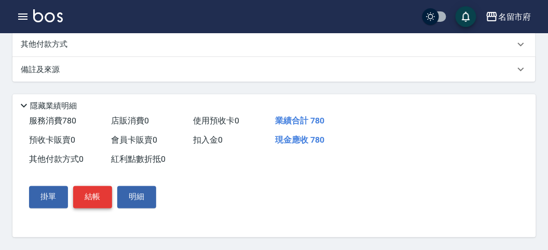
type input "780"
click at [92, 197] on button "結帳" at bounding box center [92, 197] width 39 height 22
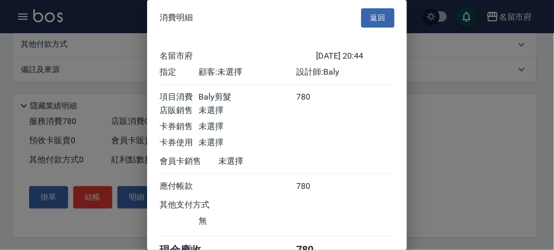
scroll to position [58, 0]
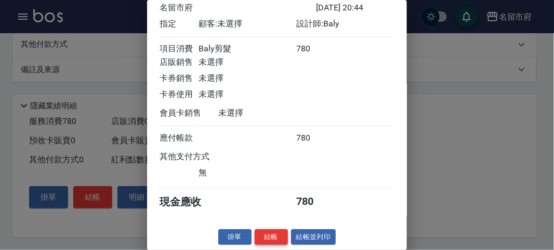
click at [261, 237] on button "結帳" at bounding box center [270, 238] width 33 height 16
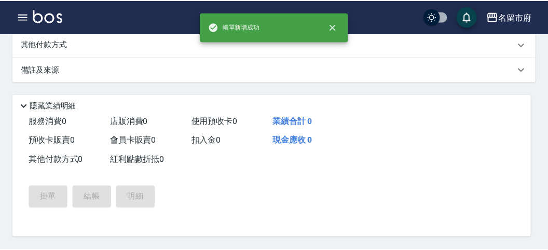
scroll to position [0, 0]
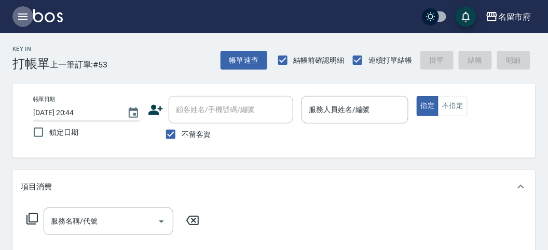
click at [19, 19] on icon "button" at bounding box center [22, 17] width 9 height 6
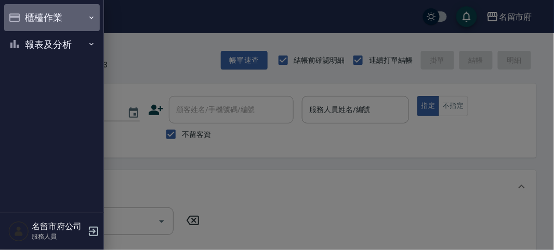
click at [19, 19] on icon "button" at bounding box center [14, 17] width 12 height 12
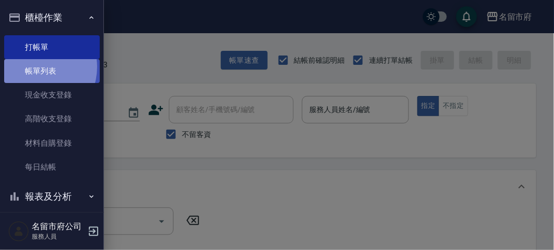
click at [33, 67] on link "帳單列表" at bounding box center [52, 71] width 96 height 24
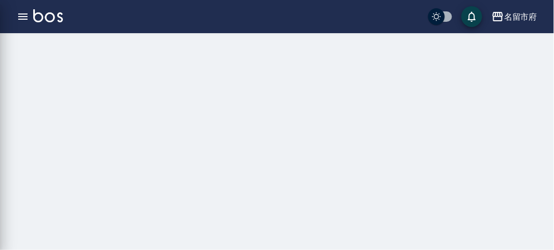
click at [33, 67] on div "櫃檯作業 打帳單 帳單列表 現金收支登錄 高階收支登錄 材料自購登錄 每日結帳 報表及分析 報表目錄 店家日報表 互助排行榜 互助點數明細 設計師日報表 設計…" at bounding box center [52, 125] width 104 height 250
